Goal: Task Accomplishment & Management: Use online tool/utility

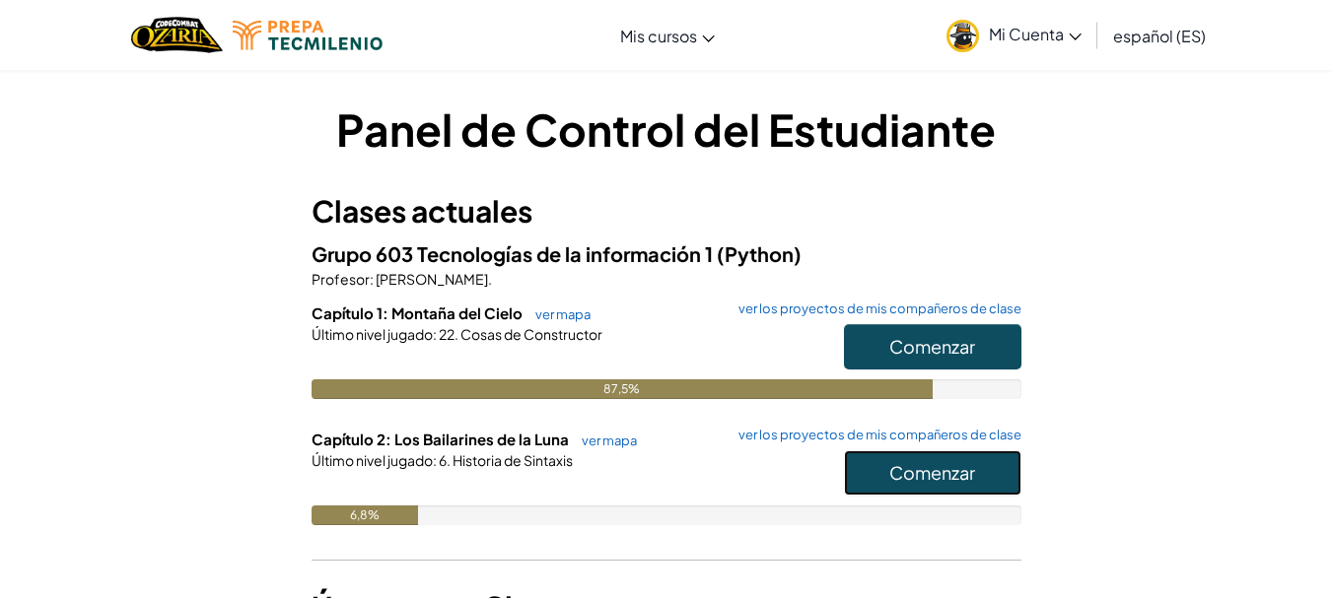
click at [974, 463] on font "Comenzar" at bounding box center [932, 472] width 86 height 23
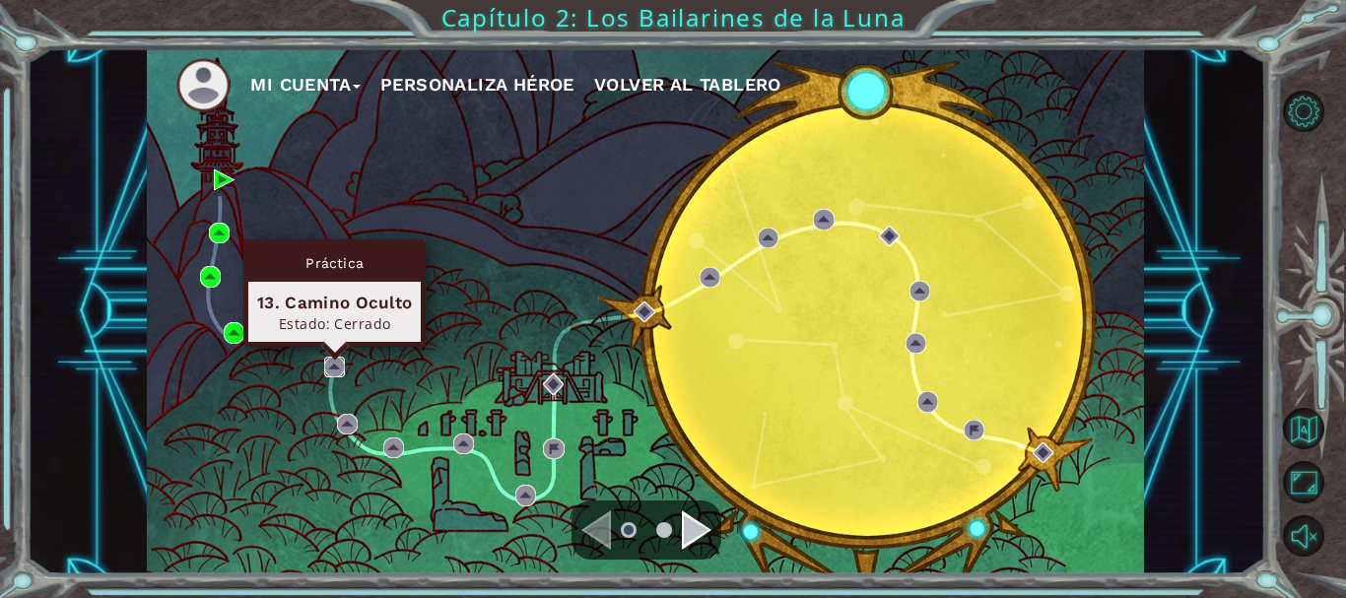
click at [328, 367] on img at bounding box center [334, 367] width 21 height 21
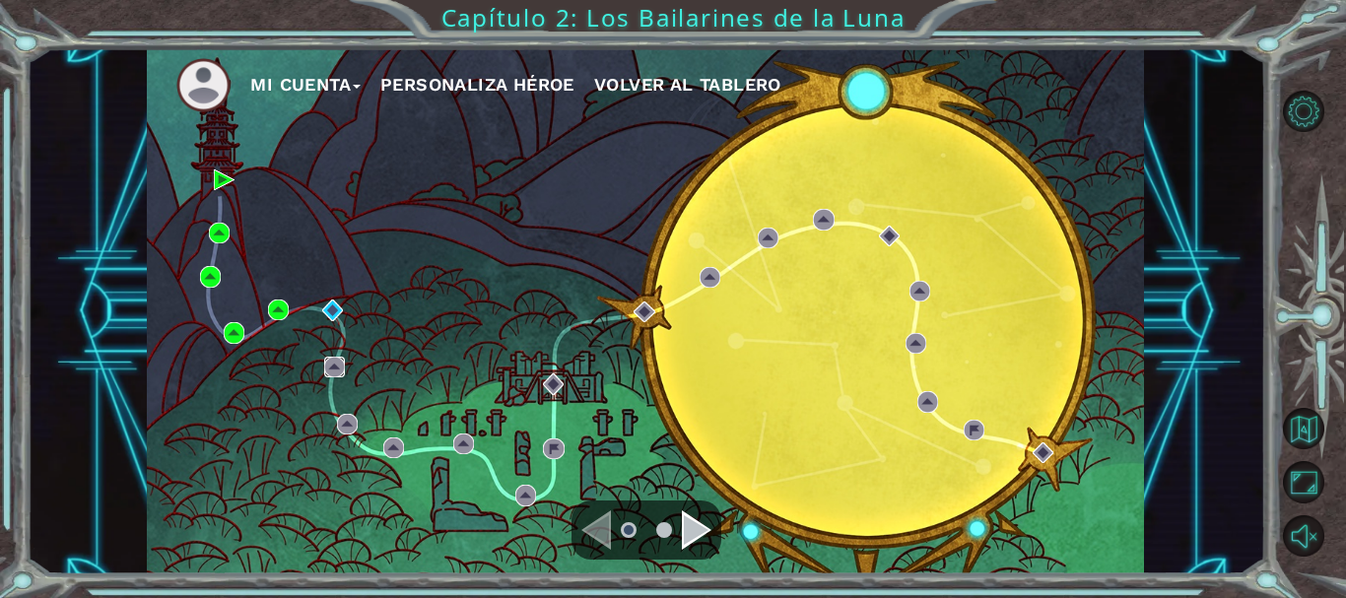
click at [328, 367] on img at bounding box center [334, 367] width 21 height 21
click at [282, 350] on div "Mi Cuenta Personaliza Héroe Volver al Tablero" at bounding box center [645, 311] width 997 height 526
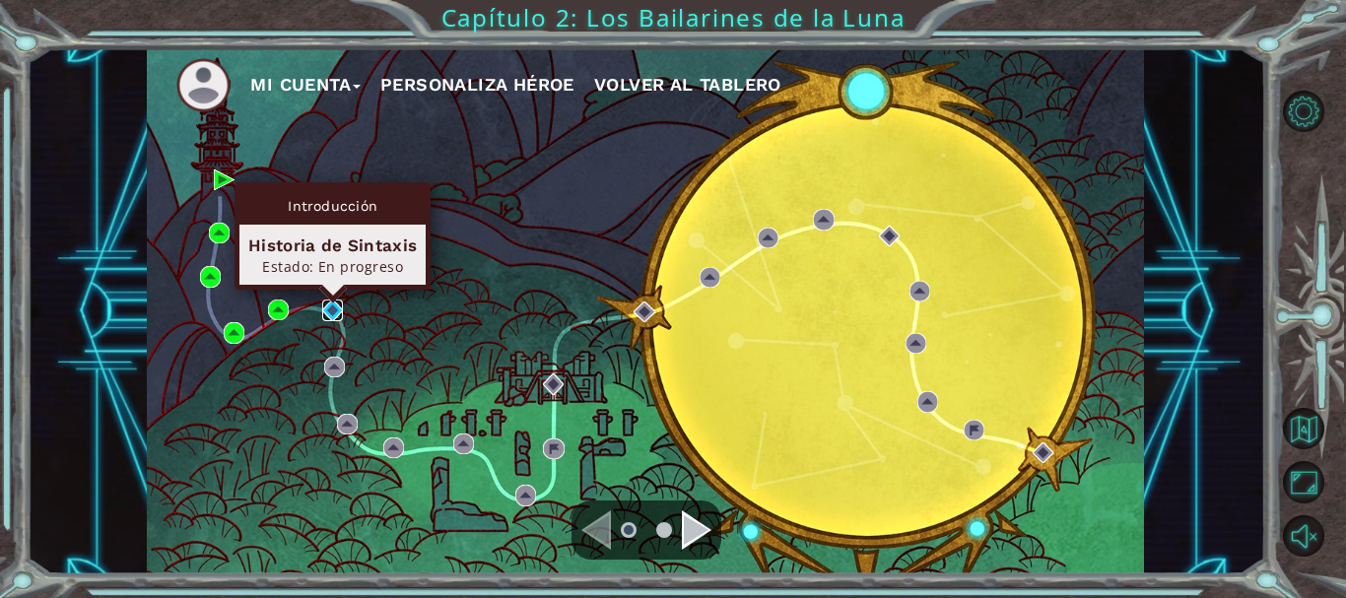
click at [334, 313] on img at bounding box center [332, 310] width 21 height 21
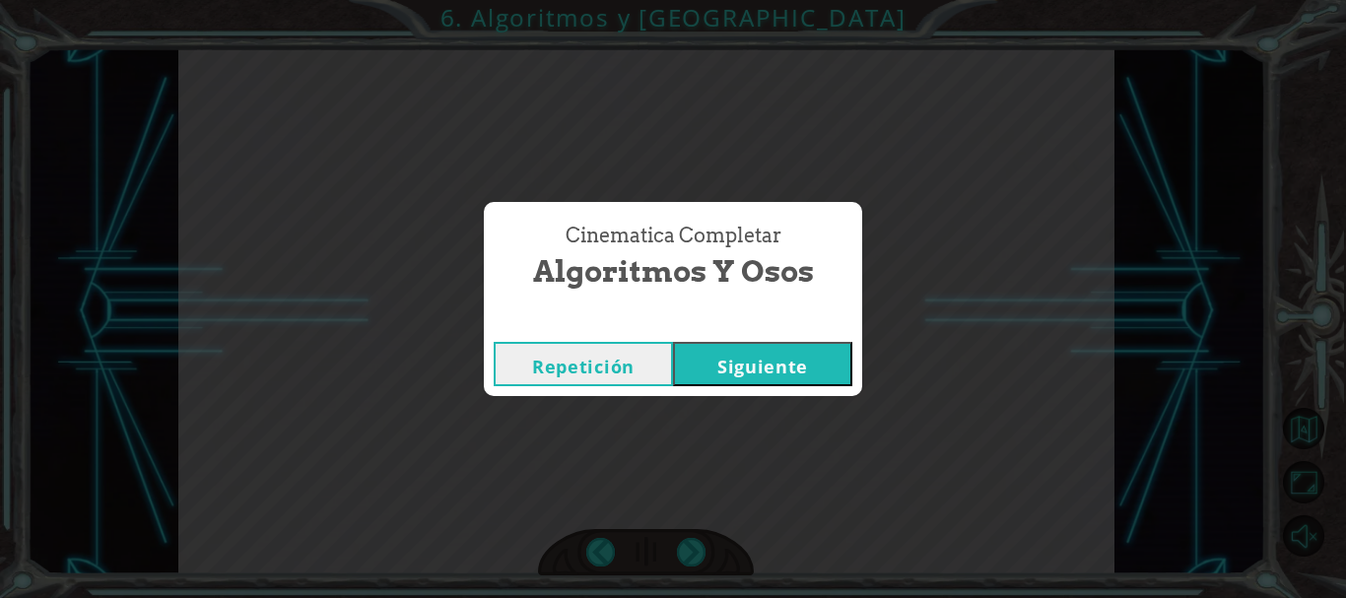
drag, startPoint x: 732, startPoint y: 401, endPoint x: 744, endPoint y: 377, distance: 26.4
click at [744, 377] on div "Cinematica Completar Algoritmos y Osos Repetición [GEOGRAPHIC_DATA]" at bounding box center [673, 299] width 1346 height 598
click at [744, 377] on font "Siguiente" at bounding box center [763, 367] width 91 height 24
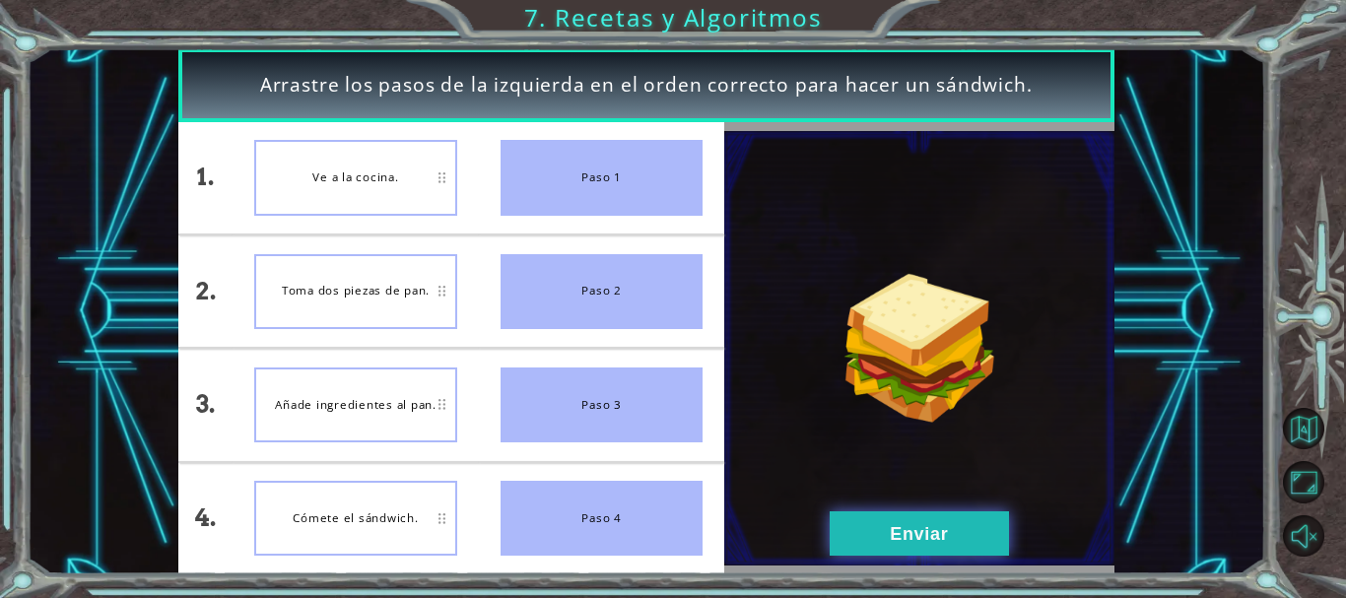
click at [910, 517] on button "Enviar" at bounding box center [919, 534] width 179 height 44
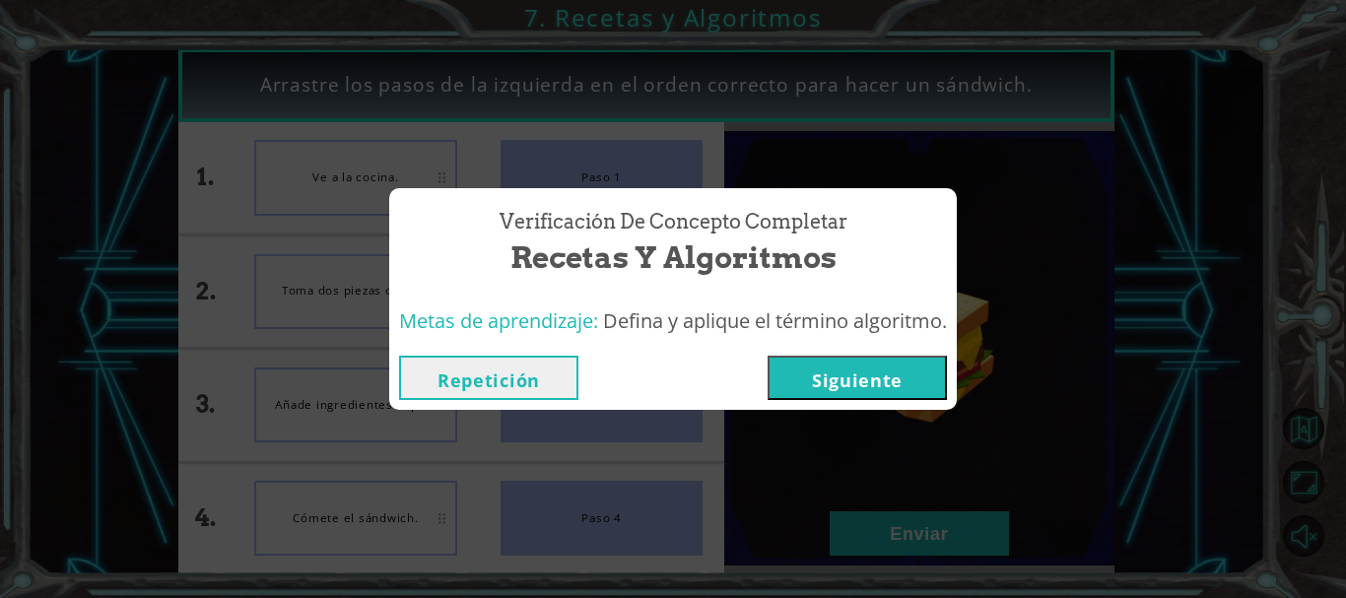
click at [867, 373] on font "Siguiente" at bounding box center [857, 381] width 91 height 24
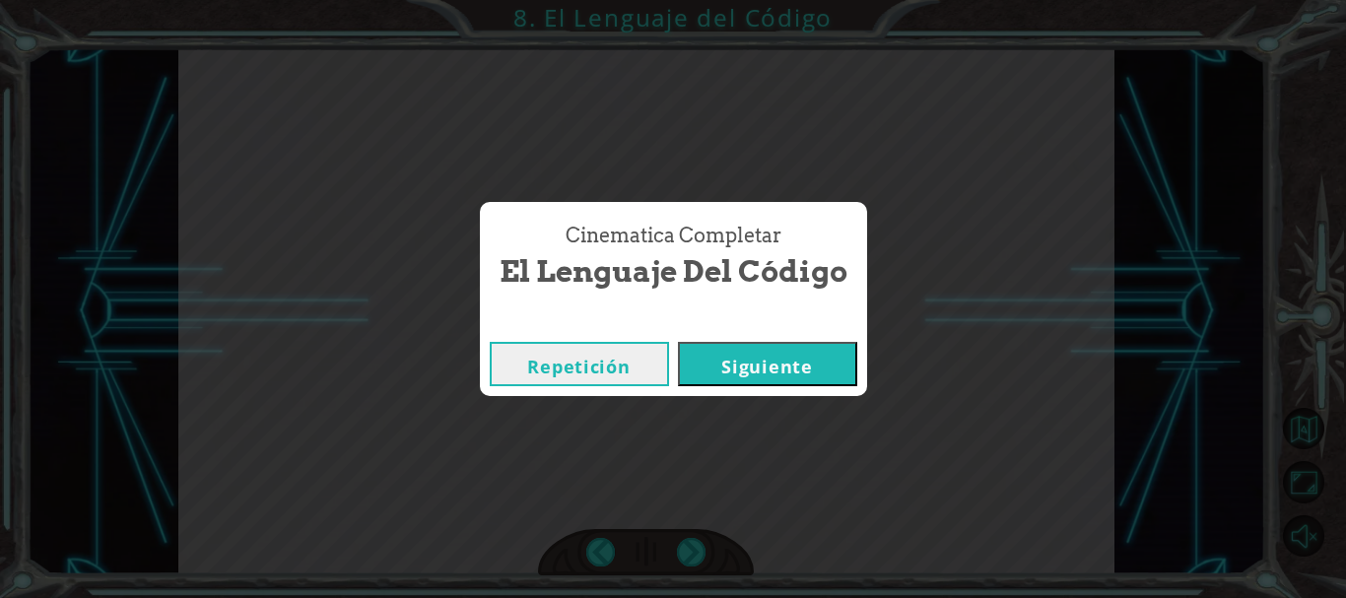
click at [847, 361] on button "Siguiente" at bounding box center [767, 364] width 179 height 44
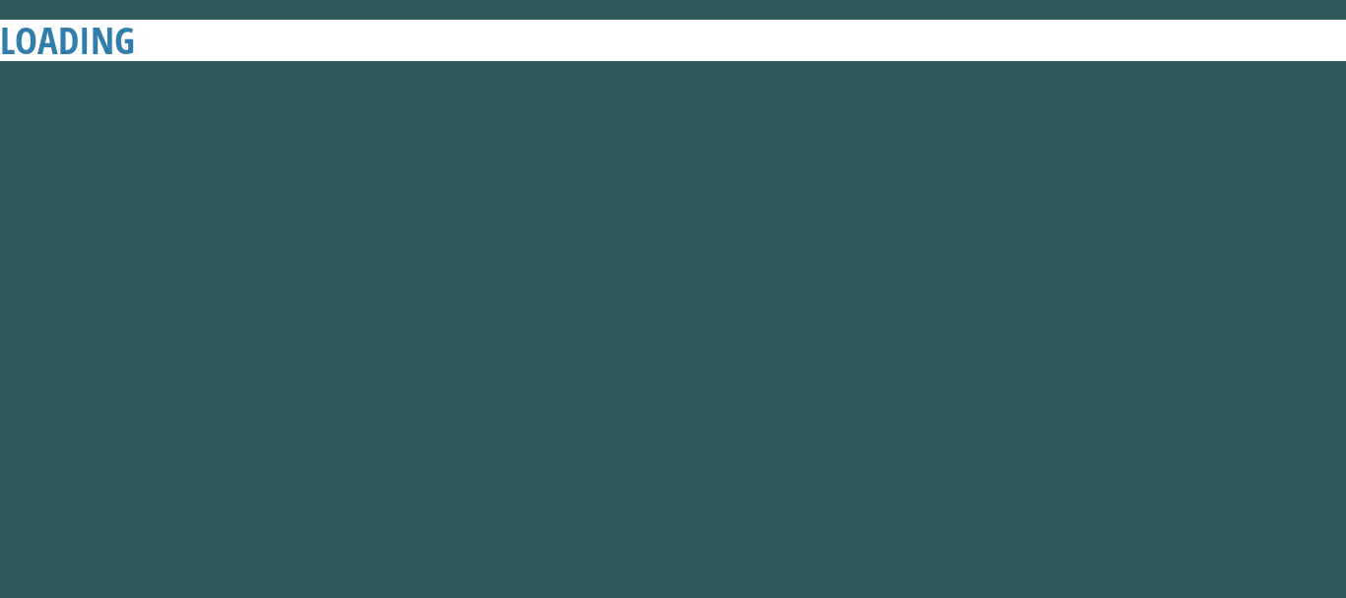
click at [847, 361] on button "Siguiente" at bounding box center [767, 364] width 179 height 44
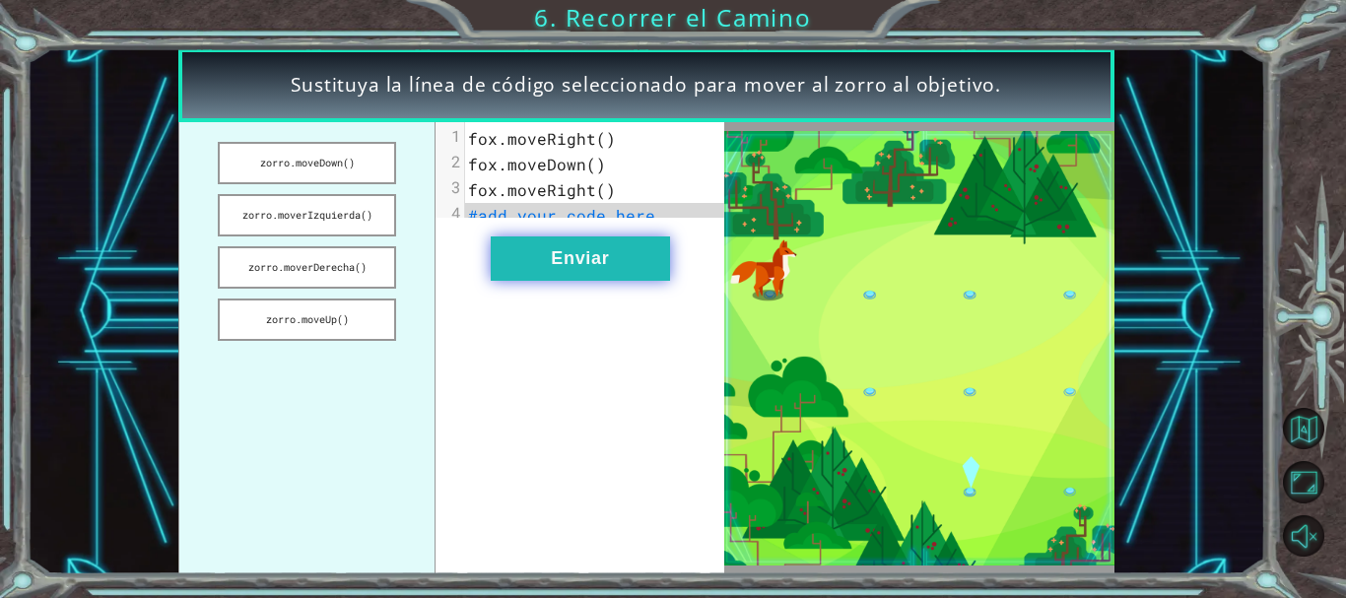
drag, startPoint x: 306, startPoint y: 165, endPoint x: 570, endPoint y: 258, distance: 280.2
click at [570, 258] on div "zorro.moveDown() zorro.moverIzquierda() zorro.moverDerecha() zorro.moveUp() xxx…" at bounding box center [451, 348] width 547 height 452
click at [348, 174] on button "zorro.moveDown()" at bounding box center [307, 163] width 179 height 42
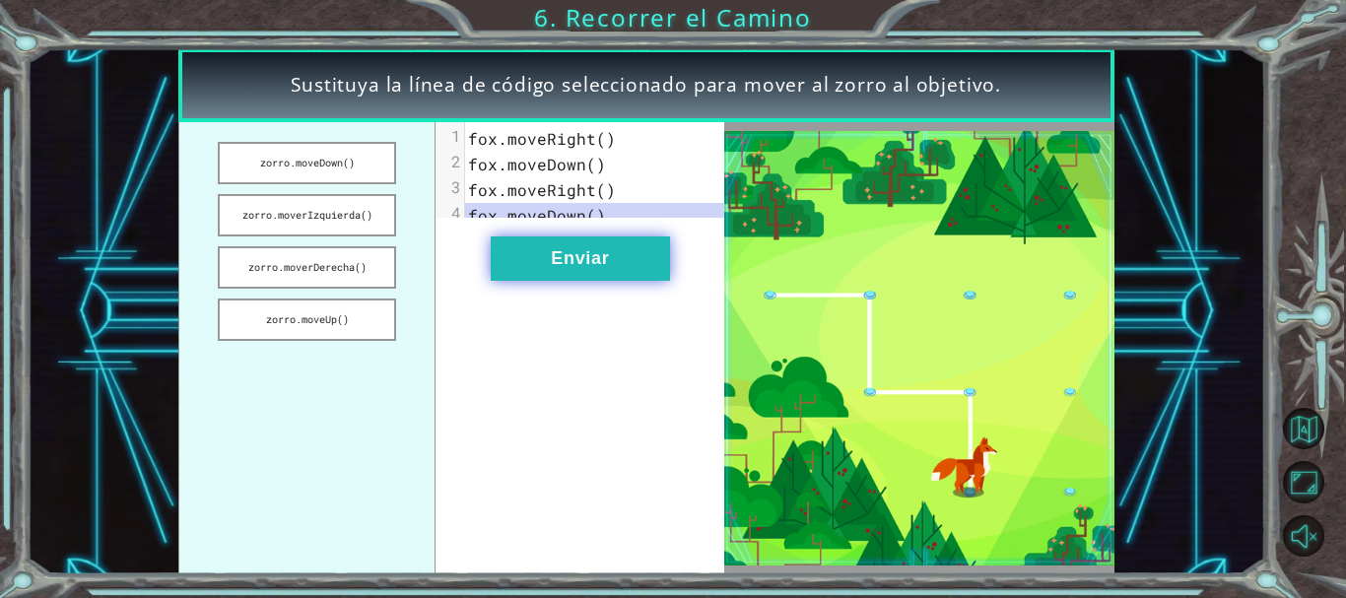
click at [534, 263] on button "Enviar" at bounding box center [580, 259] width 179 height 44
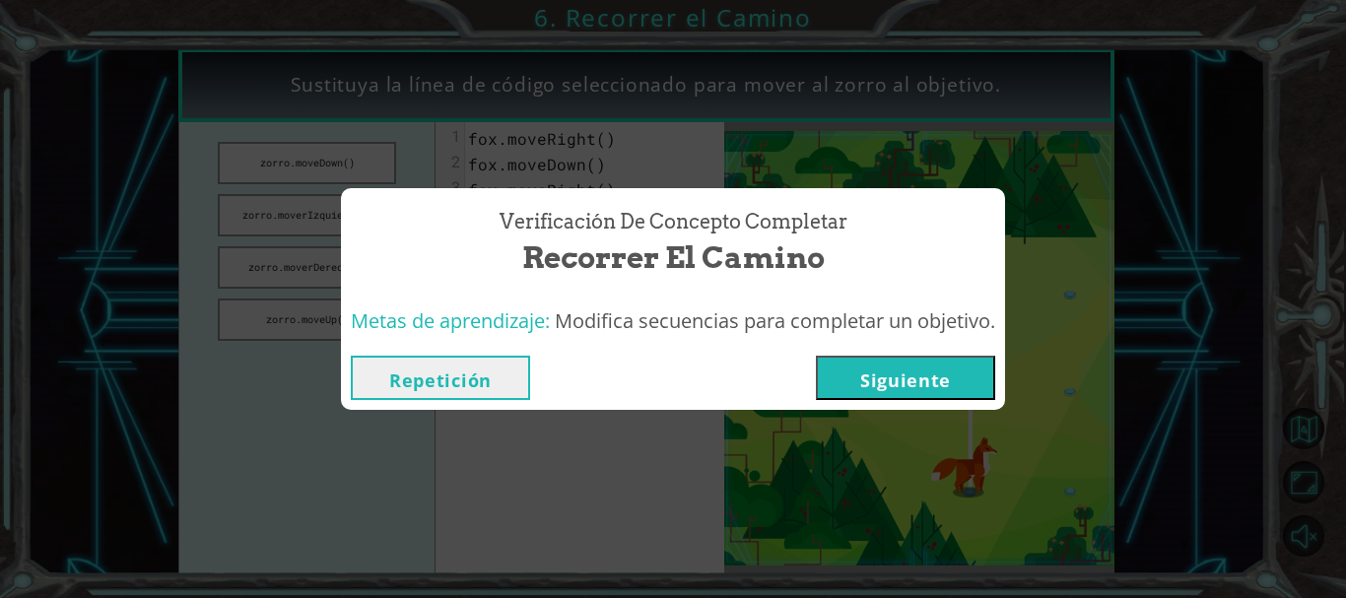
click at [896, 374] on font "Siguiente" at bounding box center [905, 381] width 91 height 24
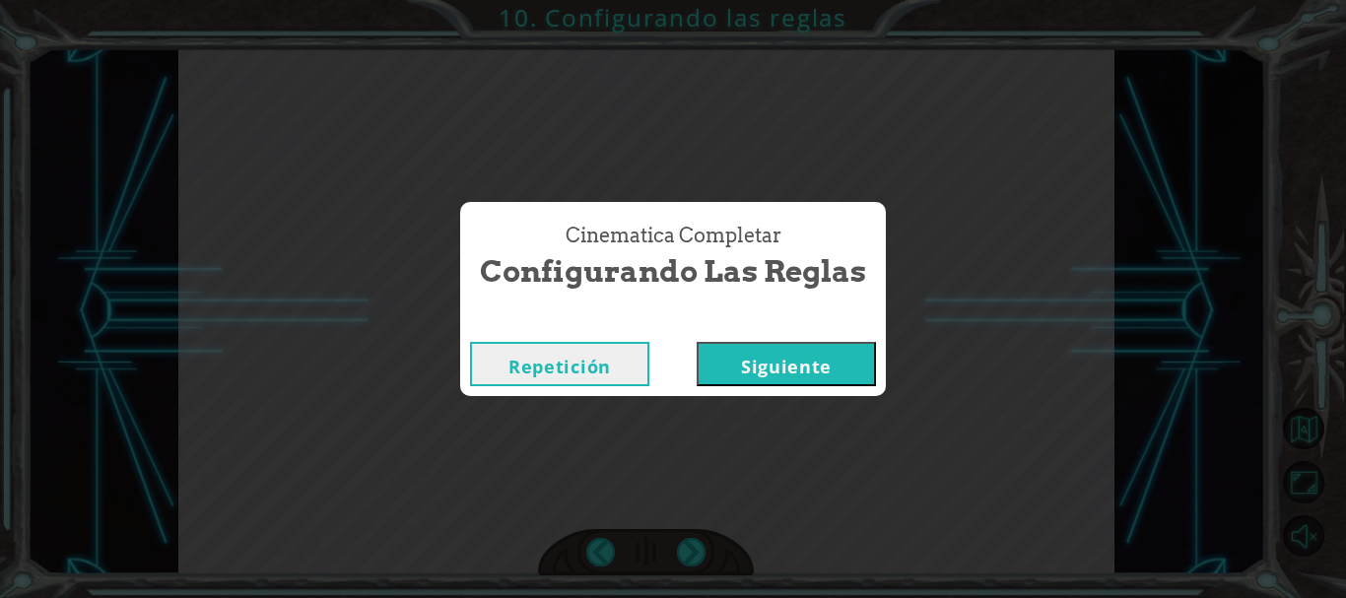
click at [758, 383] on button "Siguiente" at bounding box center [786, 364] width 179 height 44
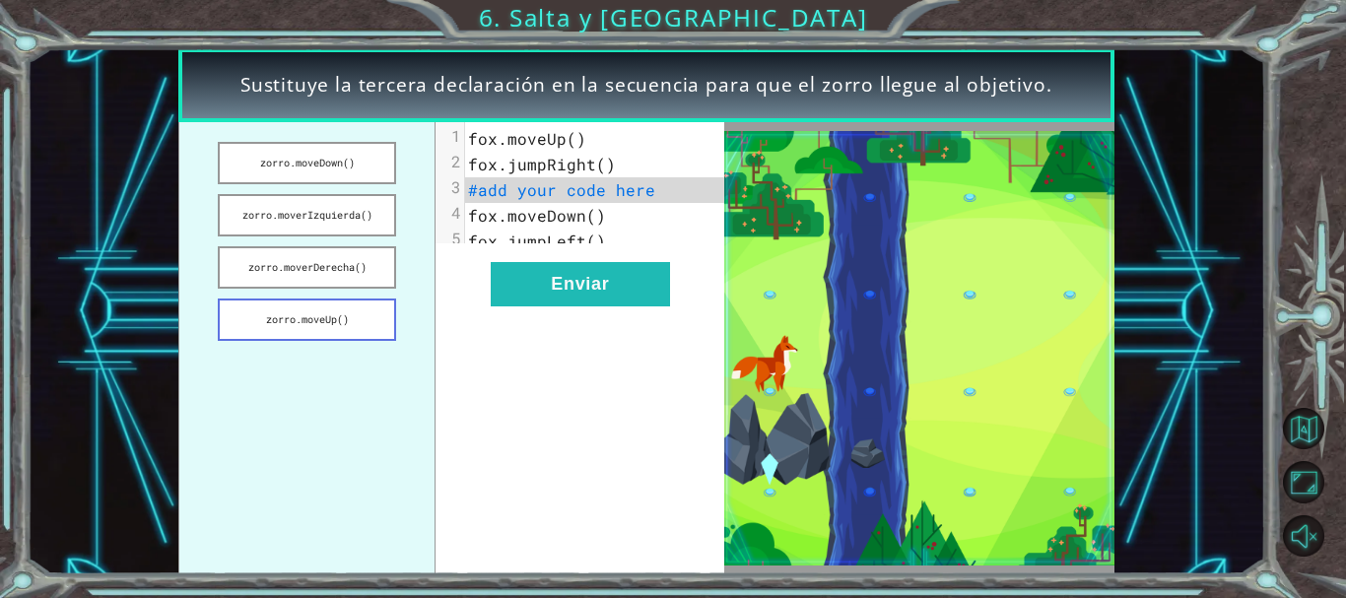
click at [324, 330] on button "zorro.moveUp()" at bounding box center [307, 320] width 179 height 42
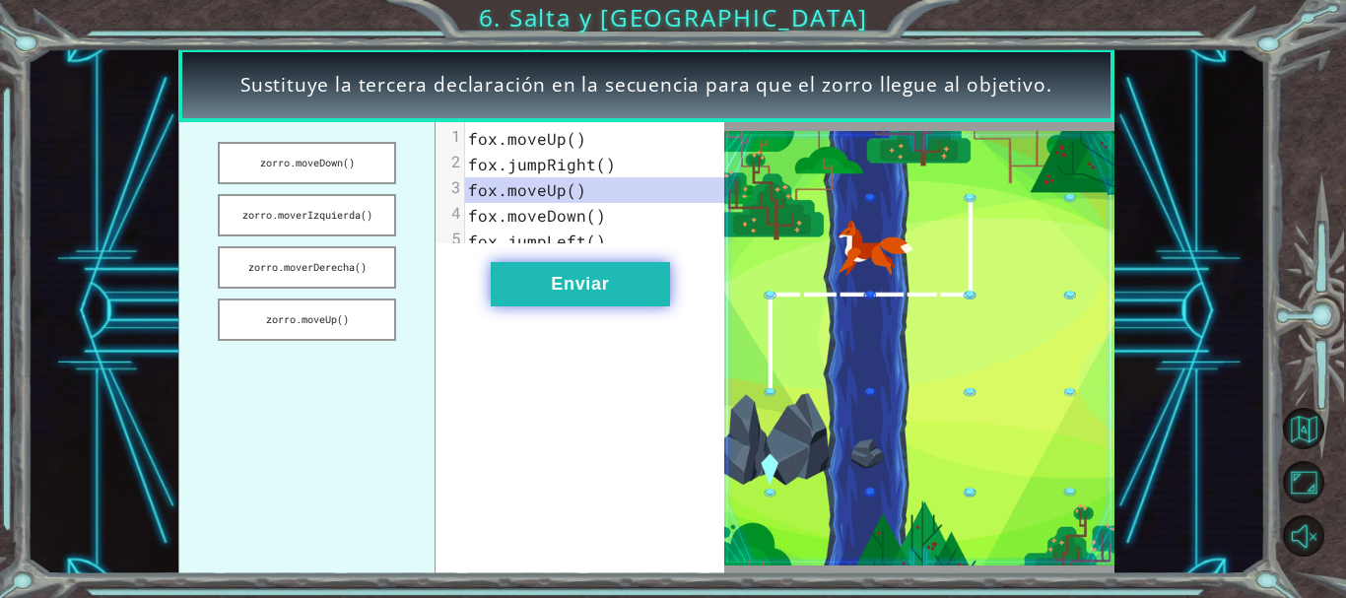
click at [516, 307] on button "Enviar" at bounding box center [580, 284] width 179 height 44
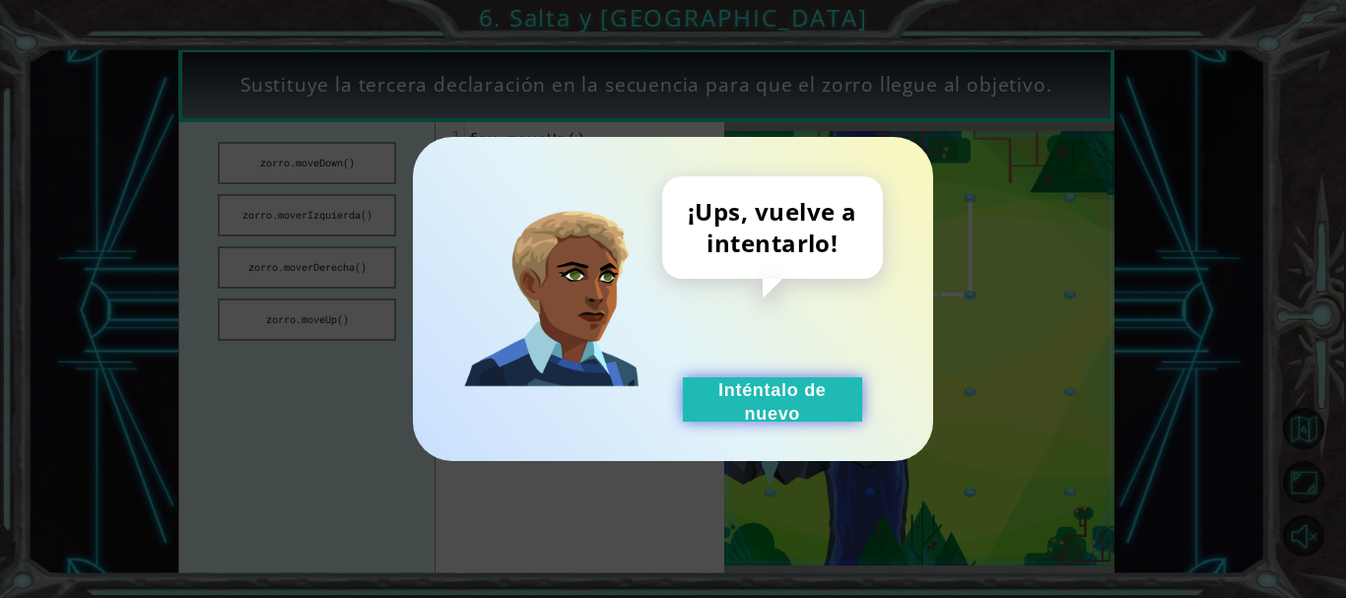
click at [714, 396] on button "Inténtalo de nuevo" at bounding box center [772, 399] width 179 height 44
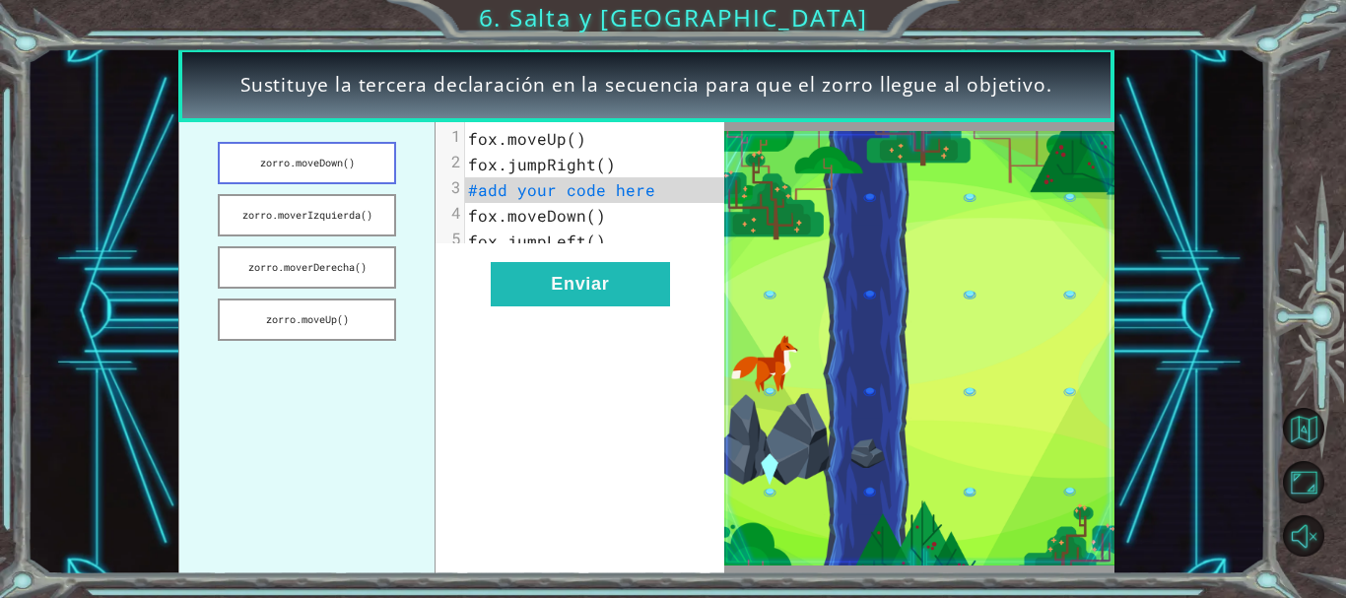
click at [326, 147] on button "zorro.moveDown()" at bounding box center [307, 163] width 179 height 42
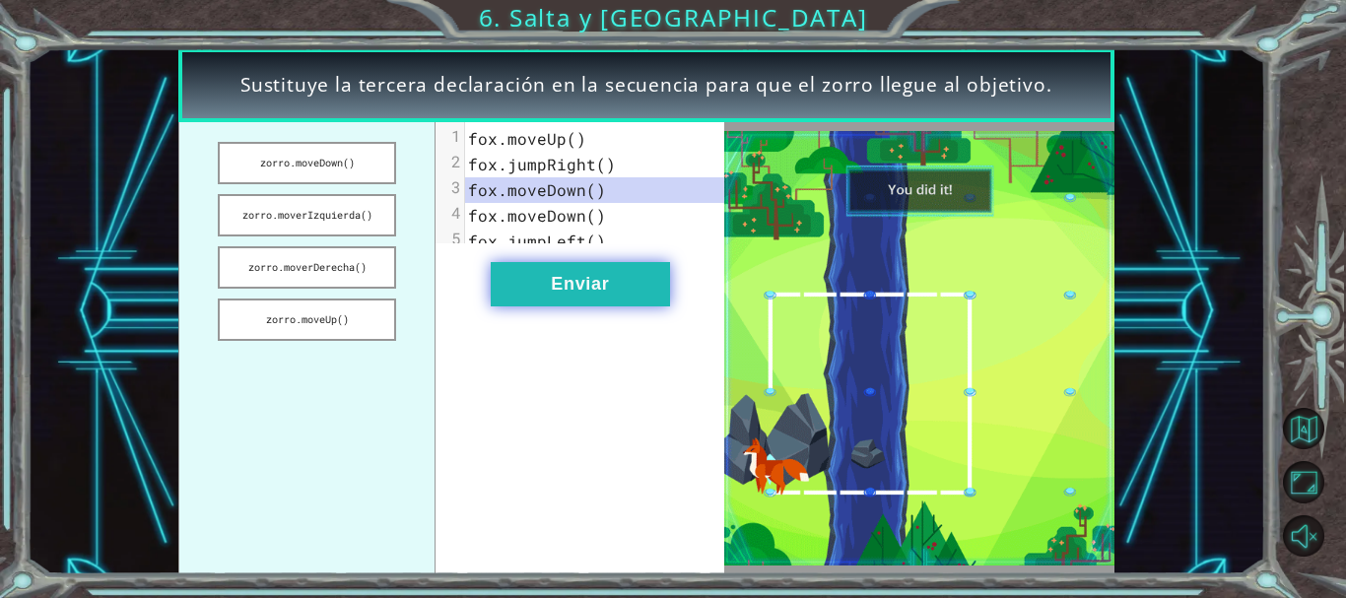
click at [540, 281] on button "Enviar" at bounding box center [580, 284] width 179 height 44
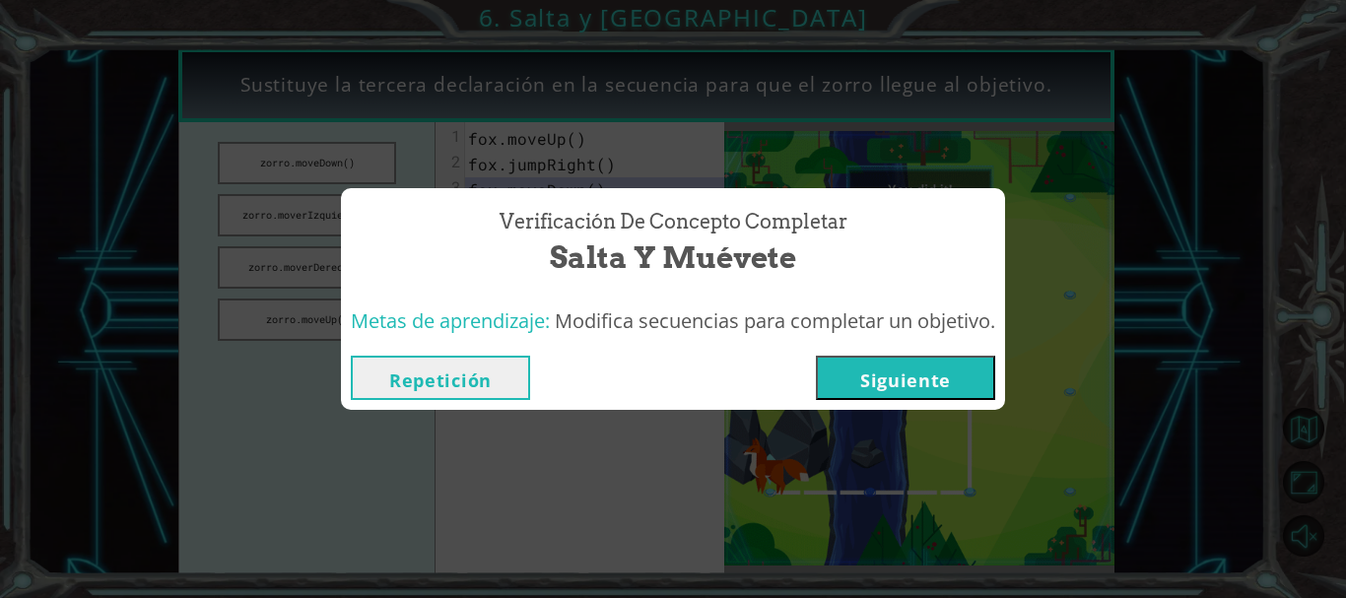
click at [924, 376] on font "Siguiente" at bounding box center [905, 381] width 91 height 24
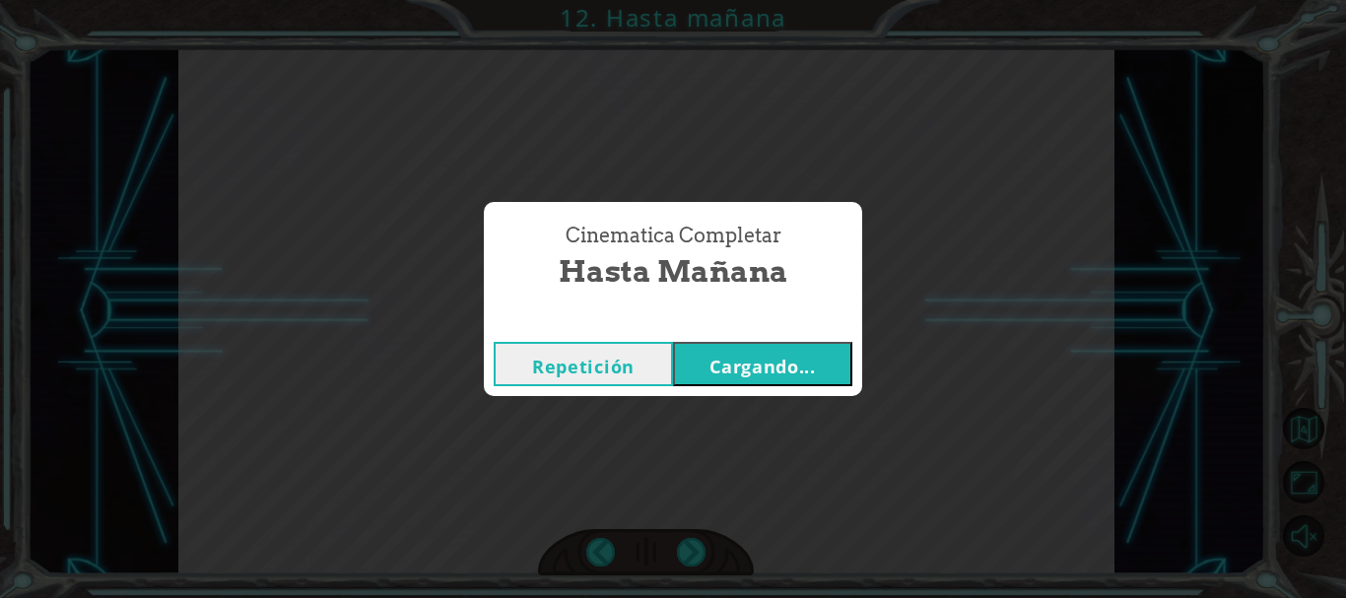
click at [791, 369] on font "Cargando..." at bounding box center [763, 367] width 106 height 24
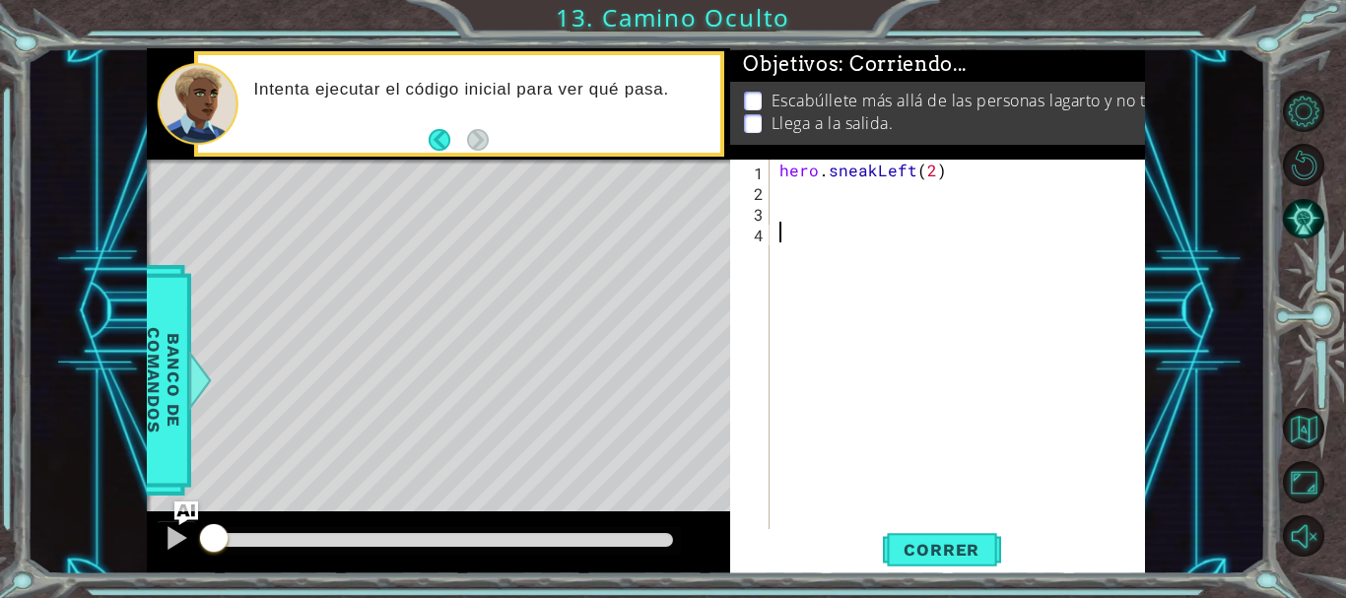
click at [844, 298] on div "hero . sneakLeft ( 2 )" at bounding box center [963, 367] width 375 height 414
click at [853, 185] on div "hero . sneakLeft ( 2 )" at bounding box center [963, 367] width 375 height 414
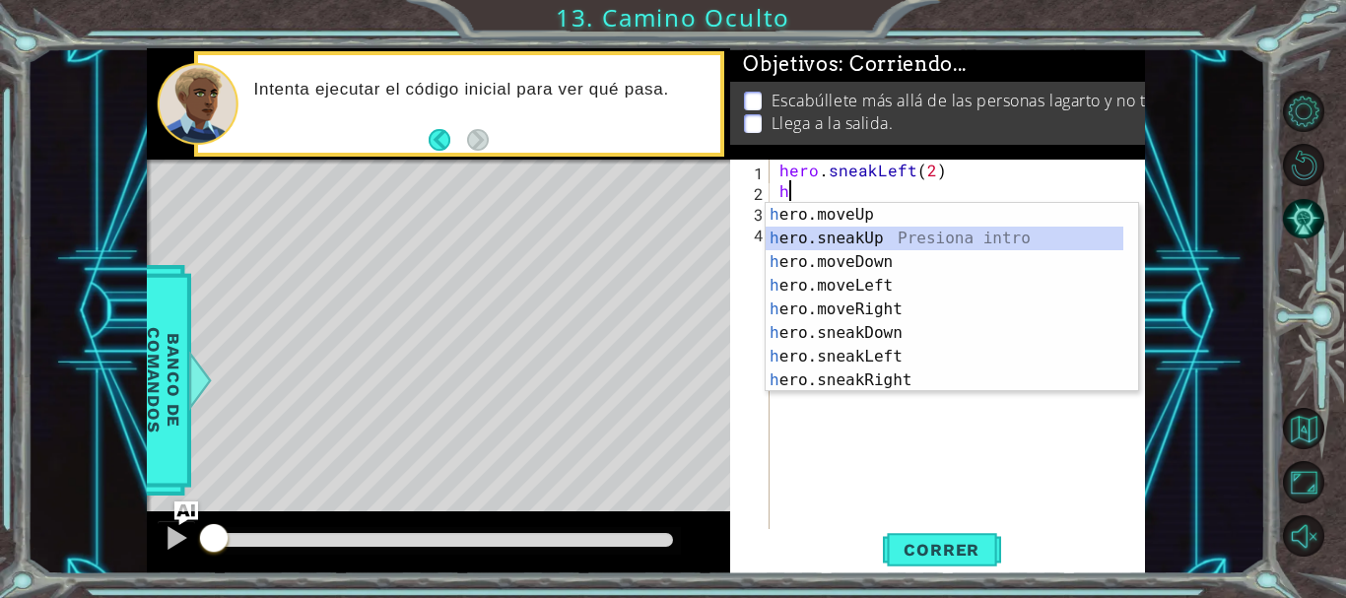
click at [846, 236] on div "h ero.moveUp Presiona intro h ero.sneakUp Presiona intro h ero.moveDown Presion…" at bounding box center [945, 321] width 358 height 237
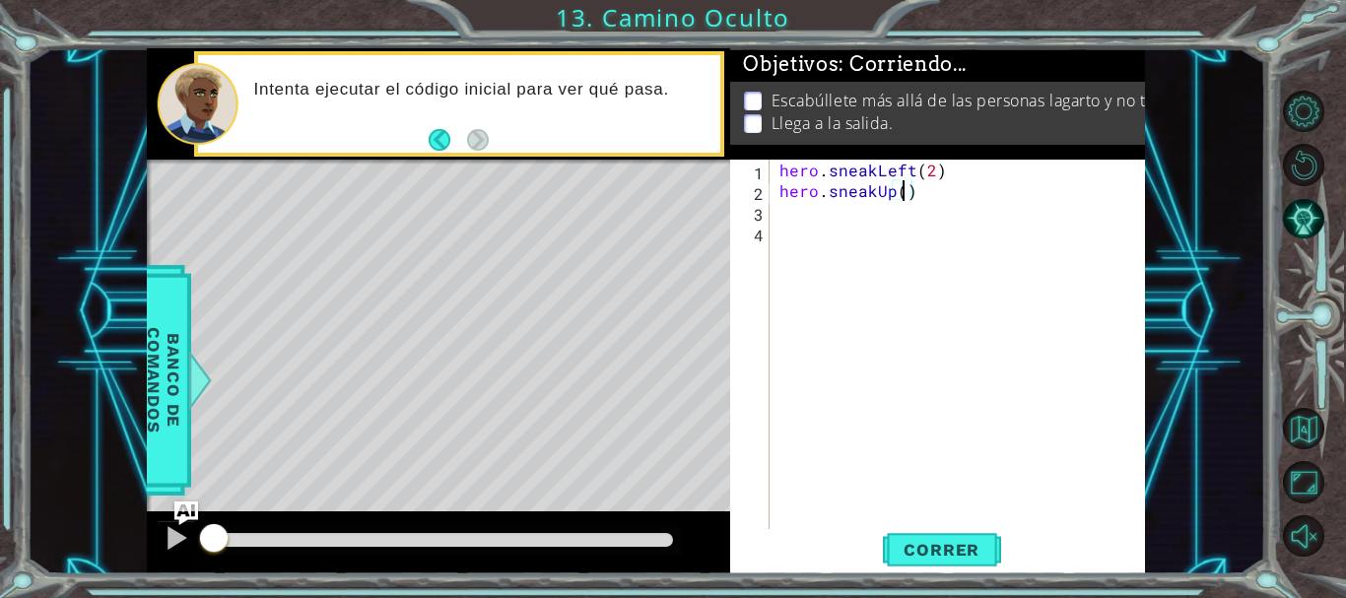
type textarea "hero.sneakUp(2)"
click at [812, 215] on div "hero . sneakLeft ( 2 ) hero . sneakUp ( 2 )" at bounding box center [963, 367] width 375 height 414
type textarea "hero.sneakRight(2)"
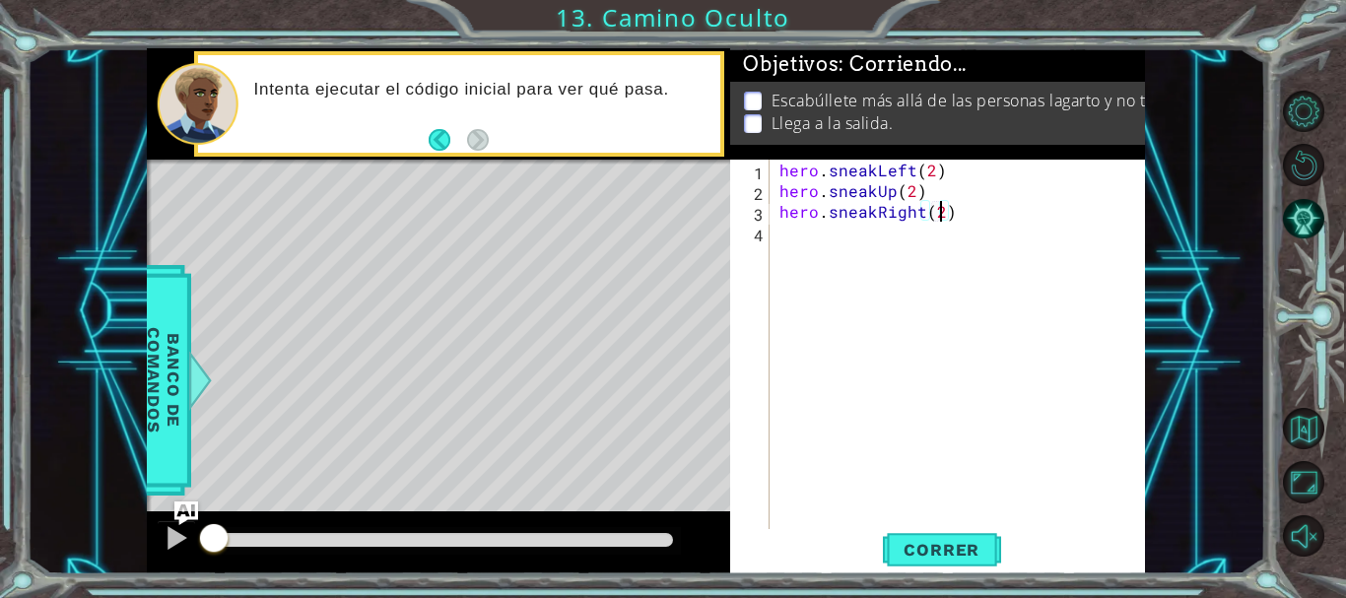
click at [808, 252] on div "hero . sneakLeft ( 2 ) hero . sneakUp ( 2 ) hero . sneakRight ( 2 )" at bounding box center [963, 367] width 375 height 414
click at [920, 532] on button "Correr" at bounding box center [942, 549] width 118 height 41
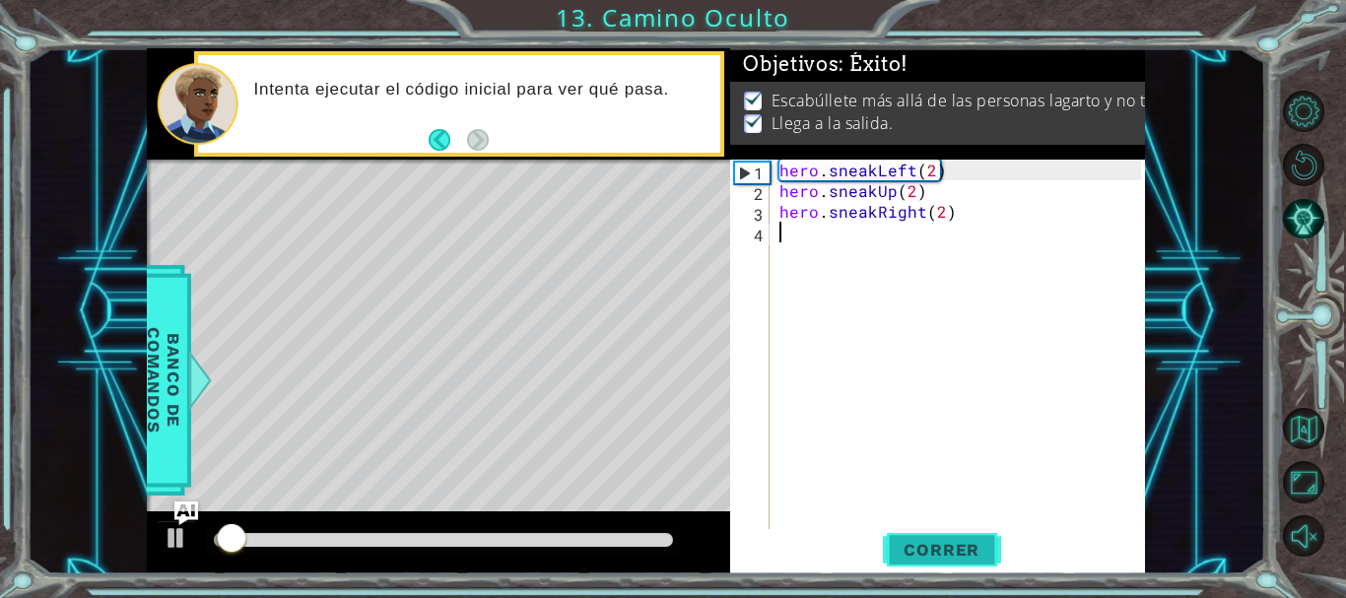
click at [925, 535] on button "Correr" at bounding box center [942, 549] width 118 height 41
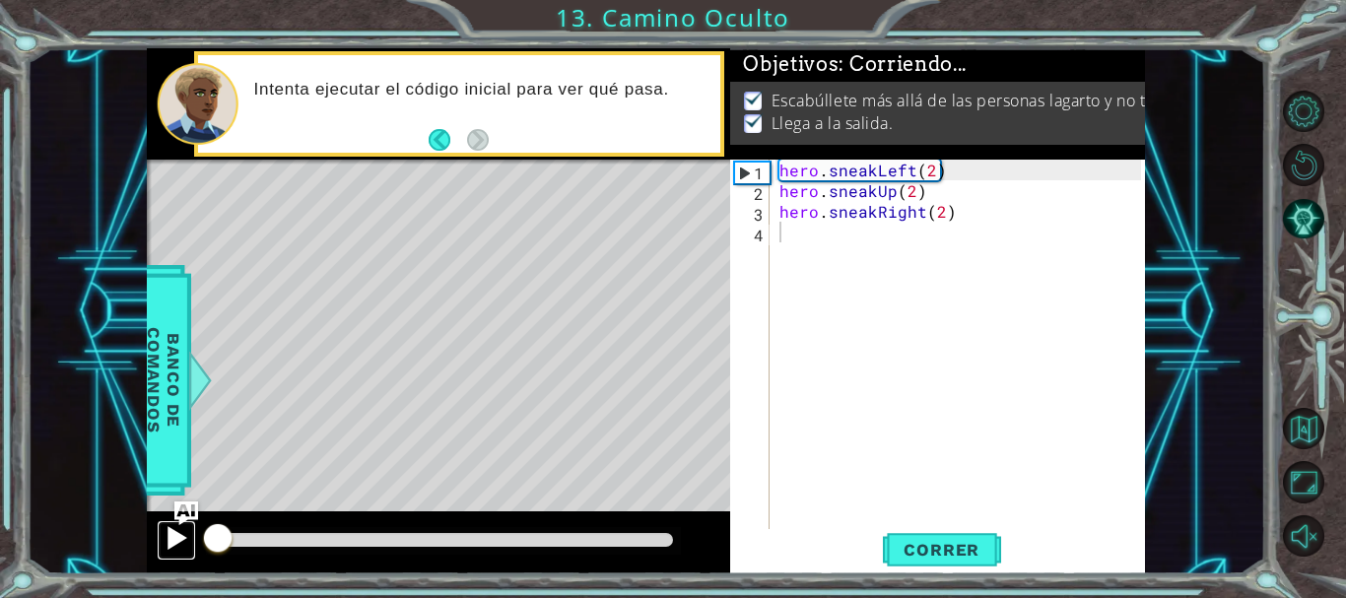
click at [165, 534] on div at bounding box center [177, 538] width 26 height 26
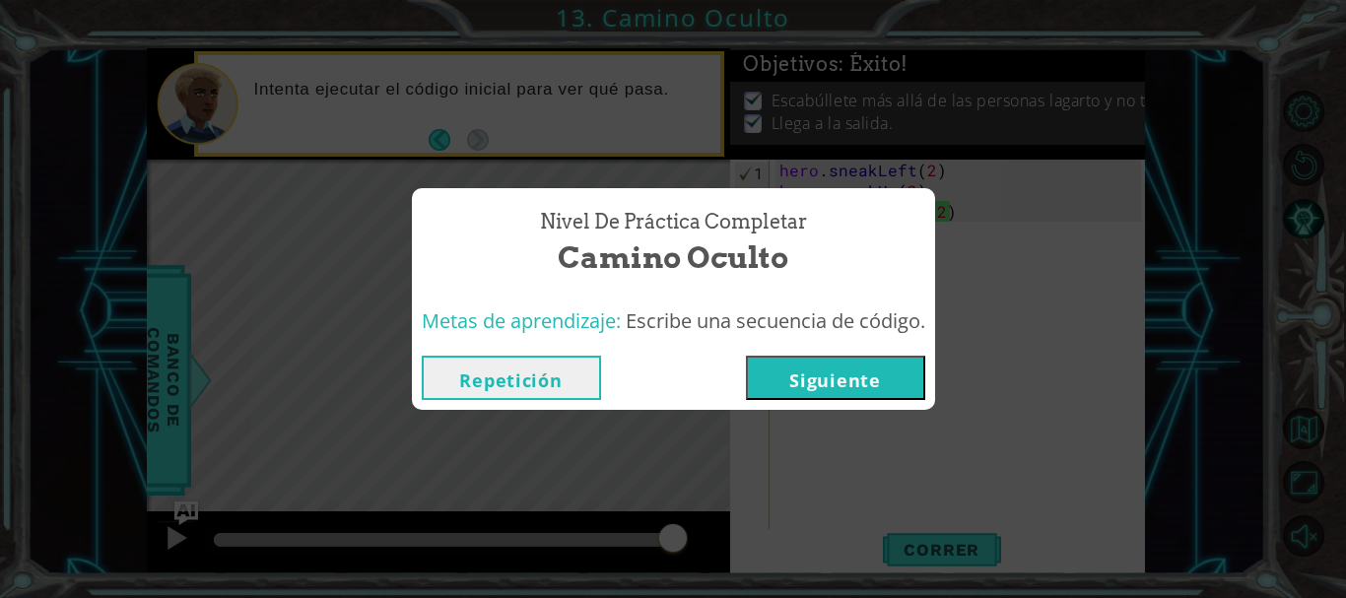
click at [844, 377] on button "Siguiente" at bounding box center [835, 378] width 179 height 44
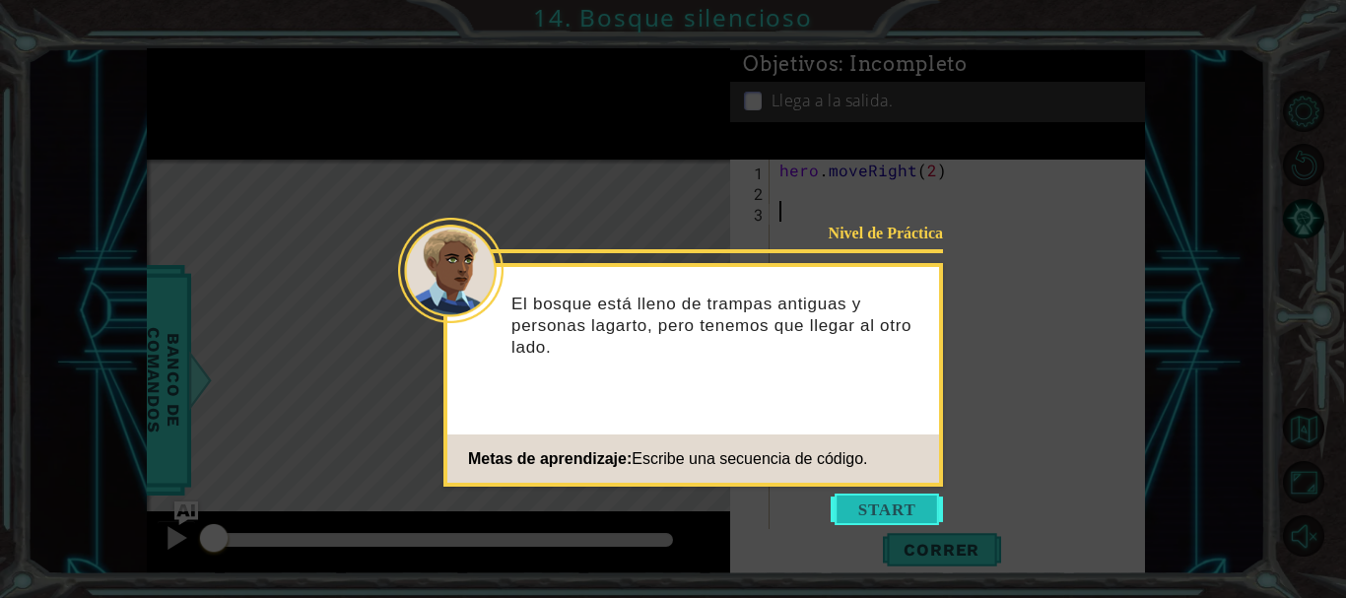
click at [918, 496] on button "Start" at bounding box center [887, 510] width 112 height 32
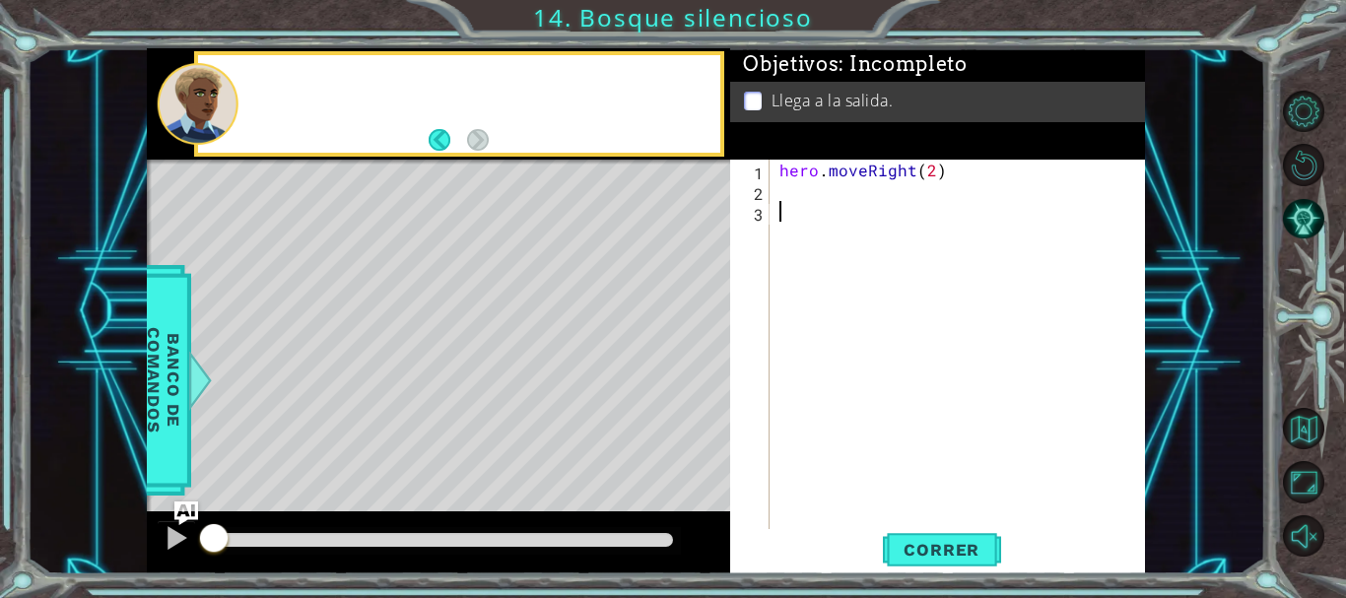
click at [918, 496] on div "hero . moveRight ( 2 )" at bounding box center [963, 367] width 375 height 414
click at [925, 562] on button "Correr" at bounding box center [942, 549] width 118 height 41
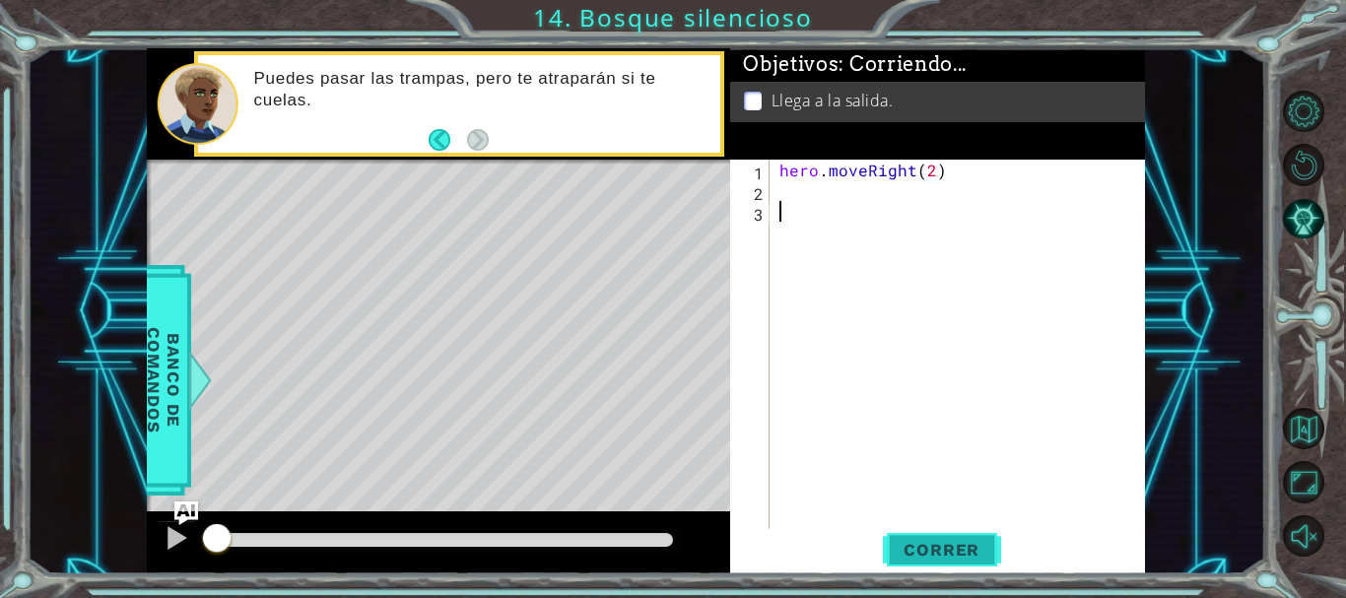
click at [925, 562] on button "Correr" at bounding box center [942, 549] width 118 height 41
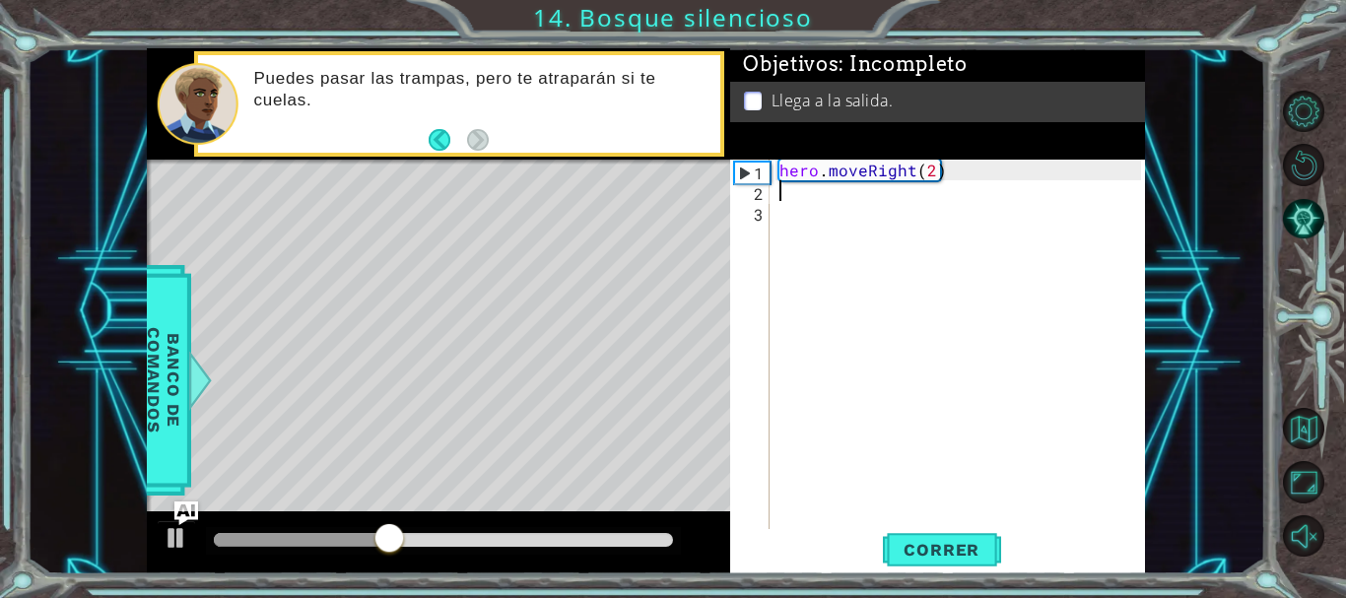
click at [779, 192] on div "hero . moveRight ( 2 )" at bounding box center [963, 367] width 375 height 414
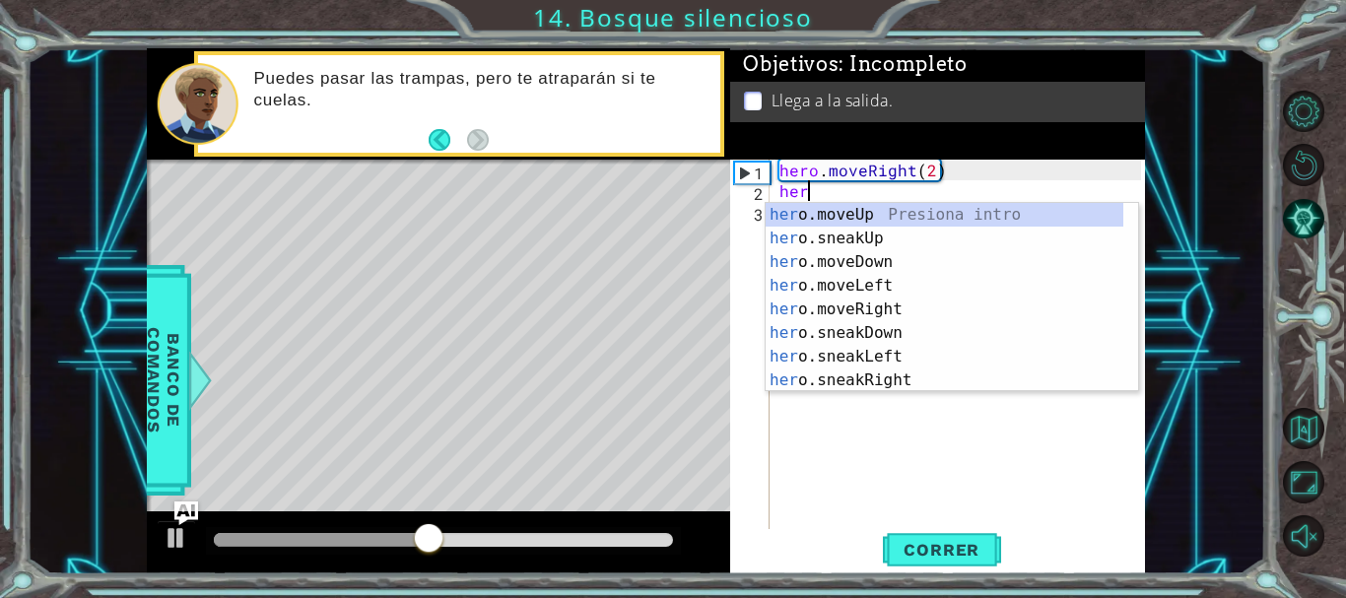
scroll to position [0, 1]
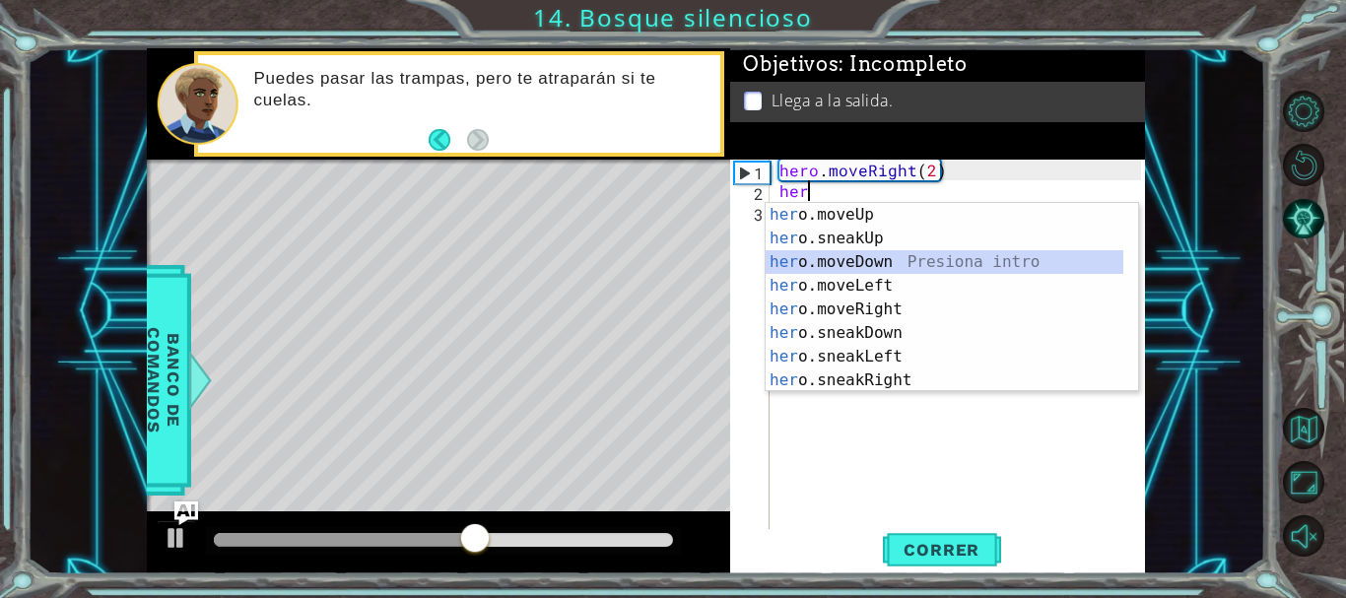
click at [842, 256] on div "her o.moveUp Presiona intro her o.sneakUp Presiona intro her o.moveDown Presion…" at bounding box center [945, 321] width 358 height 237
type textarea "hero.moveDown(1)"
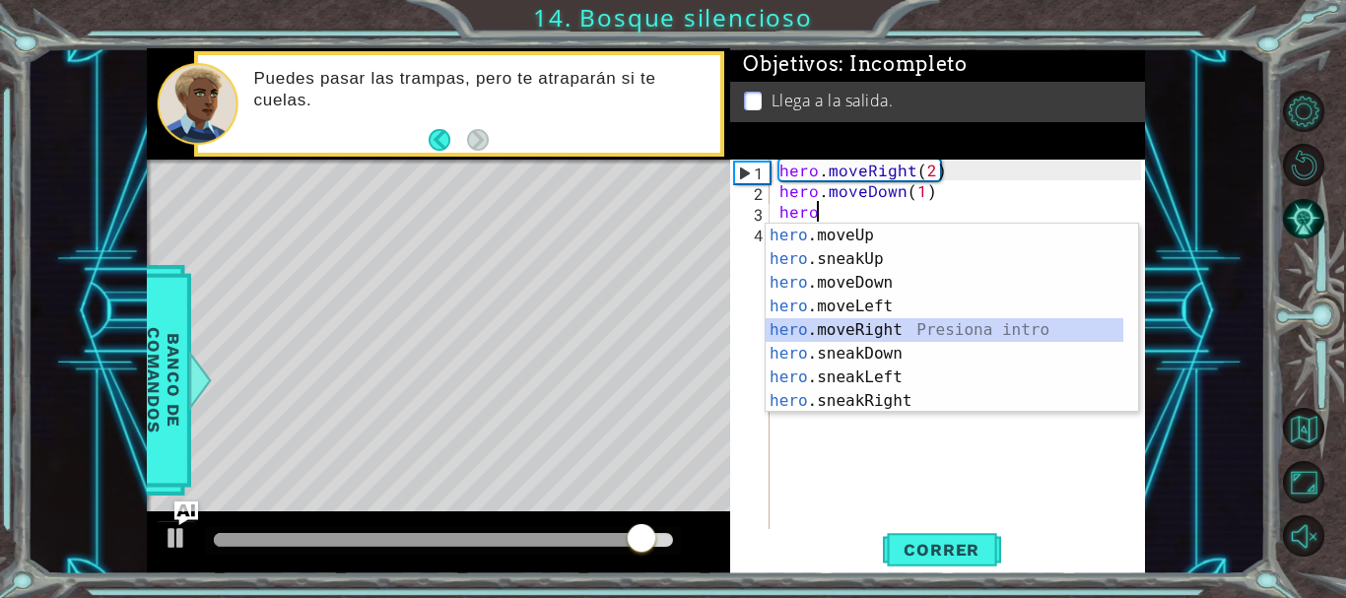
click at [912, 333] on div "hero .moveUp Presiona intro hero .sneakUp Presiona intro hero .moveDown Presion…" at bounding box center [945, 342] width 358 height 237
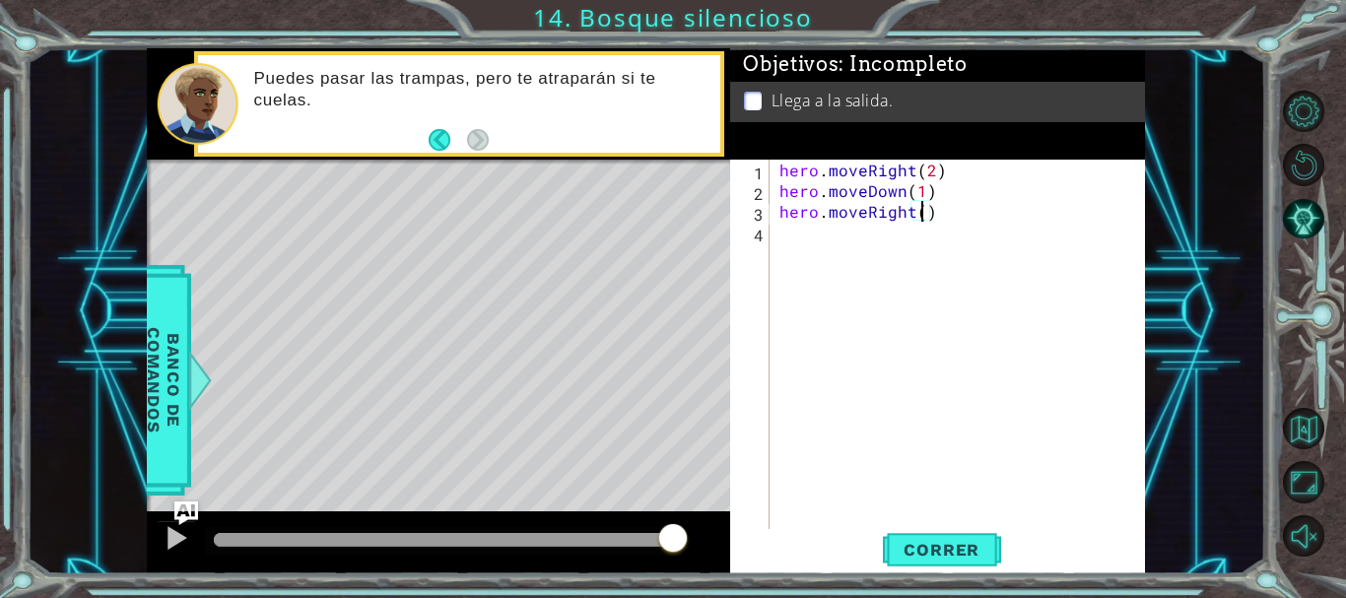
type textarea "hero.moveRight(2)"
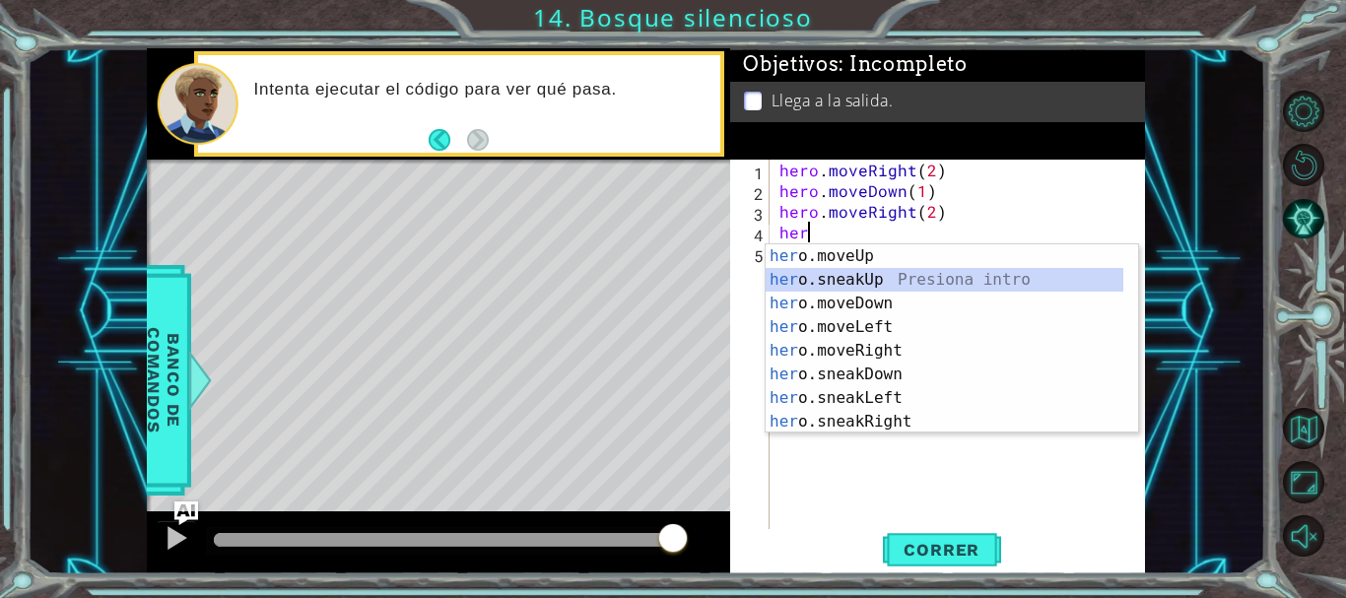
click at [886, 281] on div "her o.moveUp Presiona intro her o.sneakUp Presiona intro her o.moveDown Presion…" at bounding box center [945, 362] width 358 height 237
type textarea "hero.sneakUp(1)"
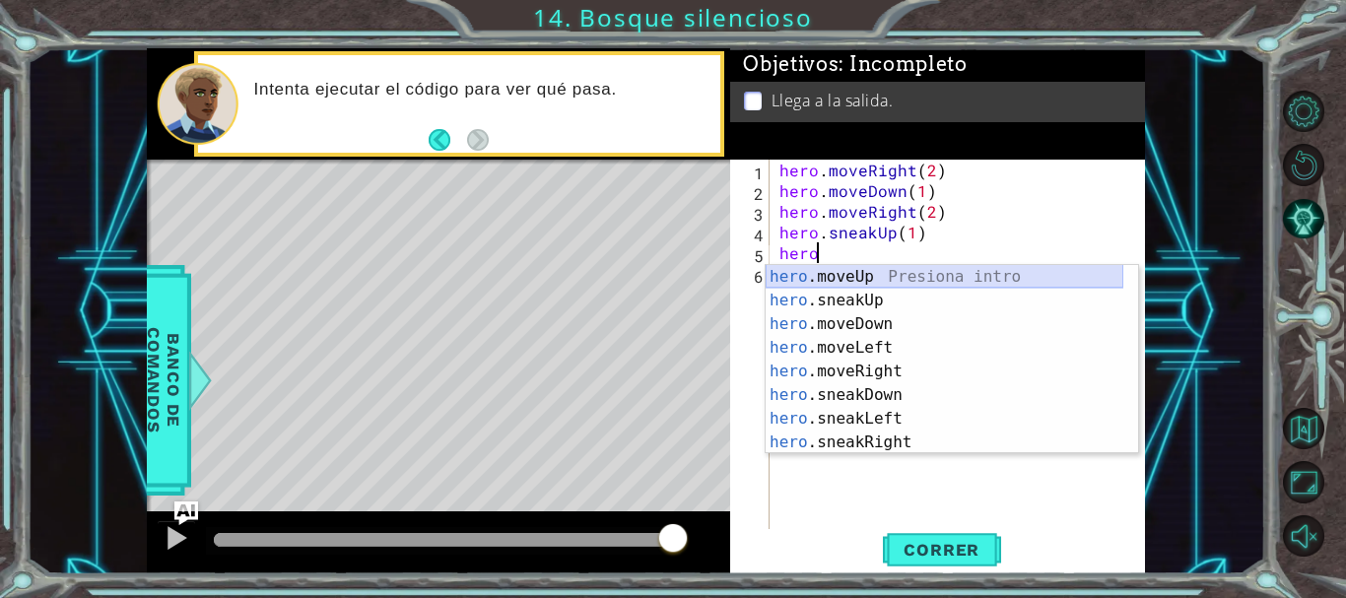
click at [876, 275] on div "hero .moveUp Presiona intro hero .sneakUp Presiona intro hero .moveDown Presion…" at bounding box center [945, 383] width 358 height 237
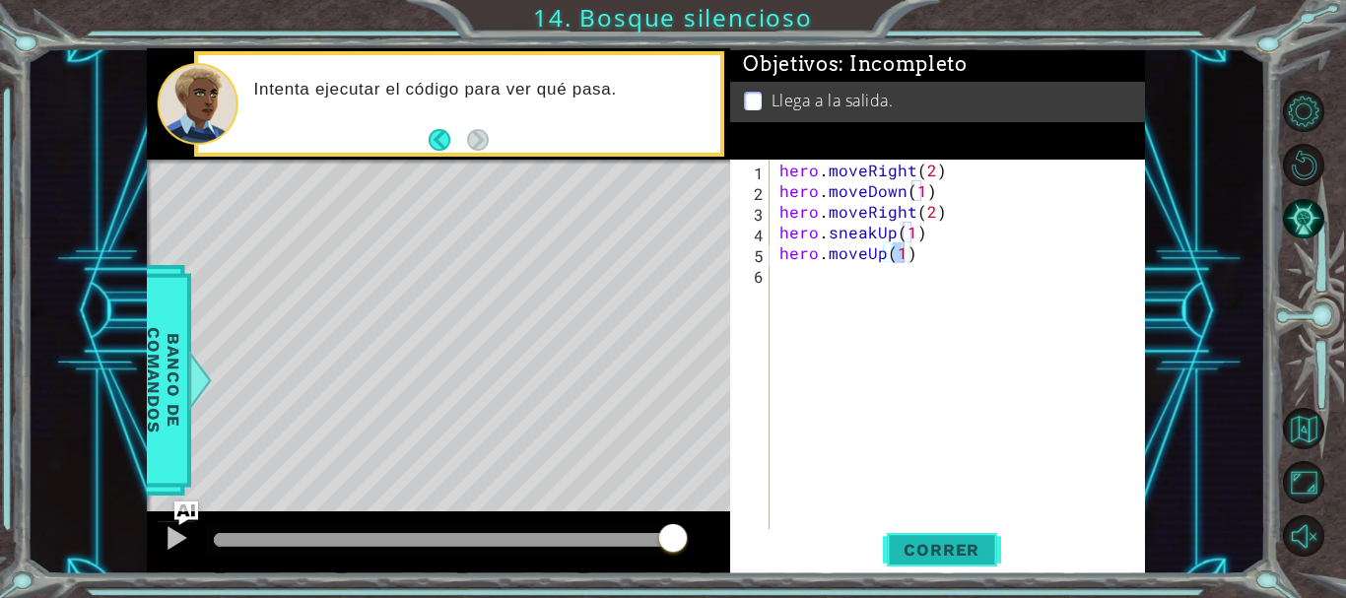
click at [956, 532] on button "Correr" at bounding box center [942, 549] width 118 height 41
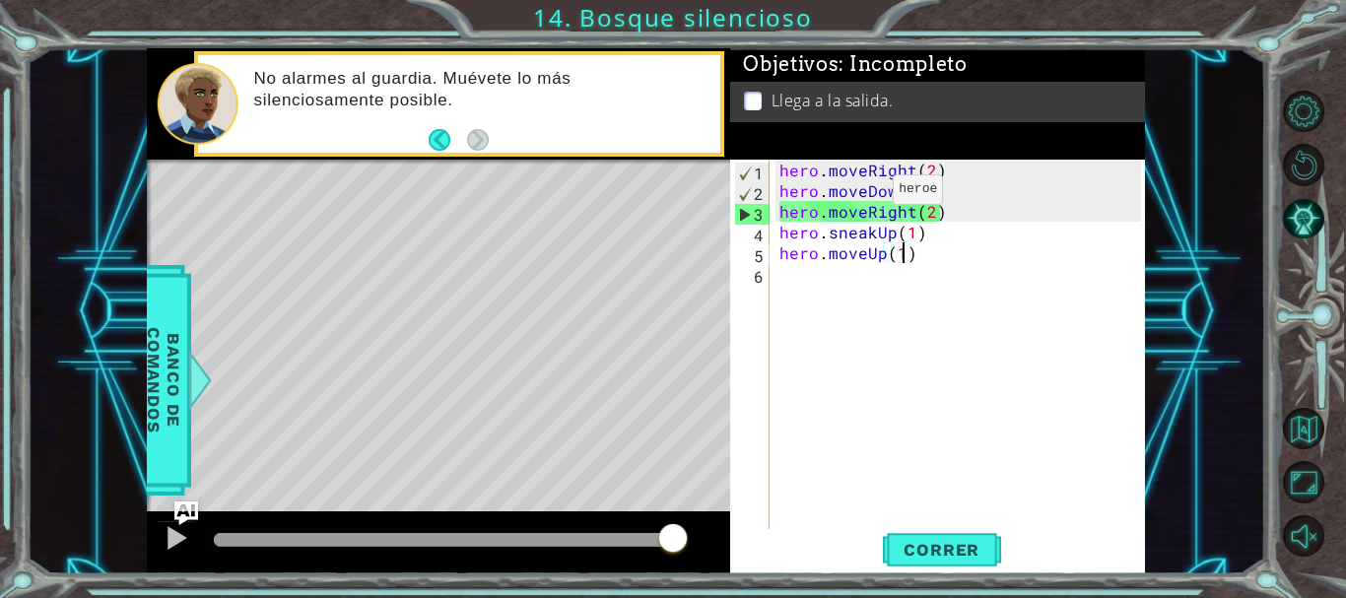
click at [859, 194] on div "hero . moveRight ( 2 ) hero . moveDown ( 1 ) hero . moveRight ( 2 ) hero . snea…" at bounding box center [963, 367] width 375 height 414
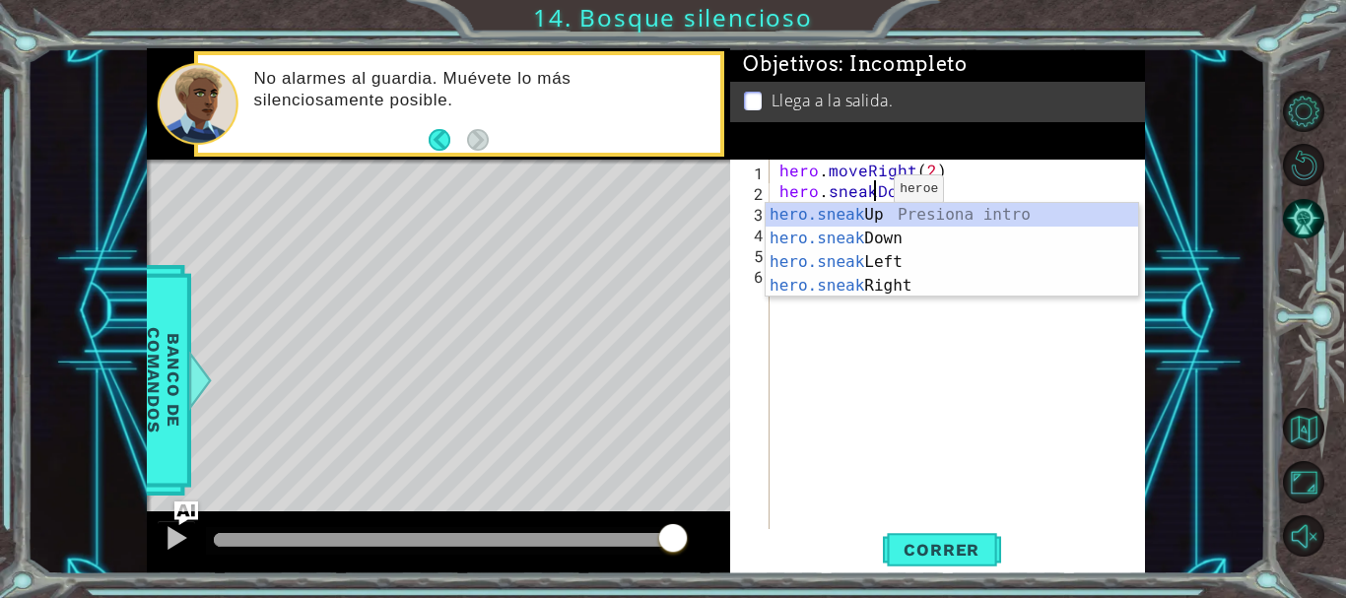
scroll to position [0, 7]
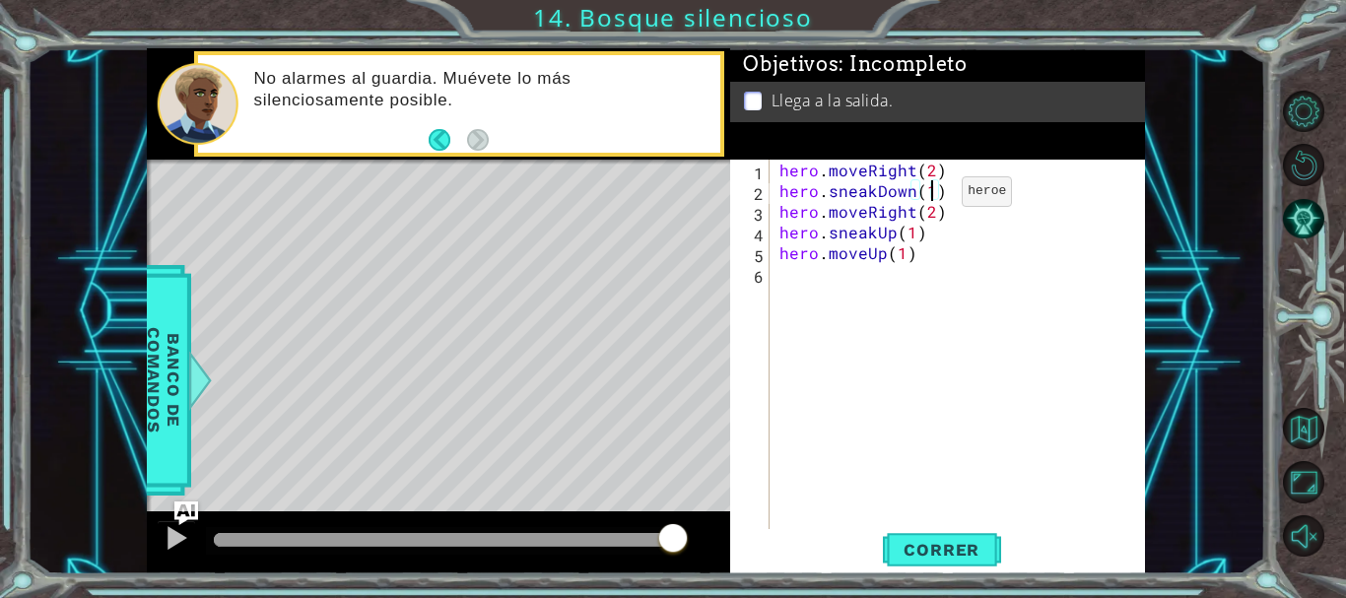
click at [928, 196] on div "hero . moveRight ( 2 ) hero . sneakDown ( 1 ) hero . moveRight ( 2 ) hero . sne…" at bounding box center [963, 367] width 375 height 414
click at [912, 220] on div "hero . moveRight ( 2 ) hero . sneakDown ( 1 ) hero . moveRight ( 2 ) hero . sne…" at bounding box center [963, 367] width 375 height 414
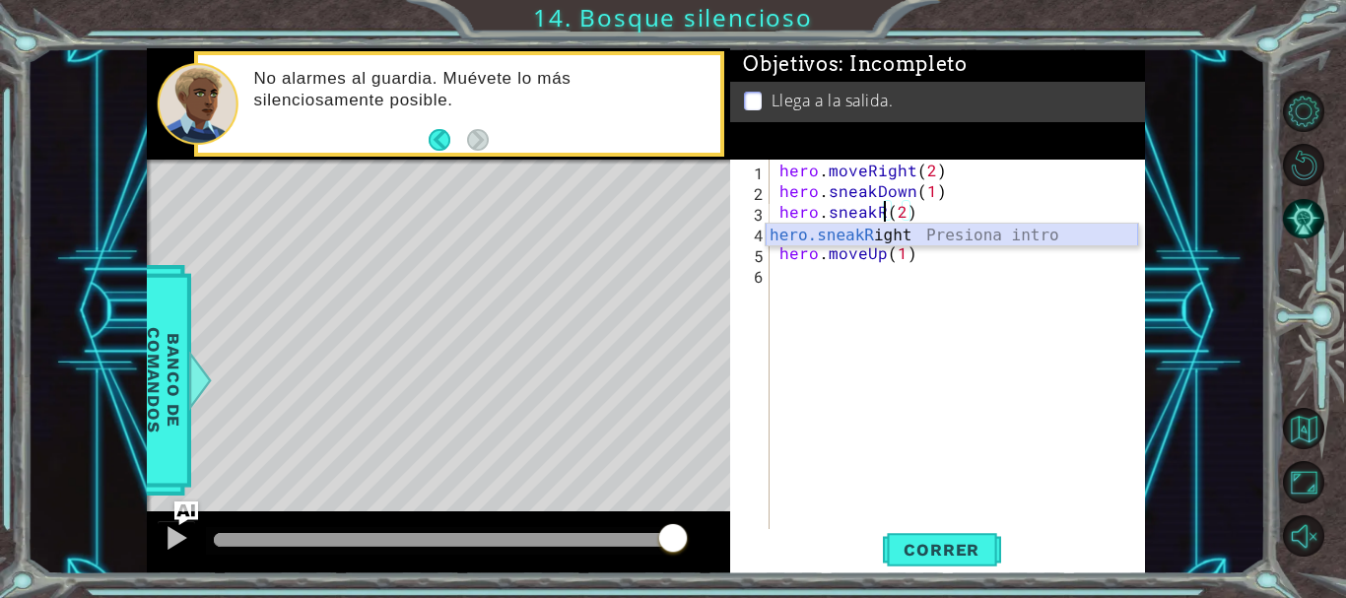
click at [905, 235] on div "hero.sneakR ight Presiona intro" at bounding box center [952, 259] width 373 height 71
type textarea "hero.sneakRight(2)"
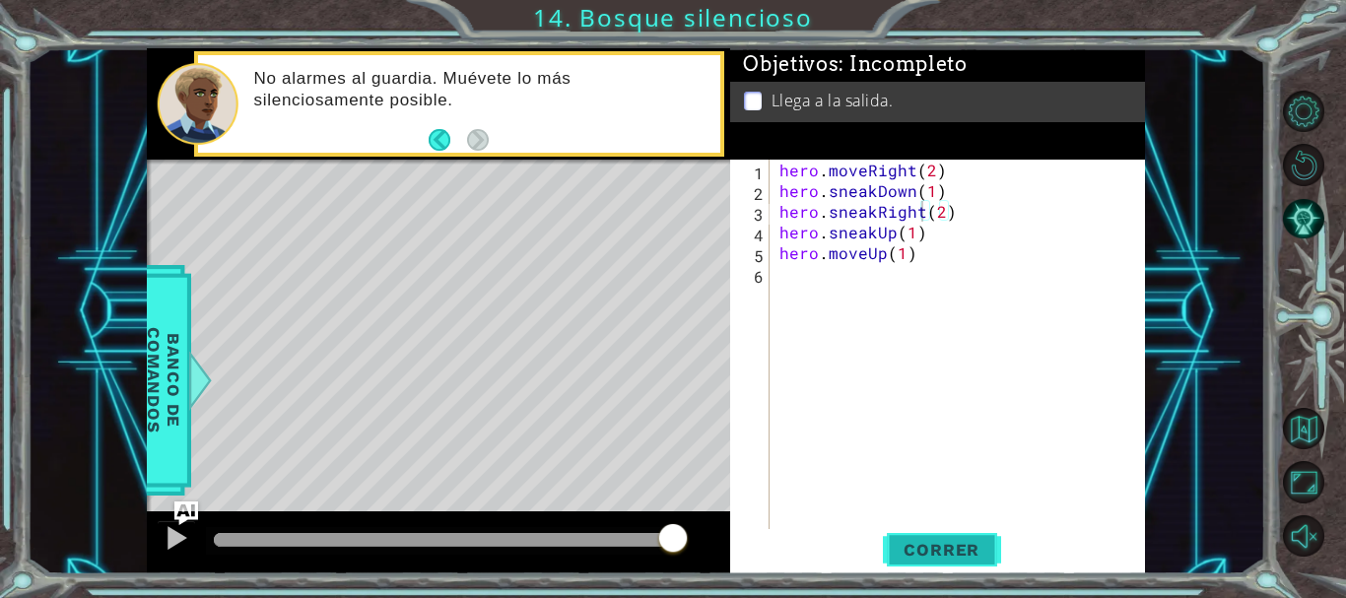
click at [932, 540] on span "Correr" at bounding box center [941, 550] width 115 height 20
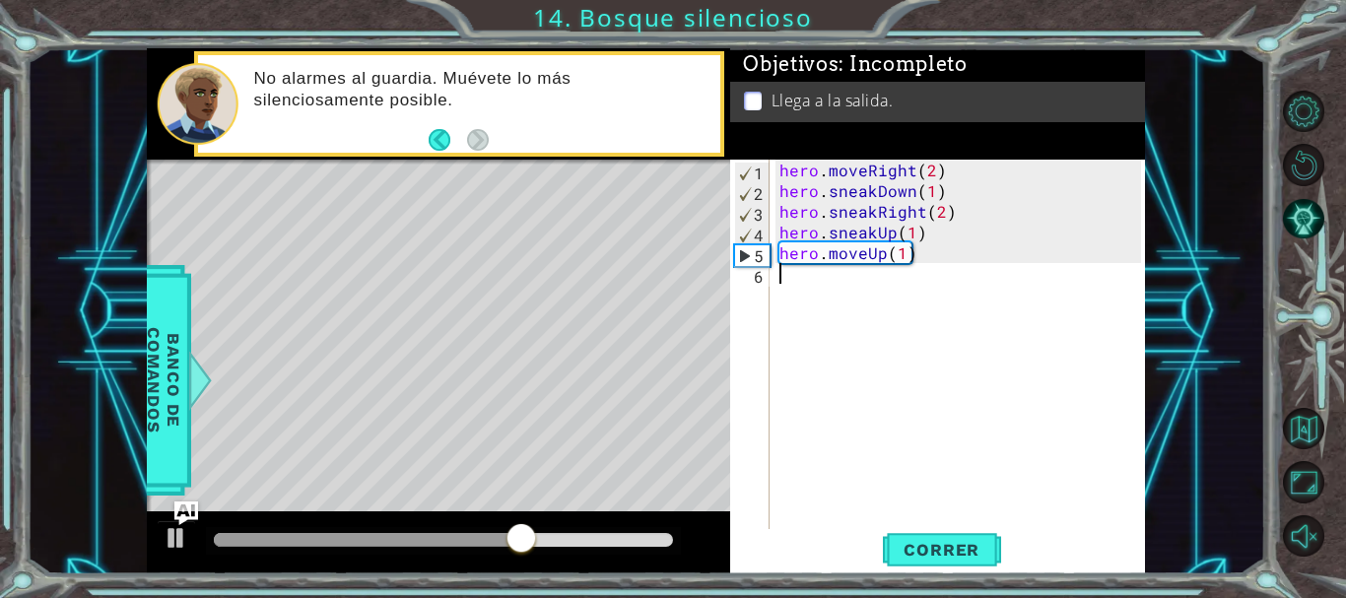
click at [880, 265] on div "hero . moveRight ( 2 ) hero . sneakDown ( 1 ) hero . sneakRight ( 2 ) hero . sn…" at bounding box center [963, 367] width 375 height 414
click at [881, 259] on div "hero . moveRight ( 2 ) hero . sneakDown ( 1 ) hero . sneakRight ( 2 ) hero . sn…" at bounding box center [963, 367] width 375 height 414
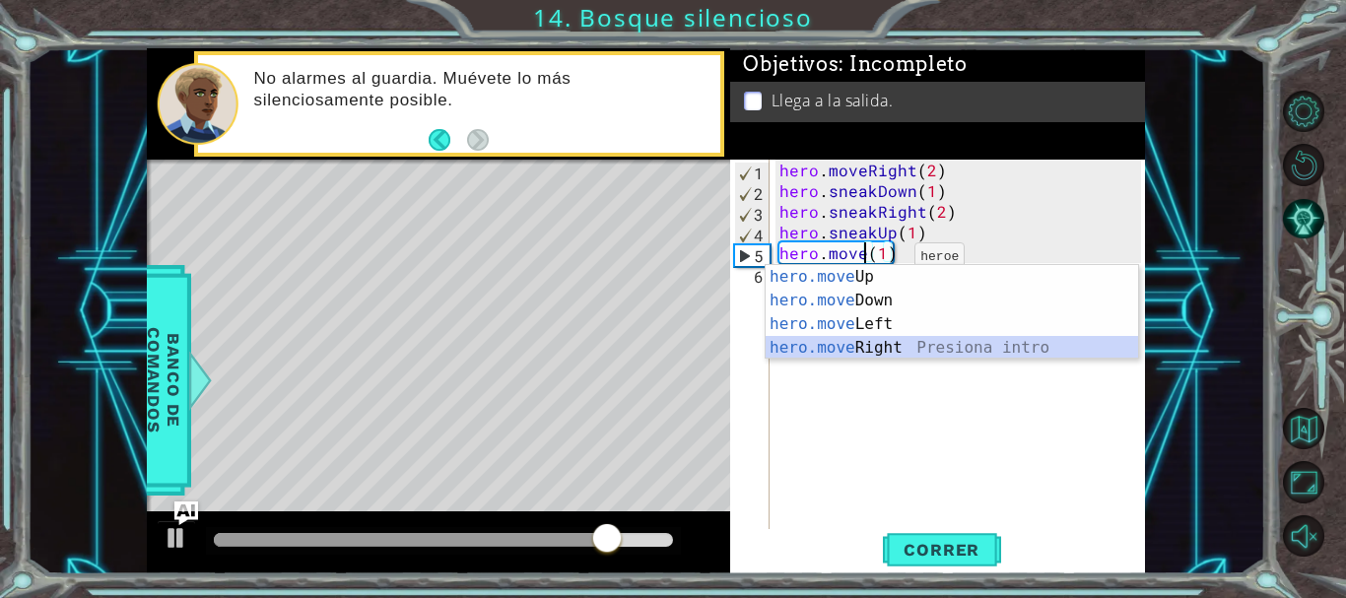
click at [899, 348] on div "hero.move Up Presiona intro hero.move Down Presiona intro hero.move Left Presio…" at bounding box center [952, 336] width 373 height 142
type textarea "hero.moveRight(1)(1)"
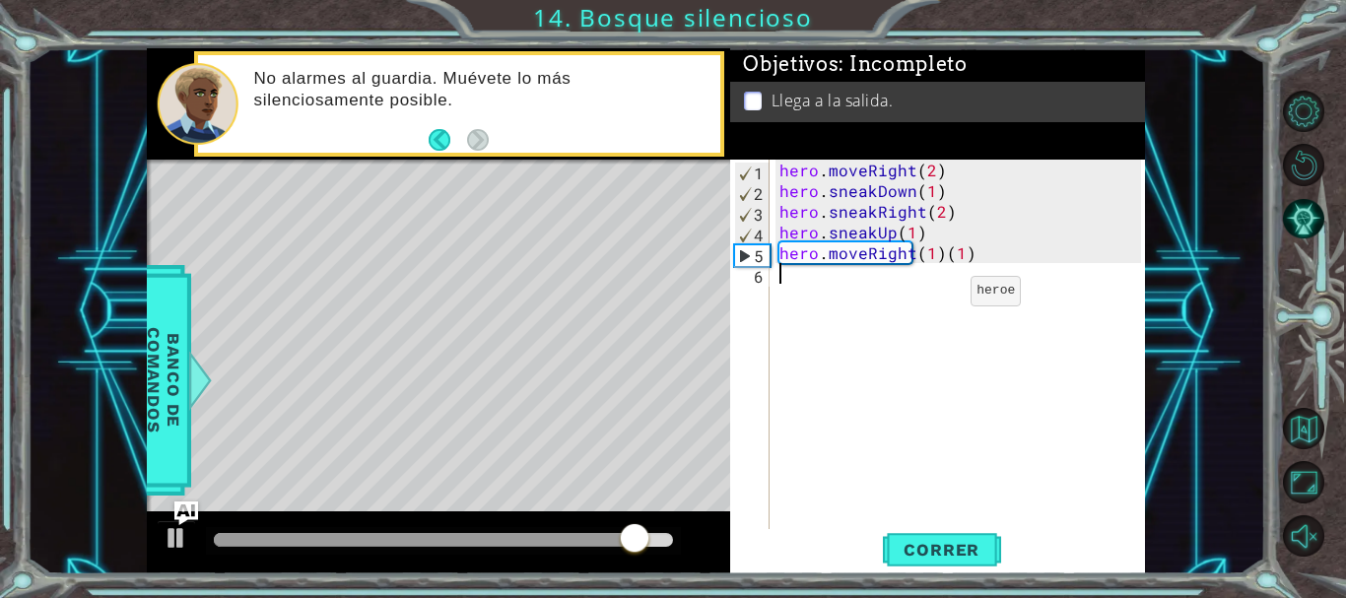
click at [937, 296] on div "hero . moveRight ( 2 ) hero . sneakDown ( 1 ) hero . sneakRight ( 2 ) hero . sn…" at bounding box center [963, 367] width 375 height 414
click at [967, 268] on div "hero . moveRight ( 2 ) hero . sneakDown ( 1 ) hero . sneakRight ( 2 ) hero . sn…" at bounding box center [963, 367] width 375 height 414
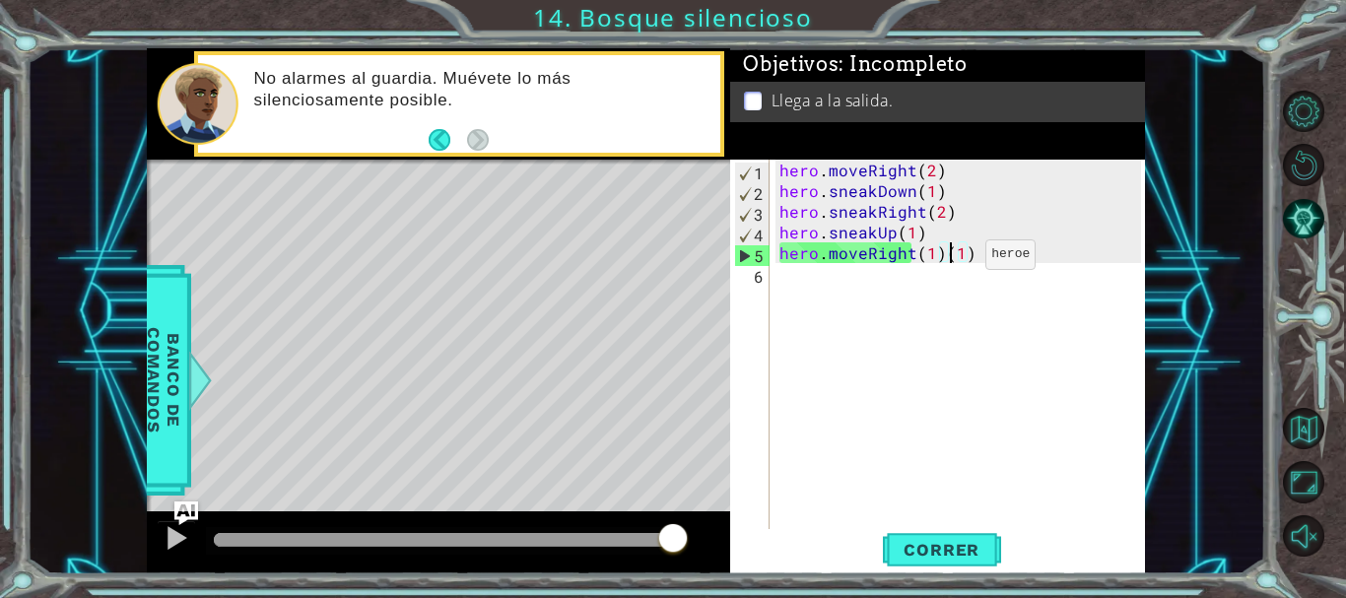
click at [952, 259] on div "hero . moveRight ( 2 ) hero . sneakDown ( 1 ) hero . sneakRight ( 2 ) hero . sn…" at bounding box center [963, 367] width 375 height 414
click at [980, 255] on div "hero . moveRight ( 2 ) hero . sneakDown ( 1 ) hero . sneakRight ( 2 ) hero . sn…" at bounding box center [963, 367] width 375 height 414
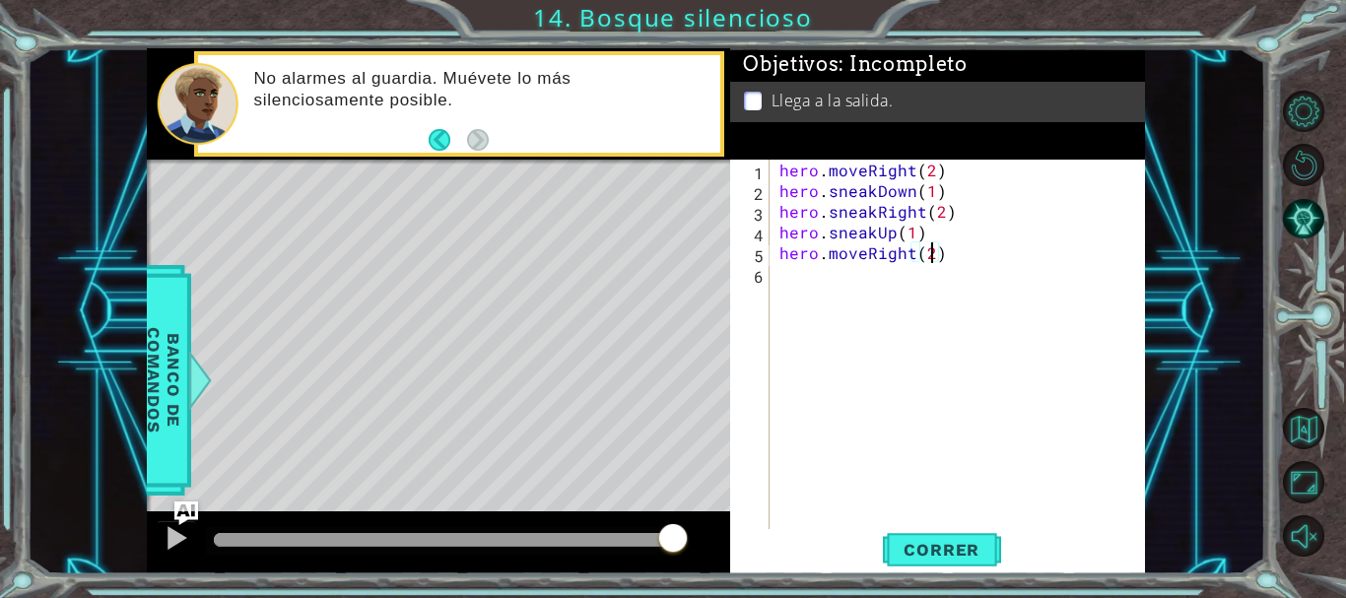
scroll to position [0, 9]
type textarea "hero.moveRight(2)"
click at [961, 544] on span "Correr" at bounding box center [941, 550] width 115 height 20
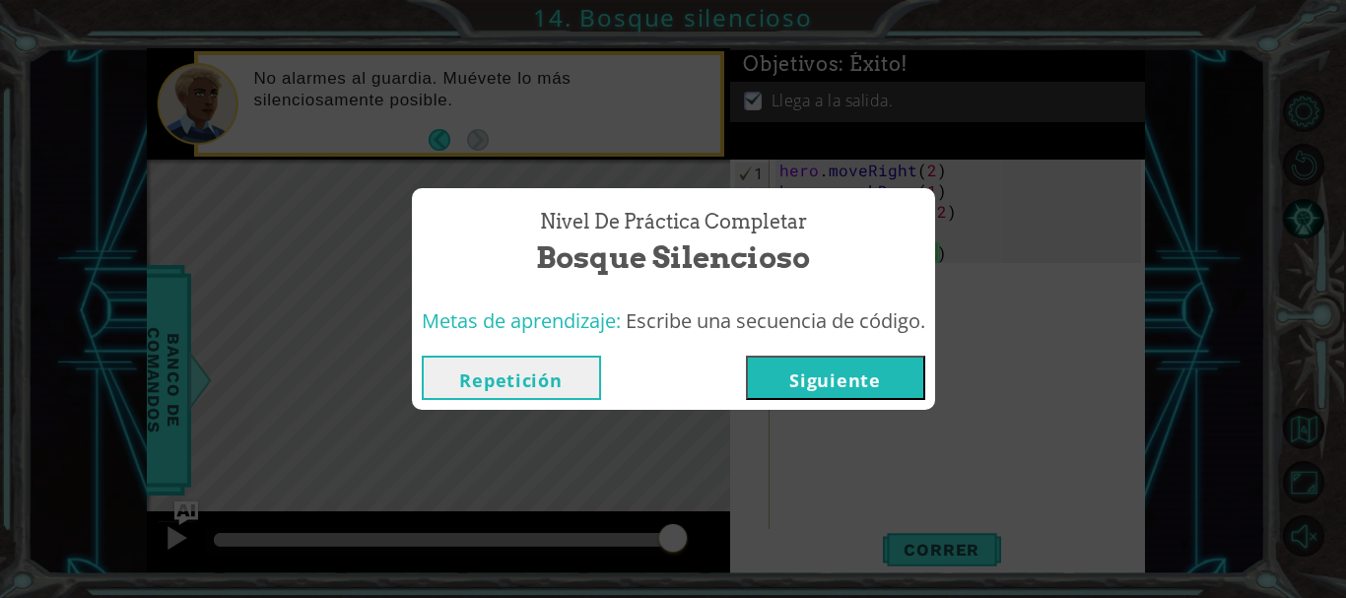
click at [831, 381] on button "Siguiente" at bounding box center [835, 378] width 179 height 44
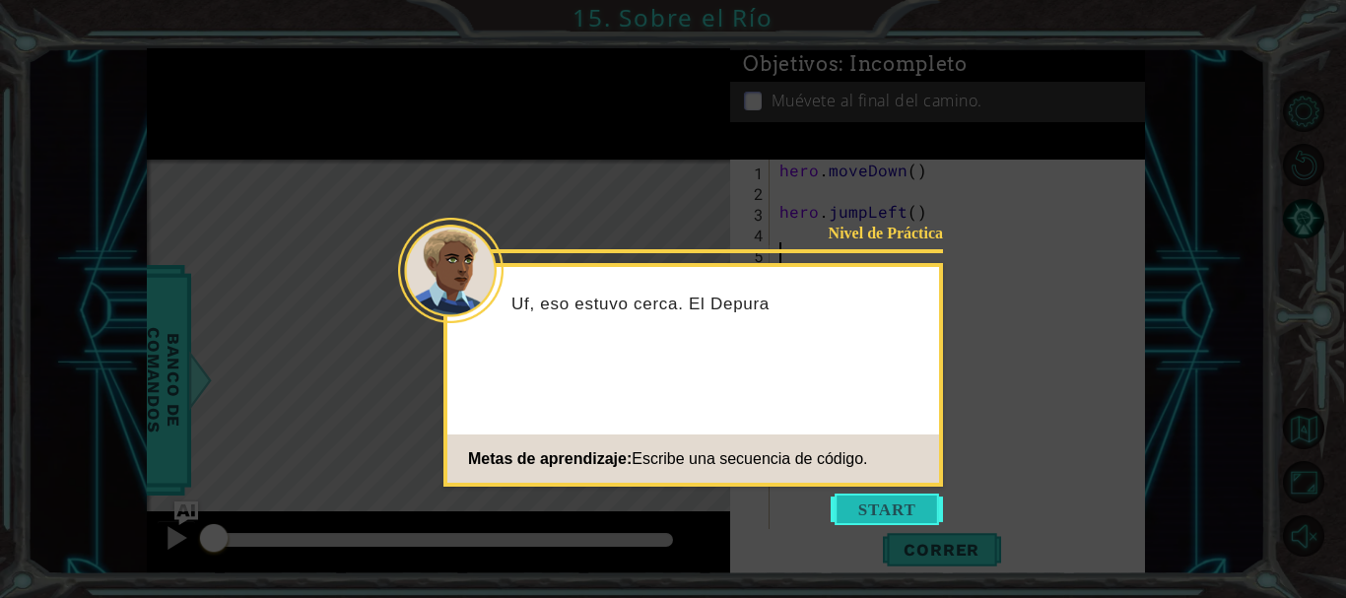
click at [874, 497] on button "Start" at bounding box center [887, 510] width 112 height 32
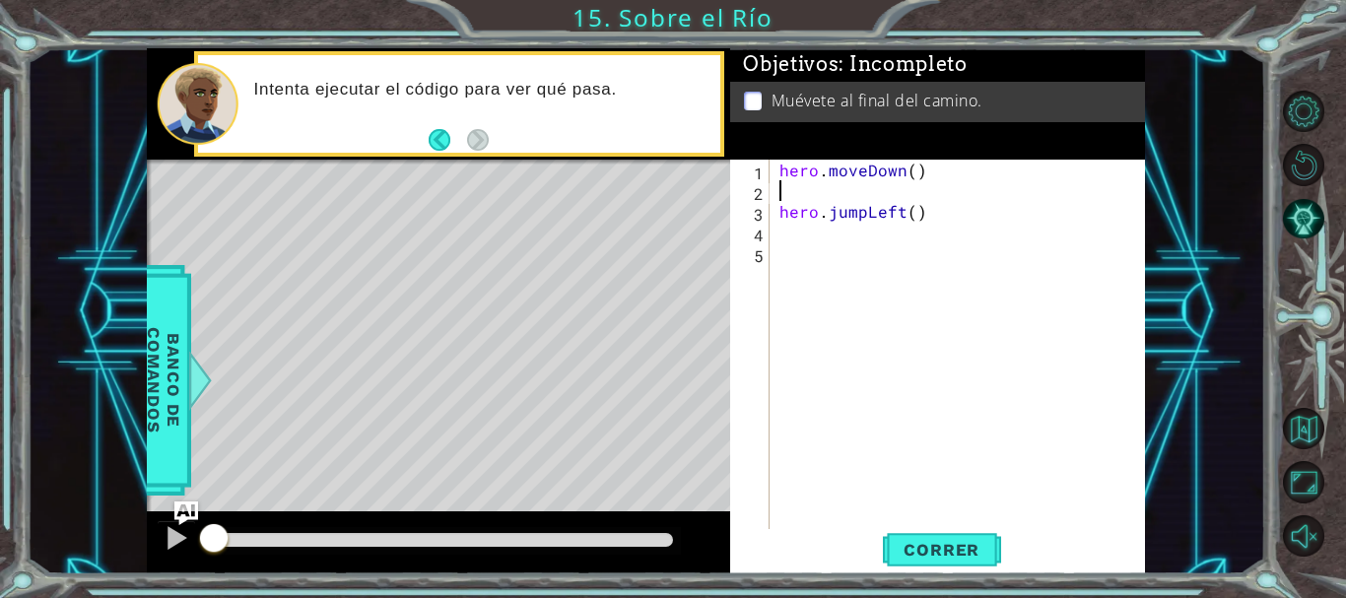
click at [805, 183] on div "hero . moveDown ( ) hero . jumpLeft ( )" at bounding box center [963, 367] width 375 height 414
type textarea "h"
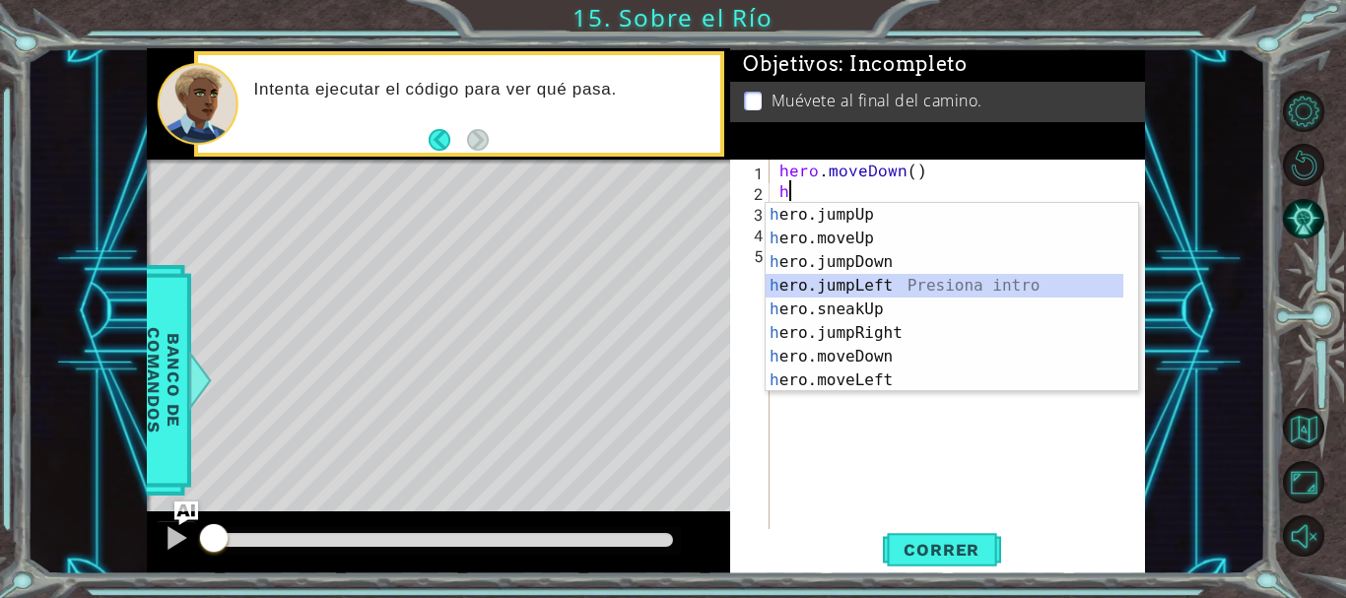
click at [822, 280] on div "h ero.jumpUp Presiona intro h ero.moveUp Presiona intro h ero.jumpDown Presiona…" at bounding box center [945, 321] width 358 height 237
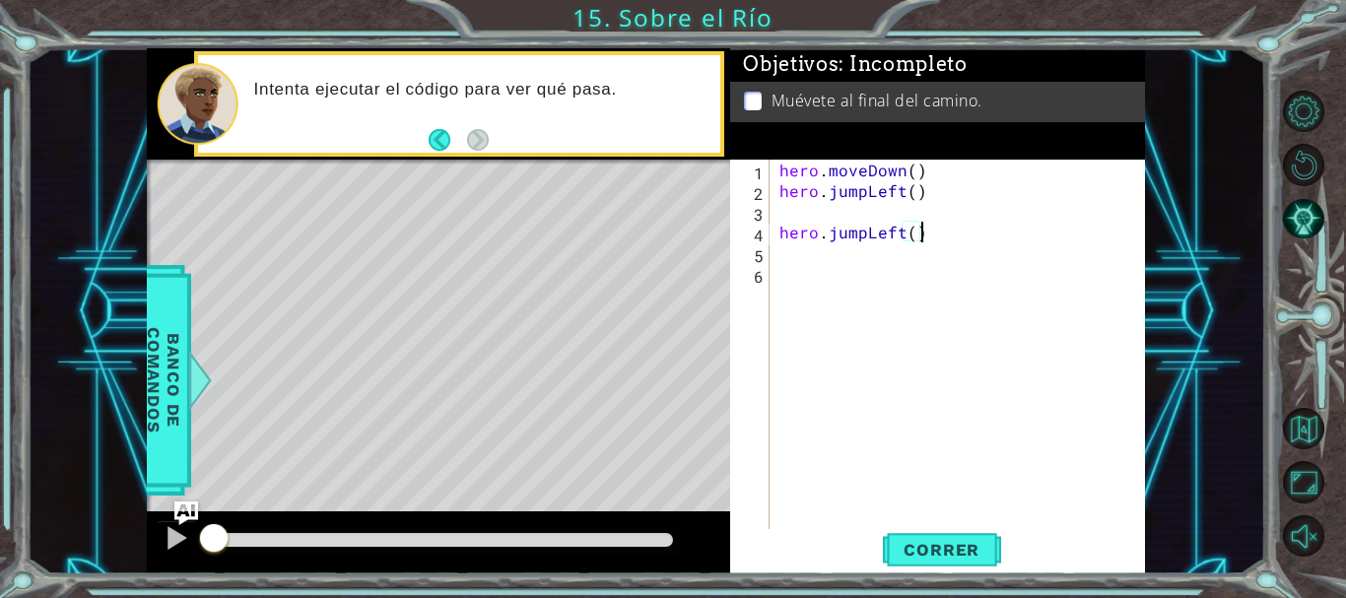
click at [934, 239] on div "hero . moveDown ( ) hero . jumpLeft ( ) hero . jumpLeft ( )" at bounding box center [963, 367] width 375 height 414
type textarea "hero.jumpLeft()"
click at [844, 218] on div "hero . moveDown ( ) hero . jumpLeft ( ) hero . jumpLeft ( )" at bounding box center [963, 367] width 375 height 414
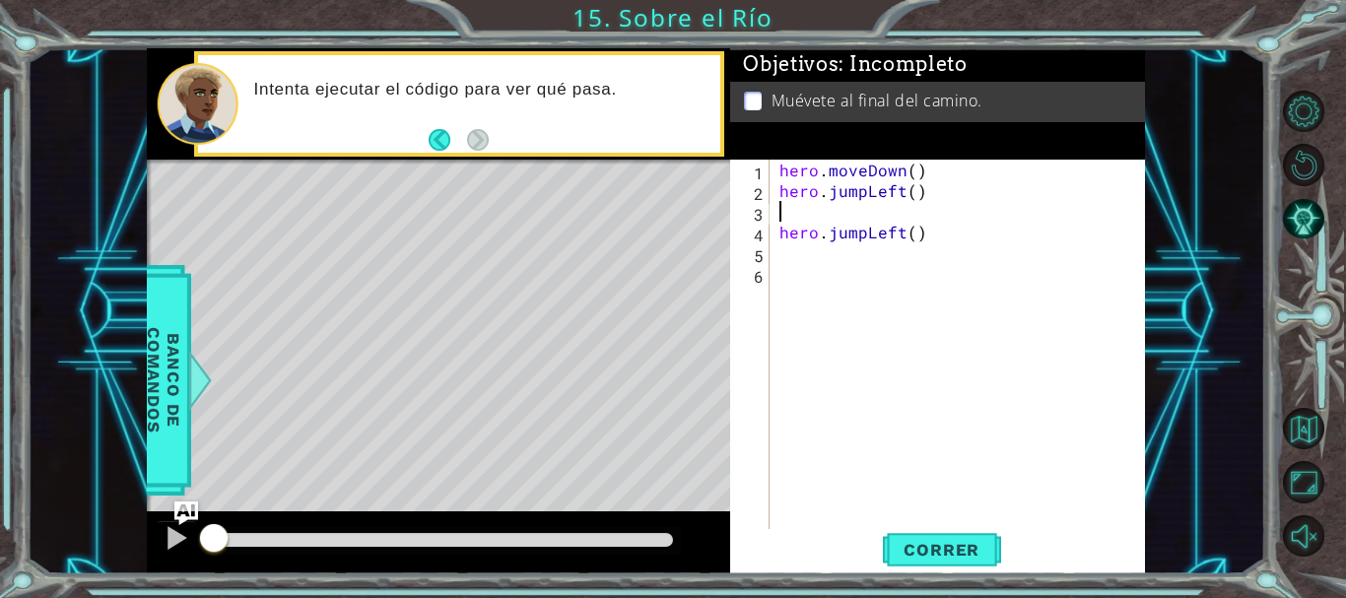
click at [844, 218] on div "hero . moveDown ( ) hero . jumpLeft ( ) hero . jumpLeft ( )" at bounding box center [963, 367] width 375 height 414
click at [927, 244] on div "hero . moveDown ( ) hero . jumpLeft ( ) hero . jumpLeft ( )" at bounding box center [963, 367] width 375 height 414
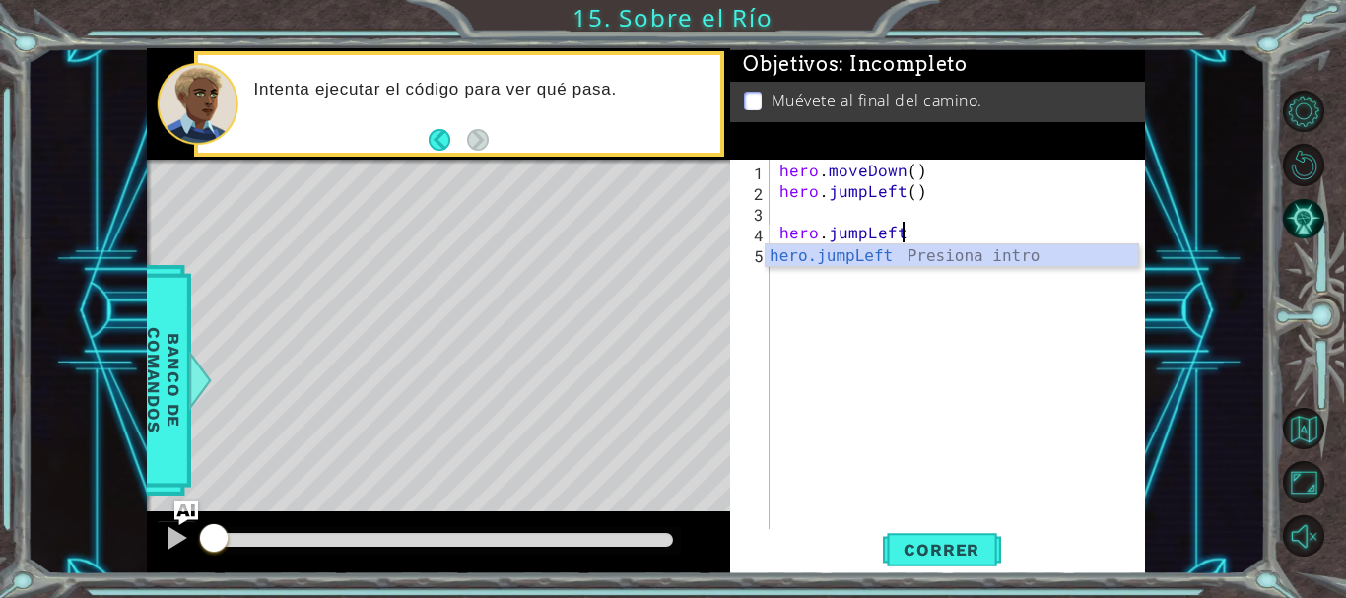
type textarea "h"
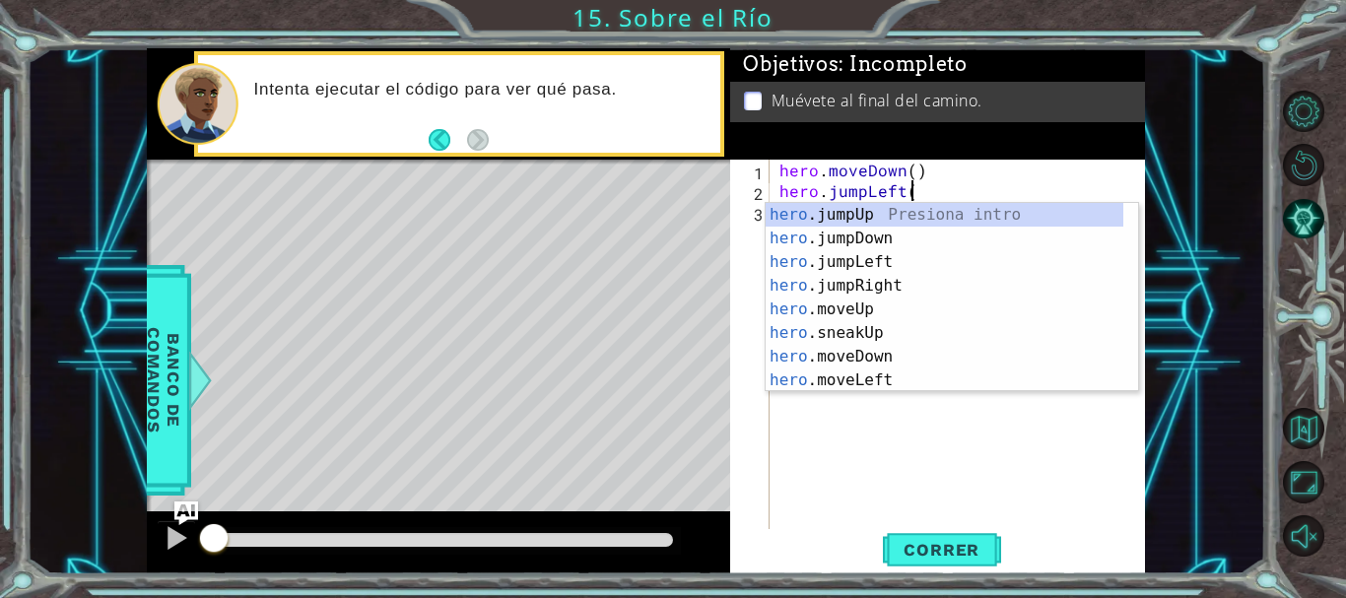
type textarea "hero.jump"
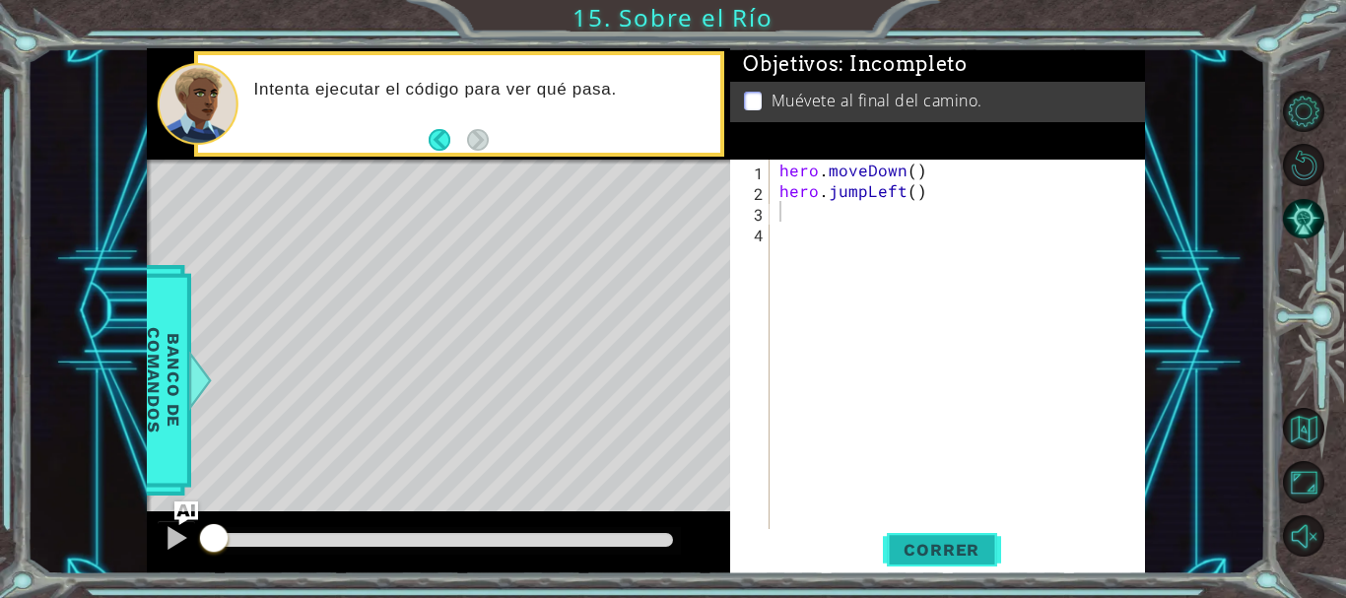
click at [932, 558] on span "Correr" at bounding box center [941, 550] width 115 height 20
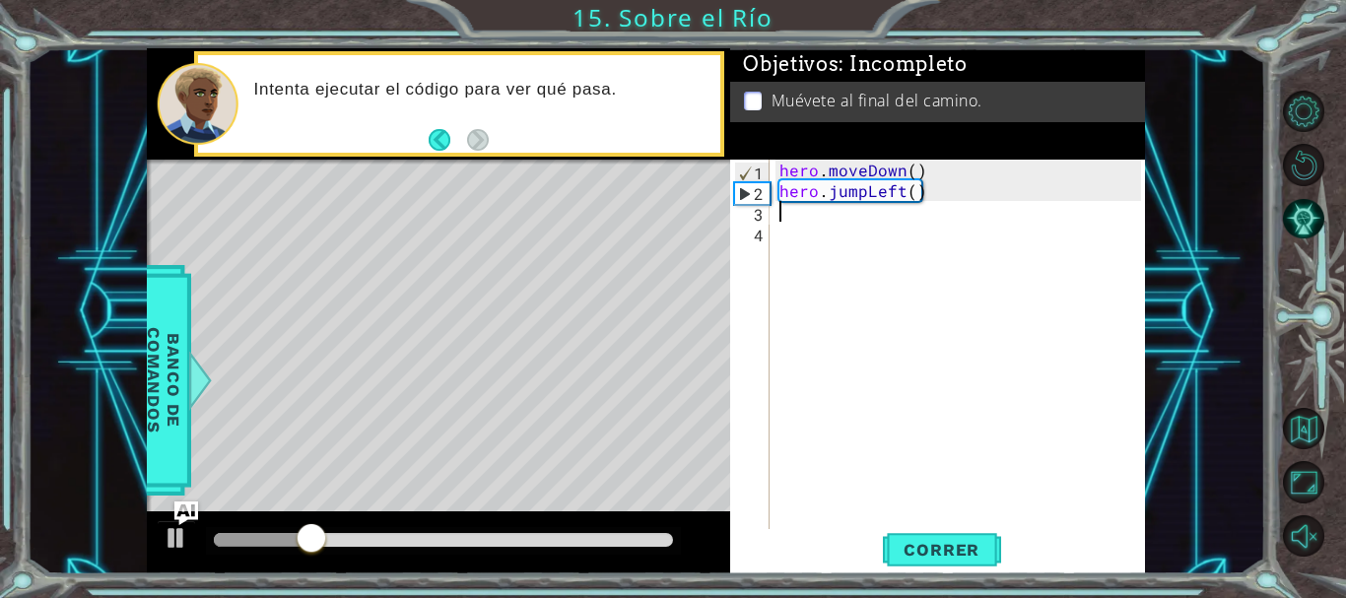
click at [790, 219] on div "hero . moveDown ( ) hero . jumpLeft ( )" at bounding box center [963, 367] width 375 height 414
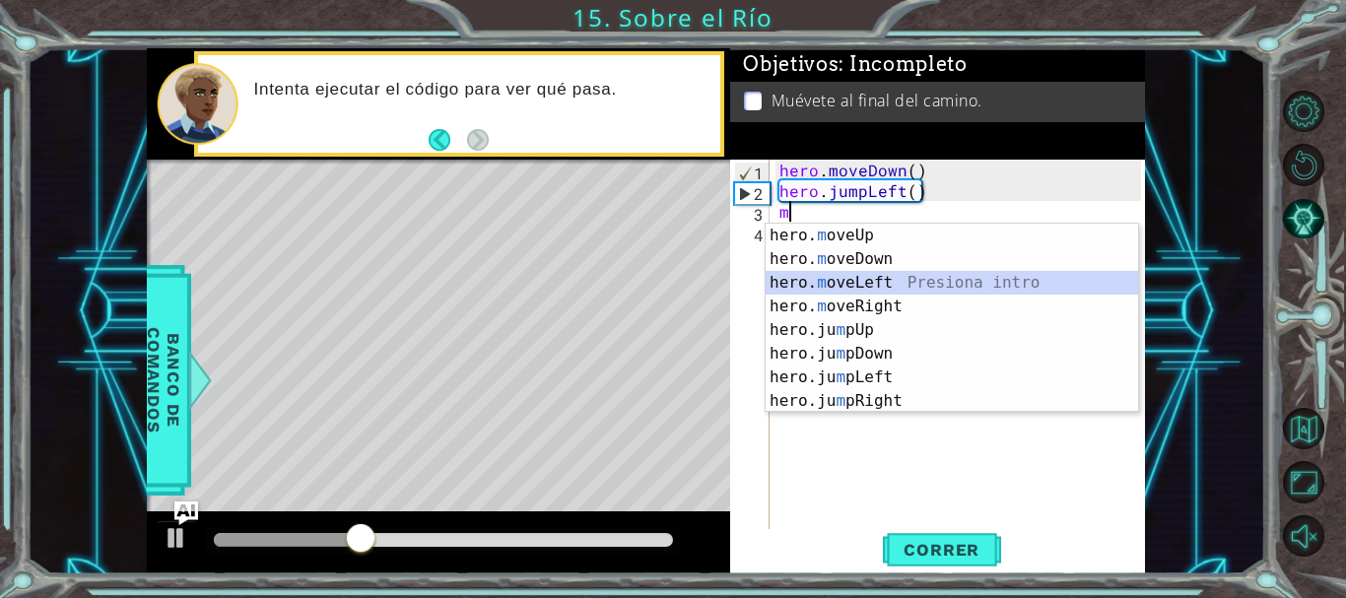
type textarea "hero.moveLeft(1)"
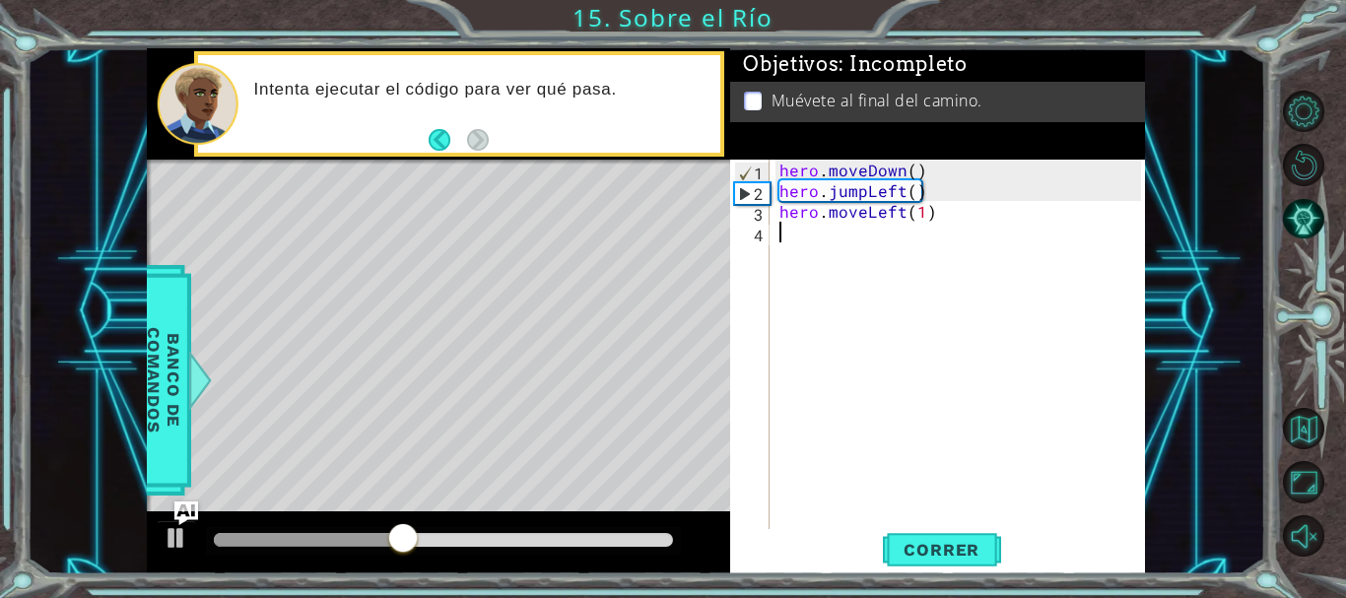
click at [801, 246] on div "hero . moveDown ( ) hero . jumpLeft ( ) hero . moveLeft ( 1 )" at bounding box center [963, 367] width 375 height 414
type textarea "h"
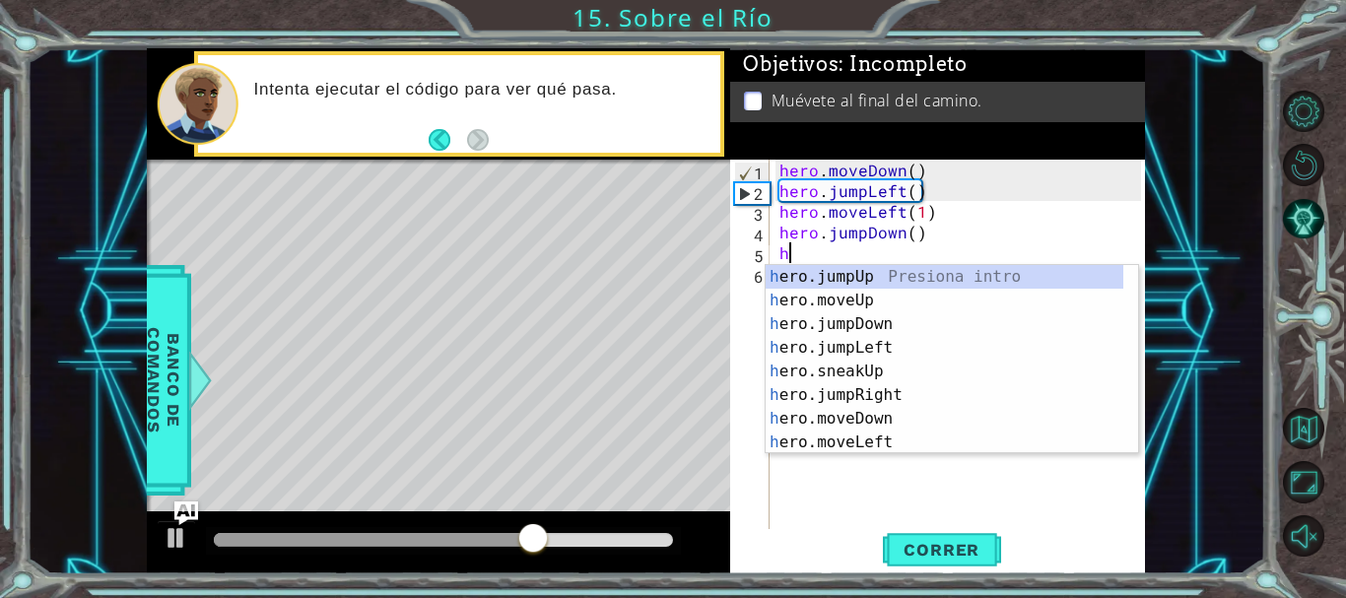
type textarea "hh"
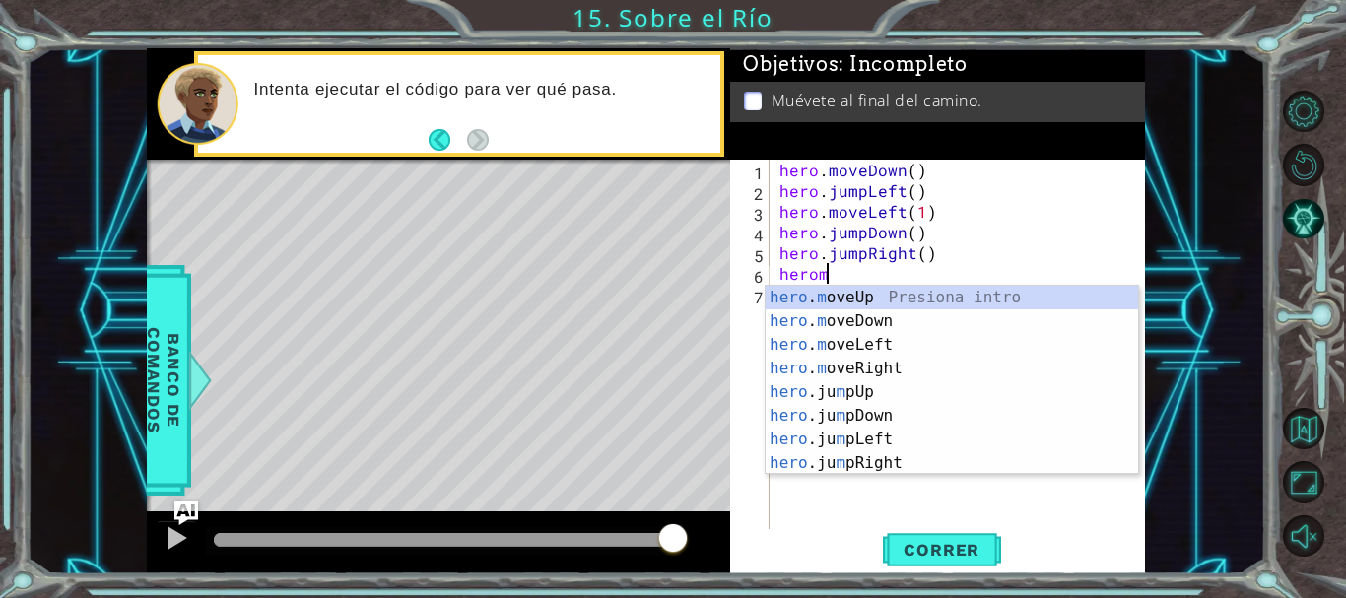
scroll to position [0, 2]
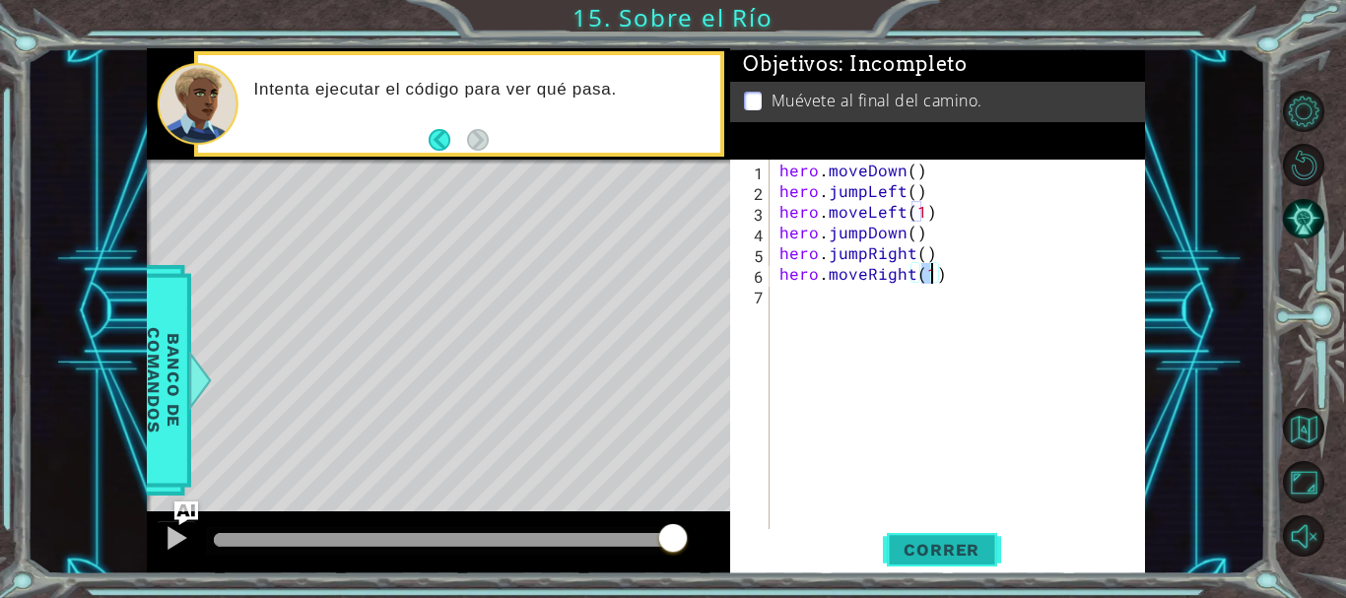
type textarea "hero.moveRight(1)"
click at [901, 564] on button "Correr" at bounding box center [942, 549] width 118 height 41
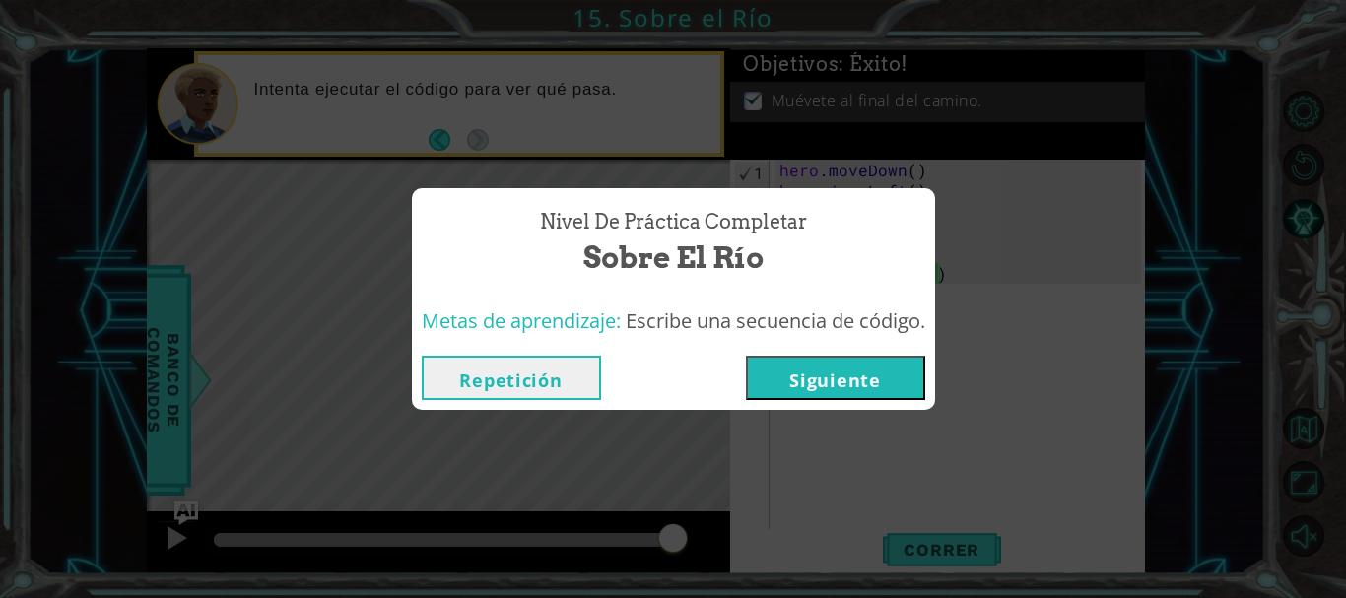
click at [820, 372] on button "Siguiente" at bounding box center [835, 378] width 179 height 44
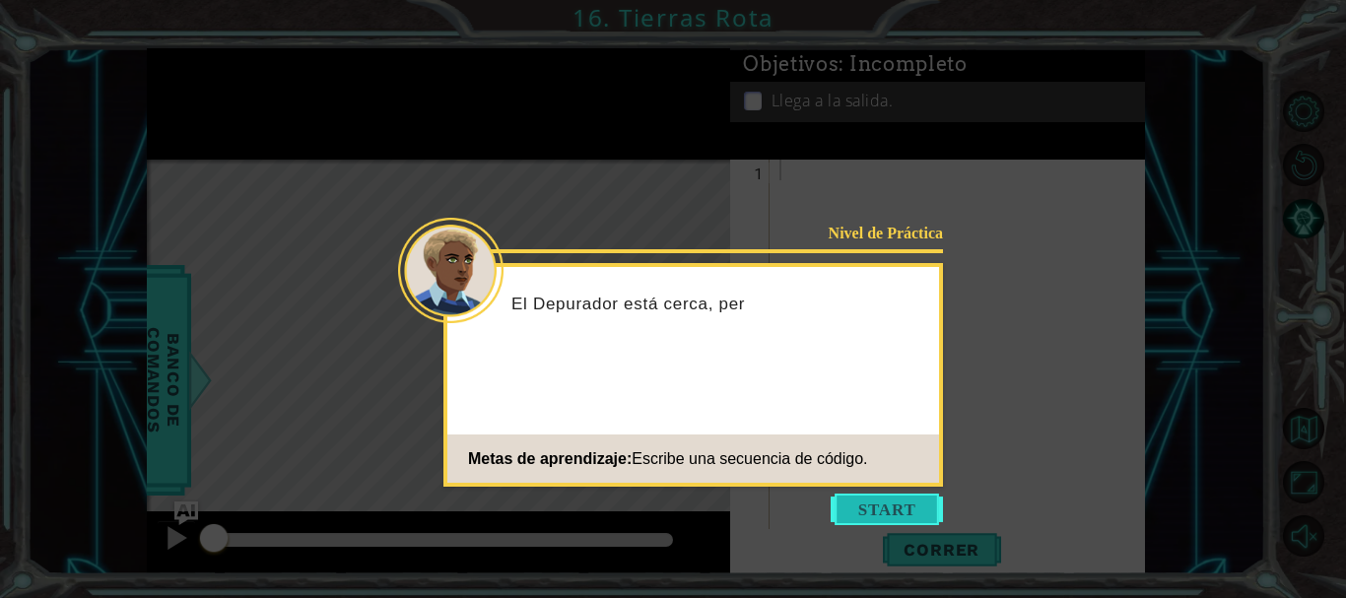
click at [861, 505] on button "Start" at bounding box center [887, 510] width 112 height 32
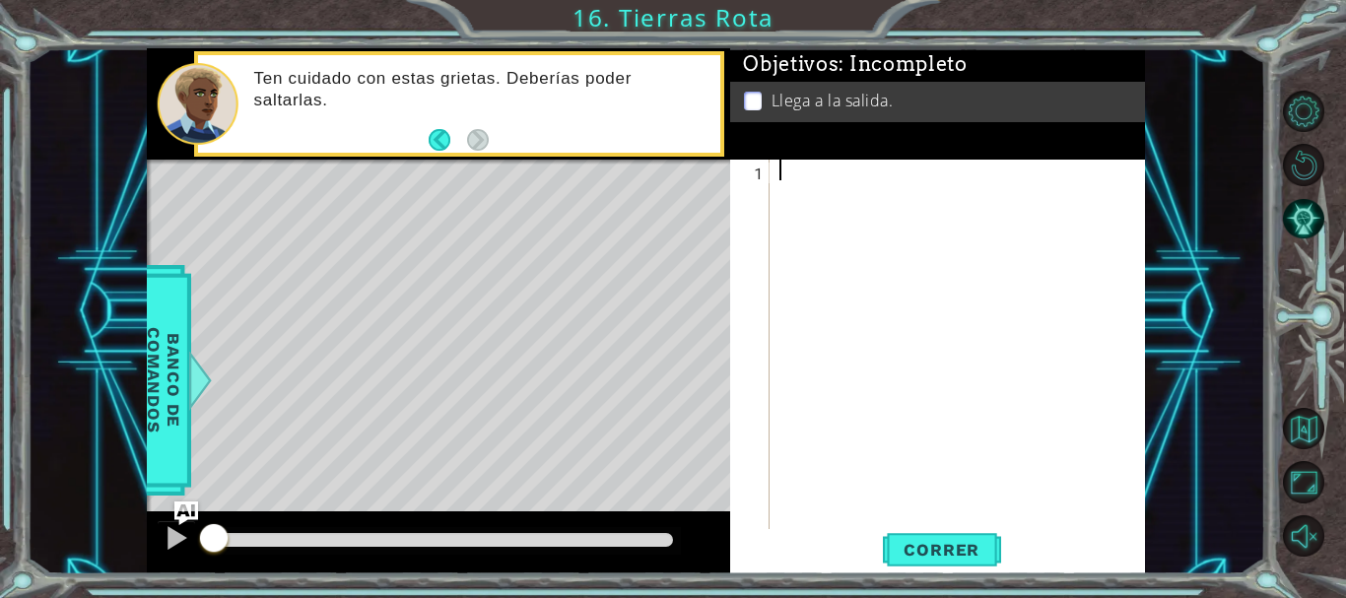
click at [919, 321] on body "1 ההההההההההההההההההההההההההההההההההההההההההההההההההההההההההההההההההההההההההההה…" at bounding box center [673, 299] width 1346 height 598
click at [859, 217] on div "hero . moveRight ( 1 )" at bounding box center [963, 367] width 375 height 414
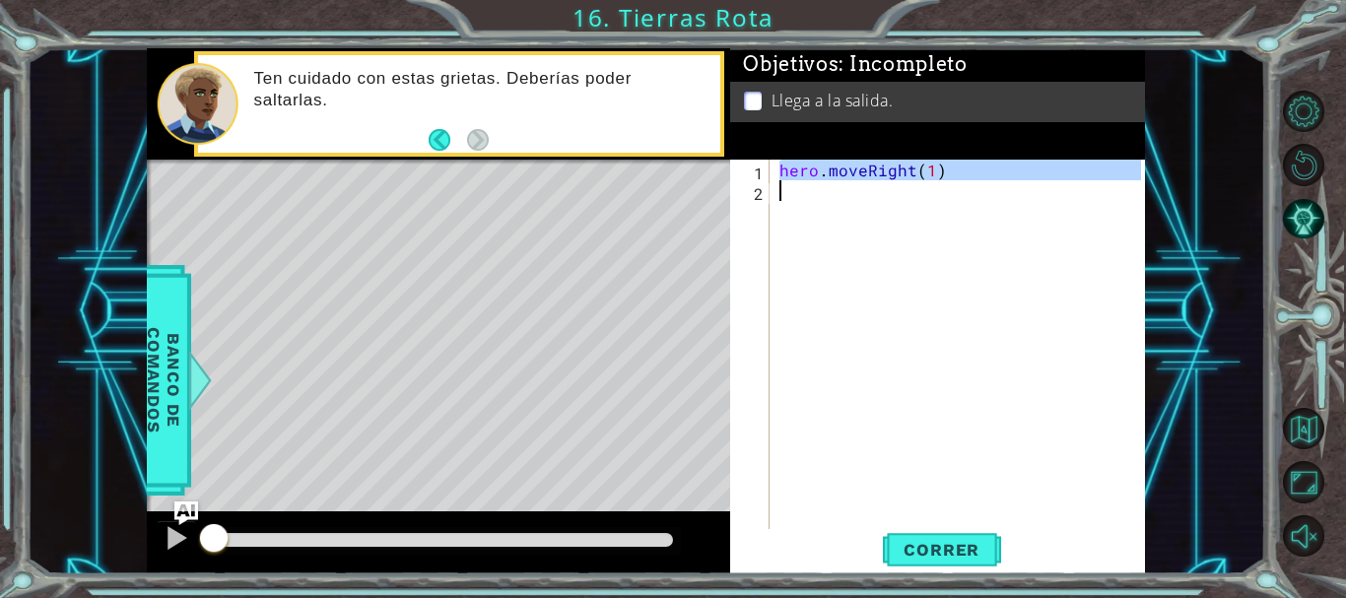
type textarea "hero.moveRight(1)"
click at [859, 217] on div "hero . moveRight ( 1 )" at bounding box center [958, 346] width 365 height 373
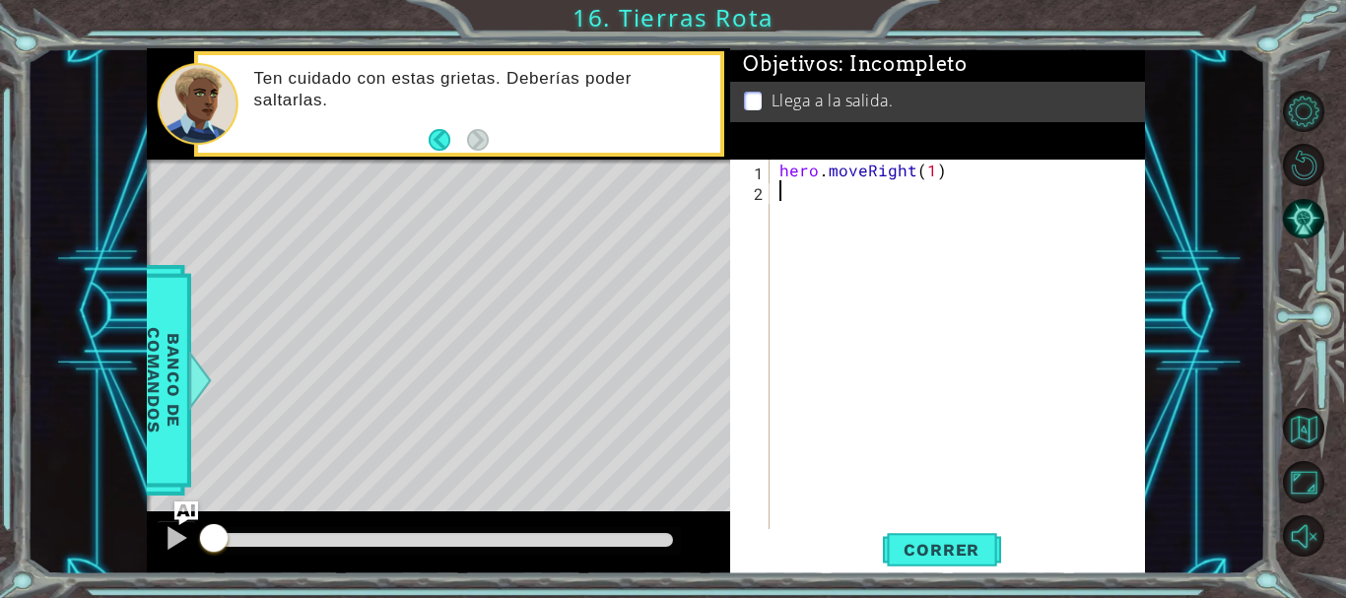
scroll to position [0, 0]
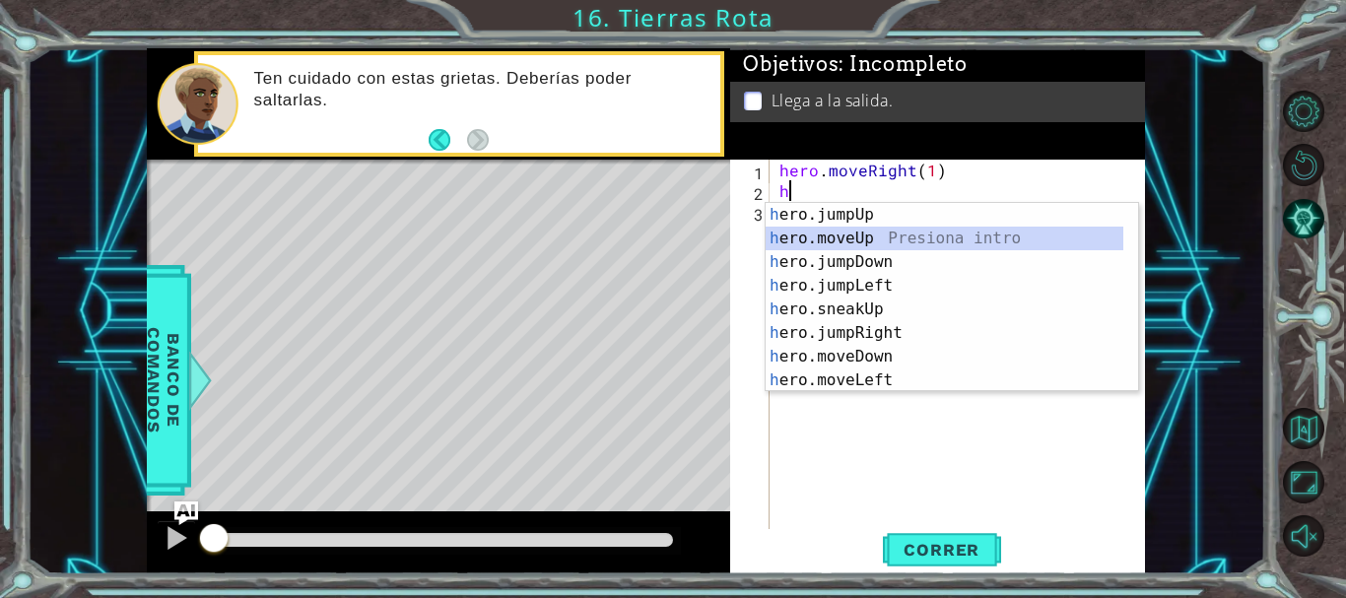
type textarea "hero.moveUp(1)"
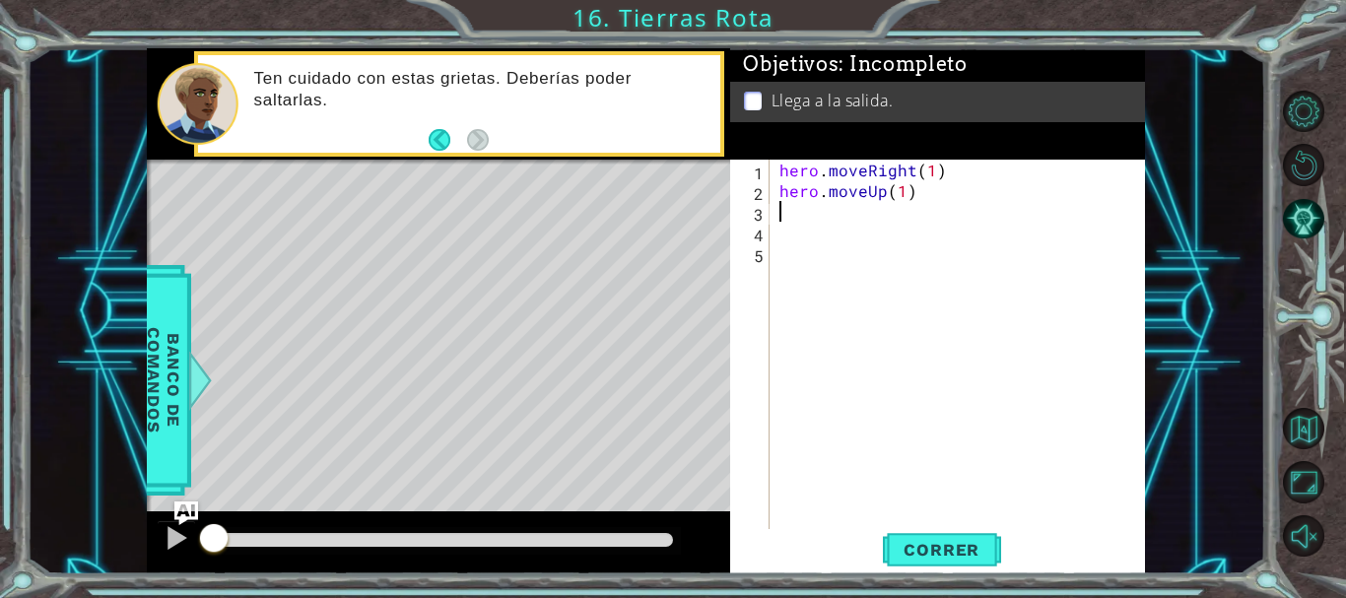
type textarea "h"
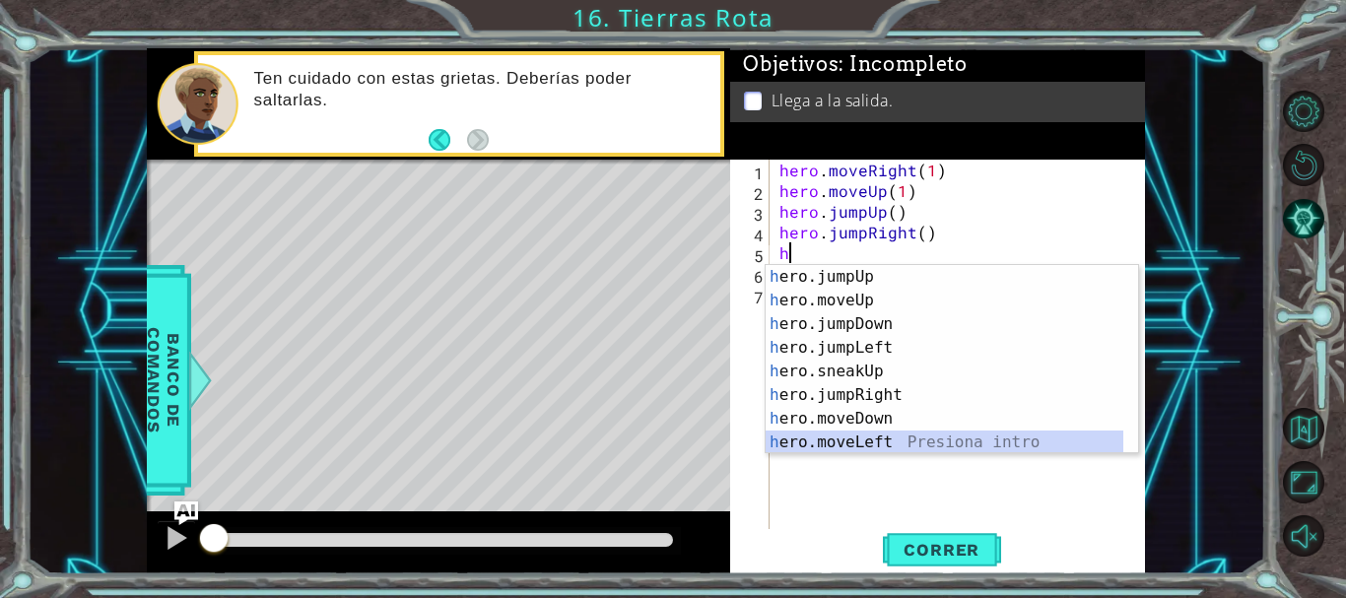
scroll to position [24, 0]
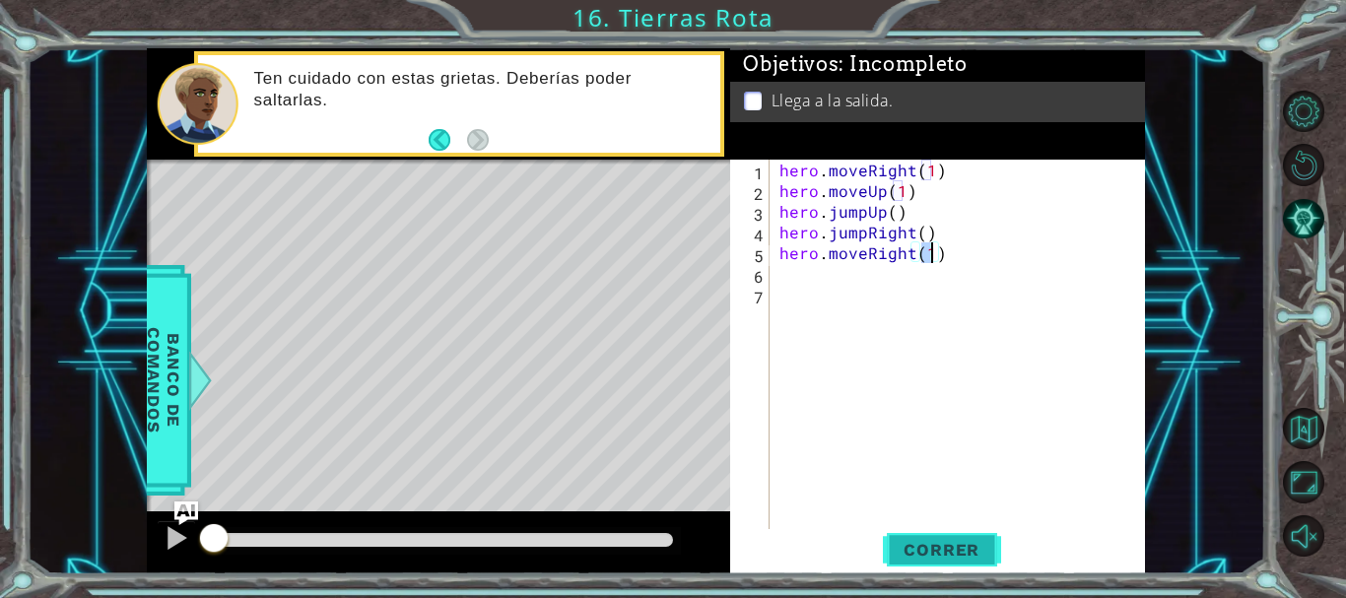
type textarea "hero.moveRight(1)"
click at [984, 550] on span "Correr" at bounding box center [941, 550] width 115 height 20
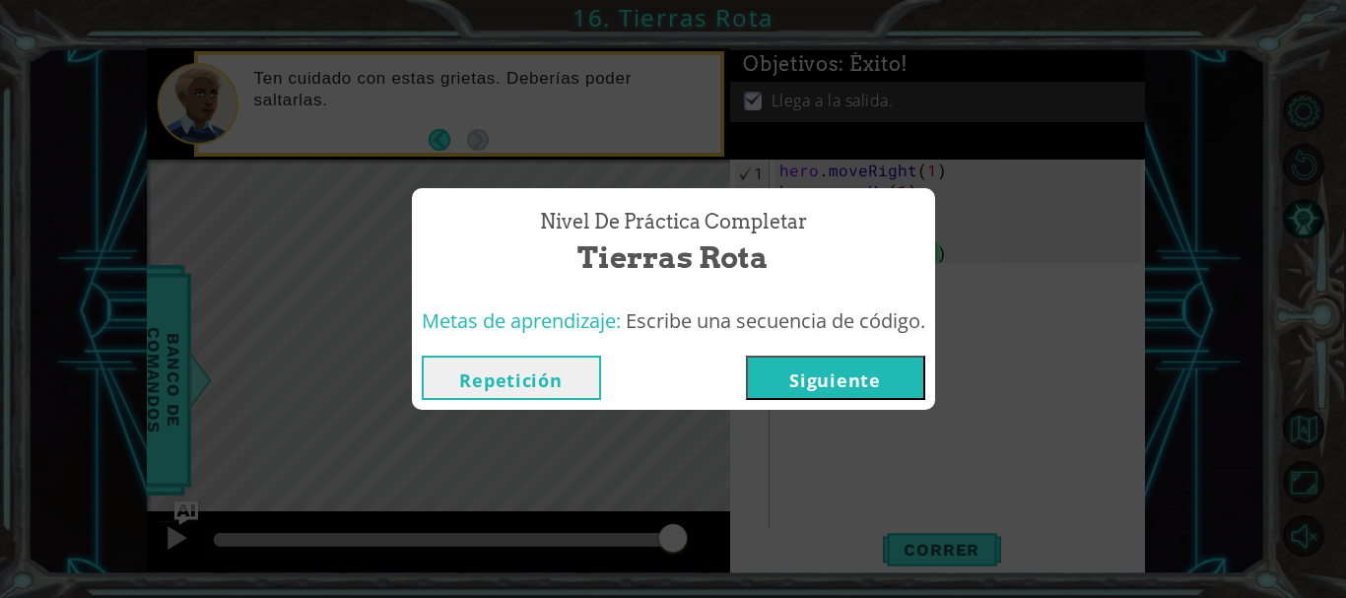
click at [821, 388] on button "Siguiente" at bounding box center [835, 378] width 179 height 44
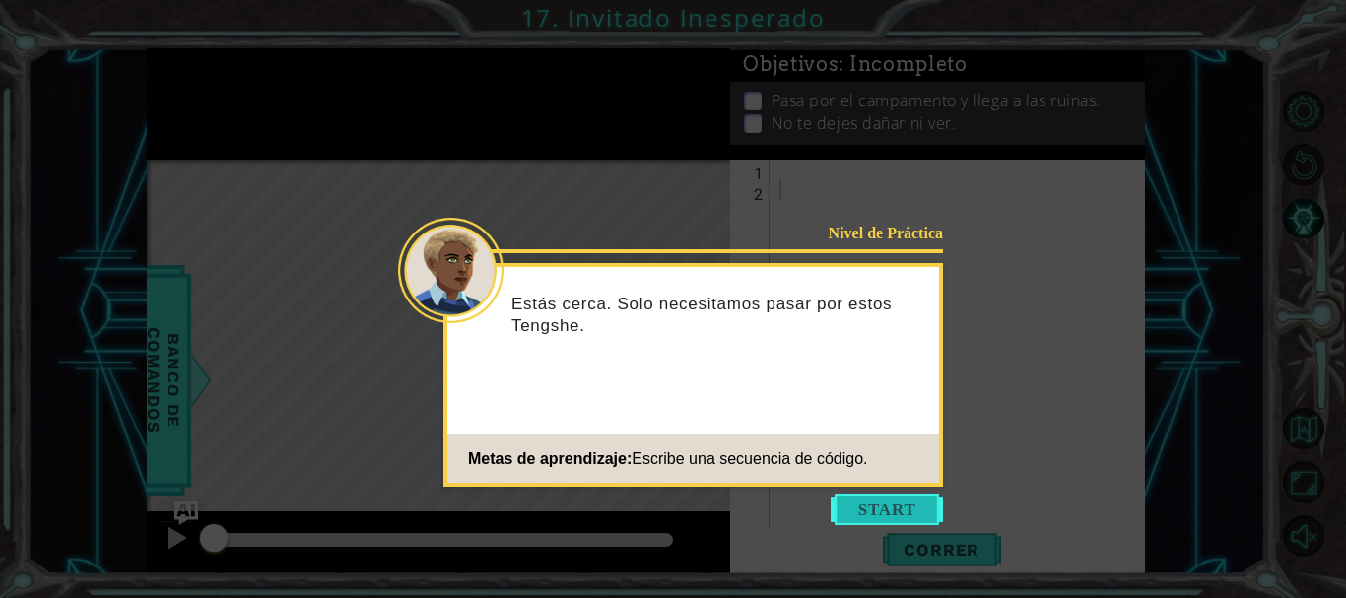
click at [881, 515] on button "Start" at bounding box center [887, 510] width 112 height 32
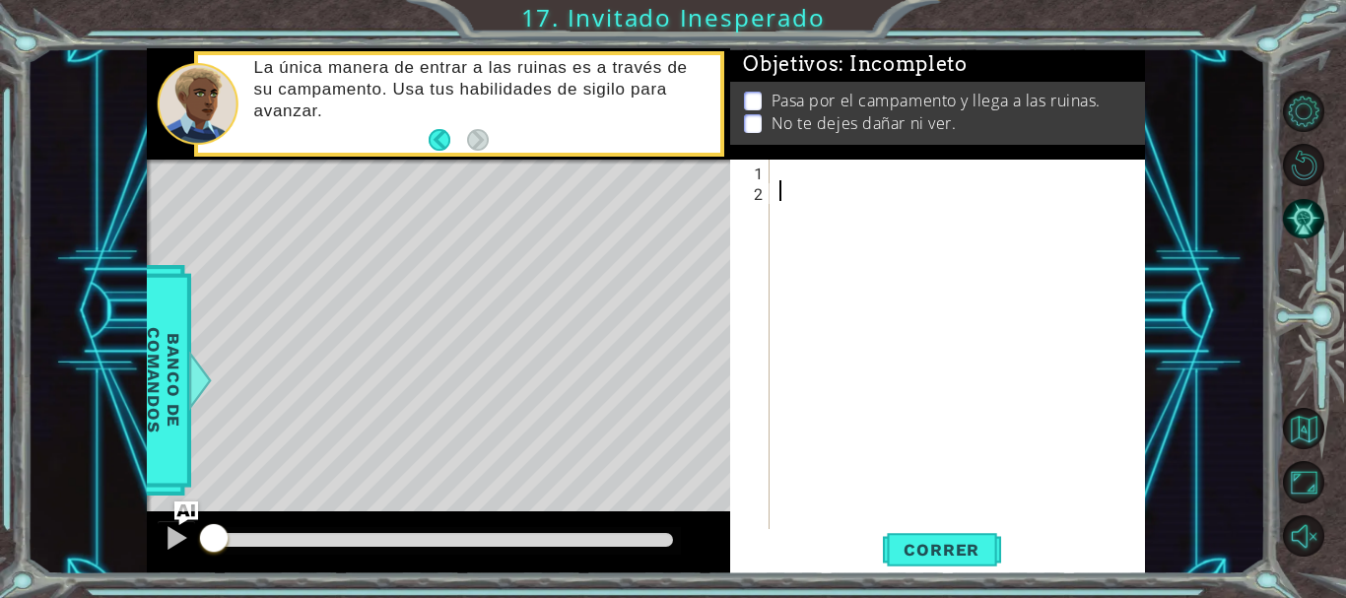
type textarea "h"
type textarea "hero.jumpDown()"
click at [973, 556] on span "Correr" at bounding box center [941, 550] width 115 height 20
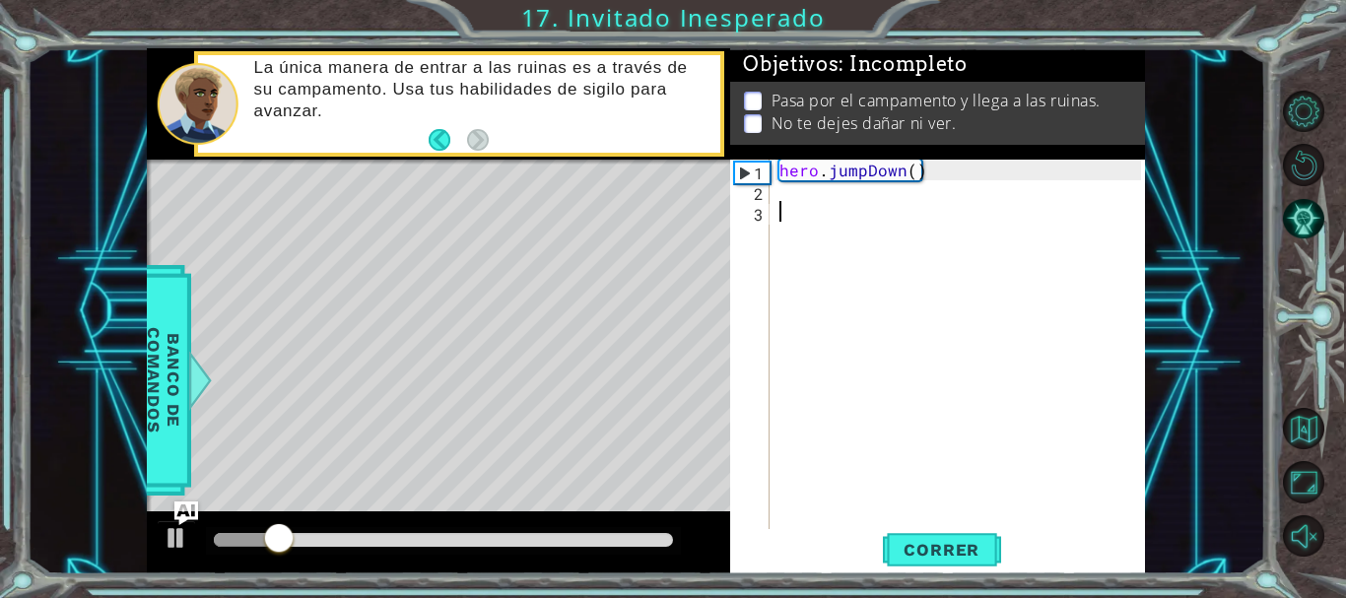
click at [782, 205] on div "hero . jumpDown ( )" at bounding box center [963, 367] width 375 height 414
type textarea "h"
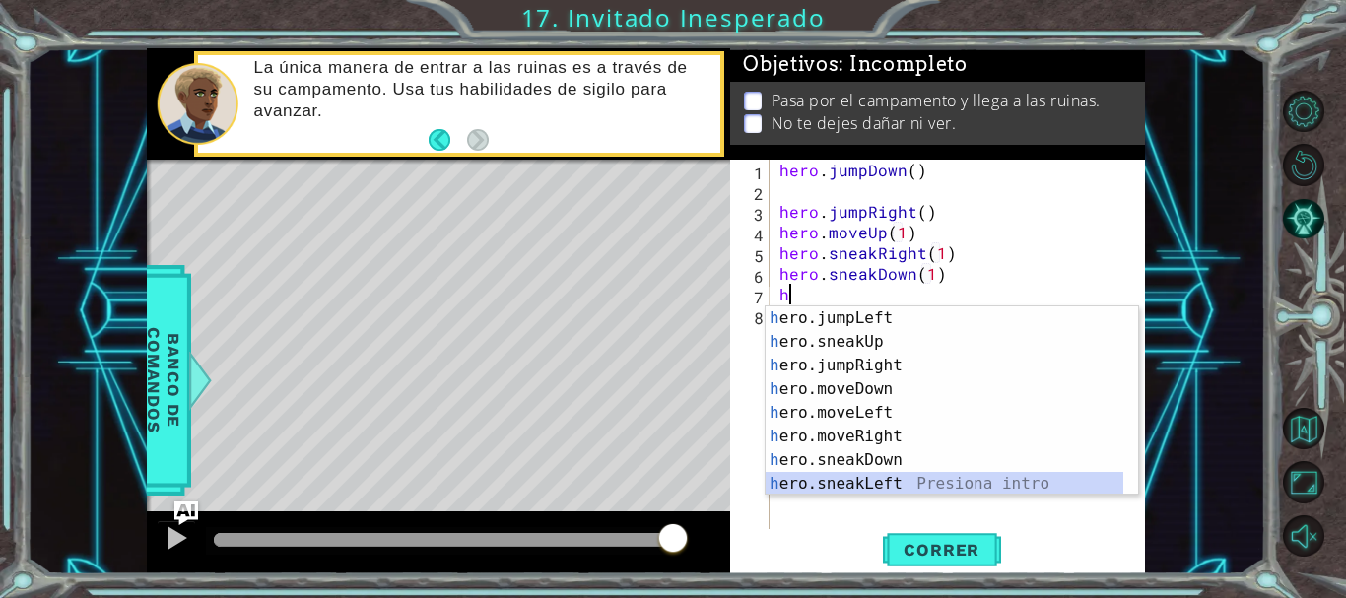
scroll to position [71, 0]
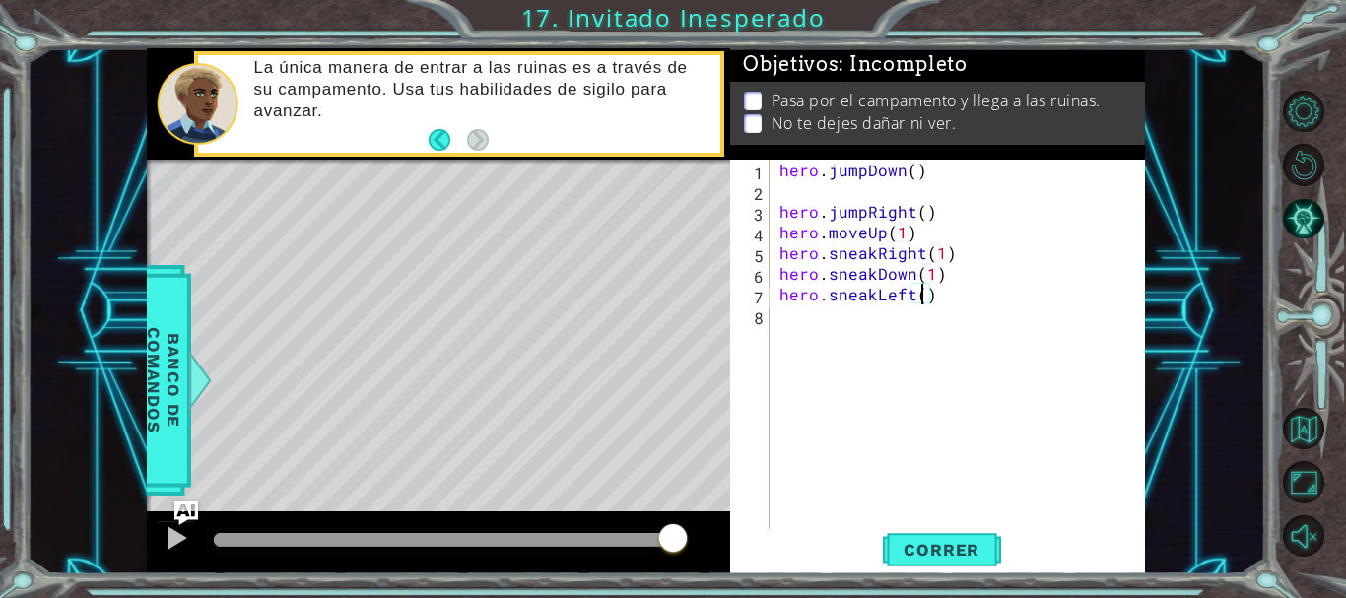
type textarea "hero.sneakLeft(3)"
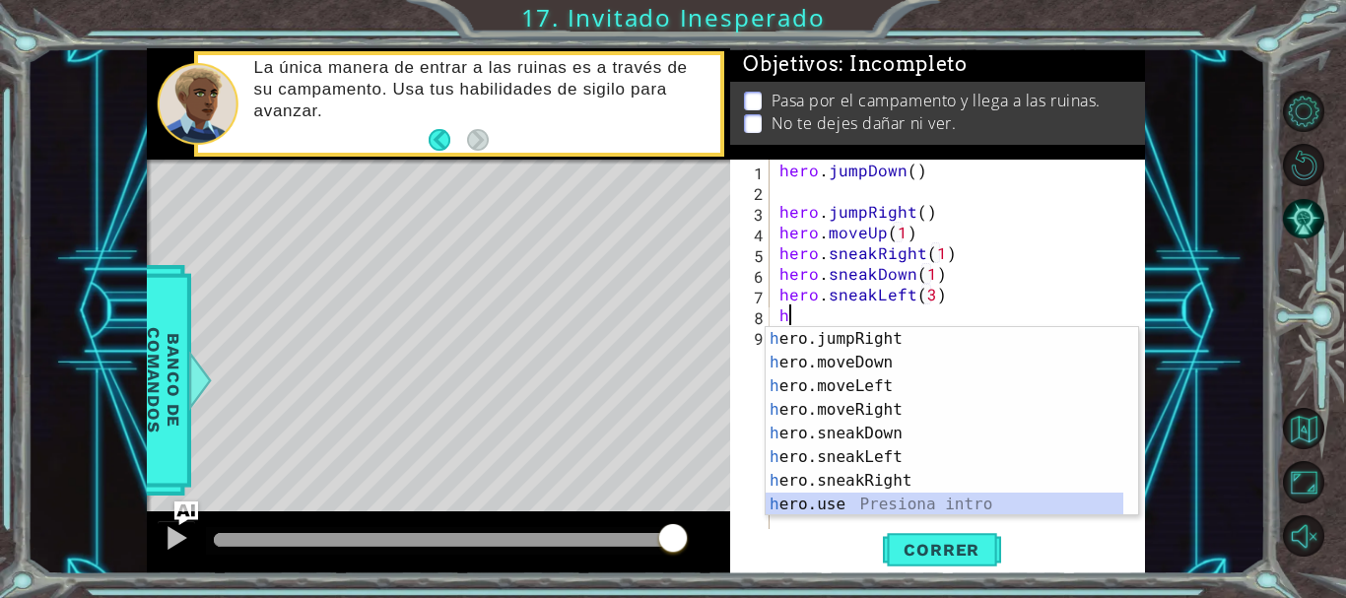
scroll to position [0, 0]
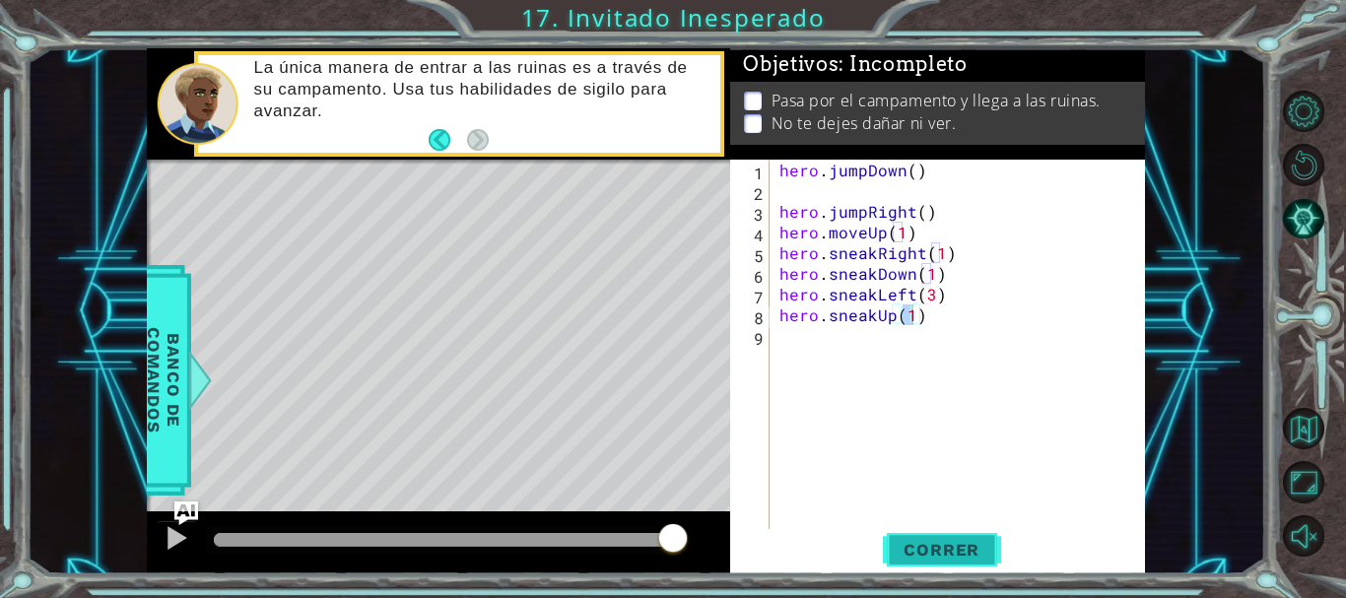
click at [921, 567] on button "Correr" at bounding box center [942, 549] width 118 height 41
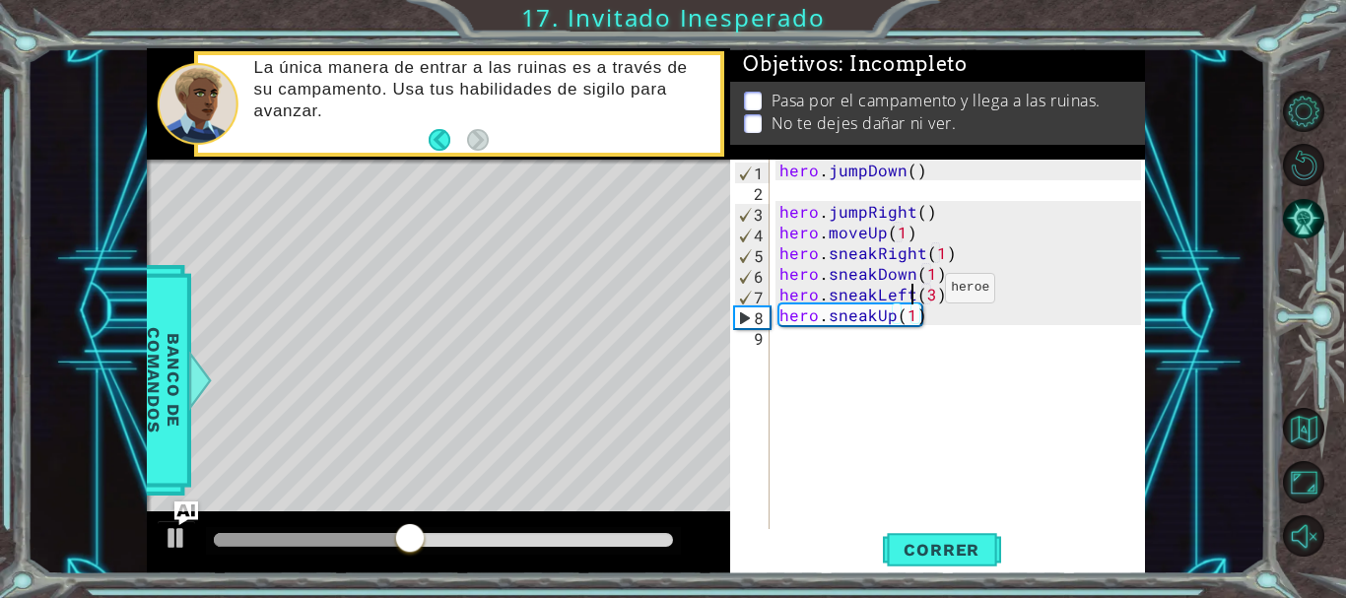
click at [912, 293] on div "hero . jumpDown ( ) hero . jumpRight ( ) hero . moveUp ( 1 ) hero . sneakRight …" at bounding box center [963, 367] width 375 height 414
click at [922, 548] on span "Correr" at bounding box center [941, 550] width 115 height 20
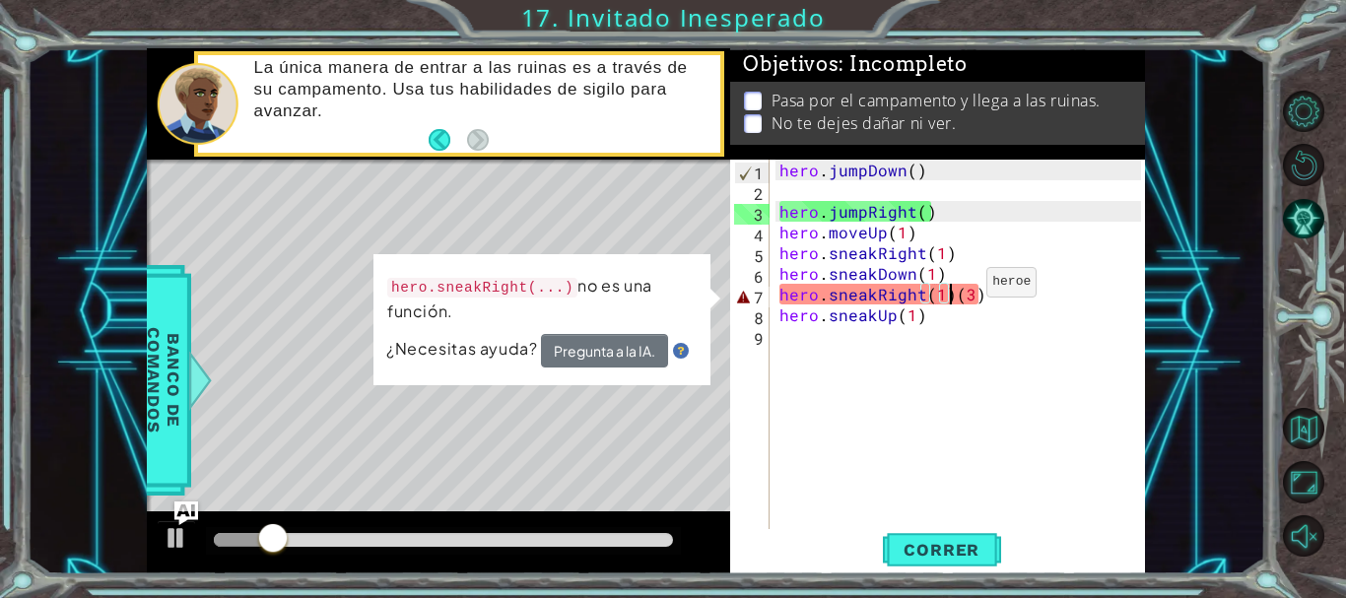
click at [953, 287] on div "hero . jumpDown ( ) hero . jumpRight ( ) hero . moveUp ( 1 ) hero . sneakRight …" at bounding box center [963, 367] width 375 height 414
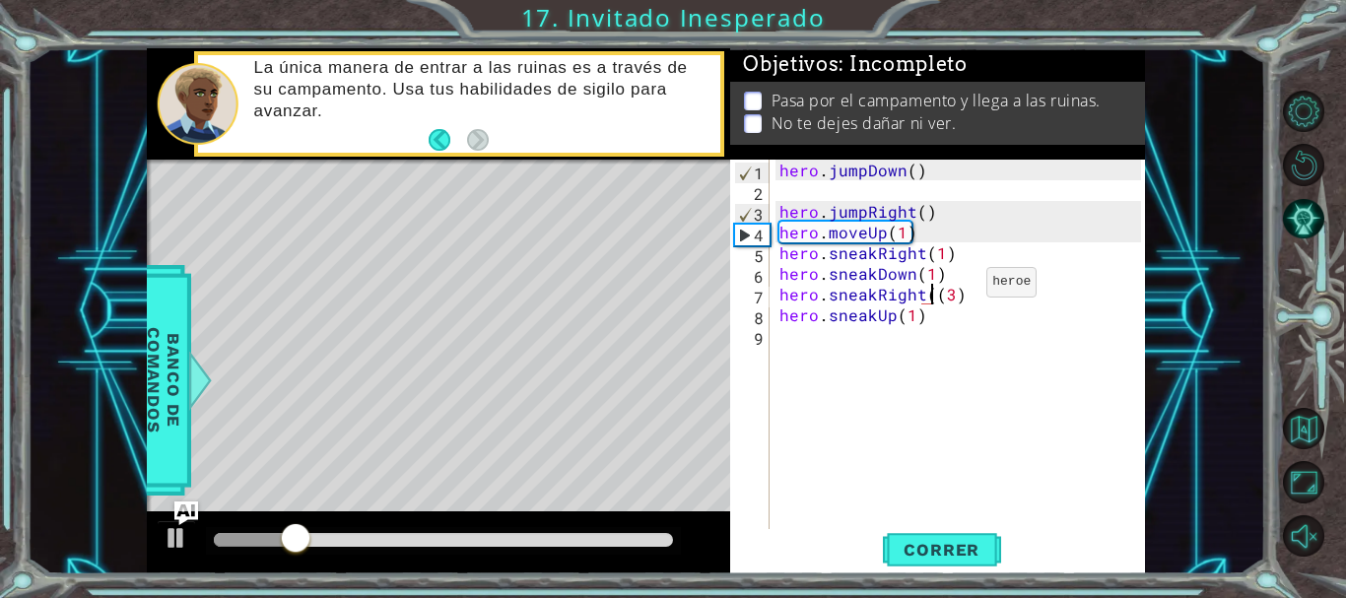
type textarea "hero.sneakRight(3)"
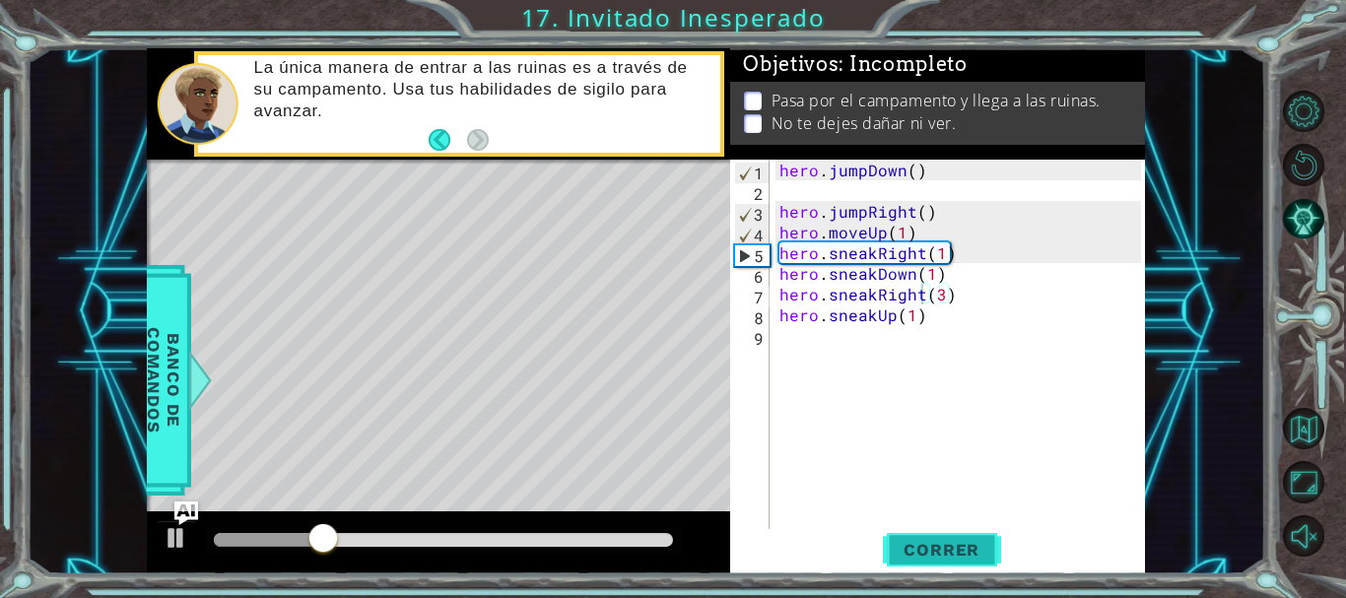
click at [915, 551] on span "Correr" at bounding box center [941, 550] width 115 height 20
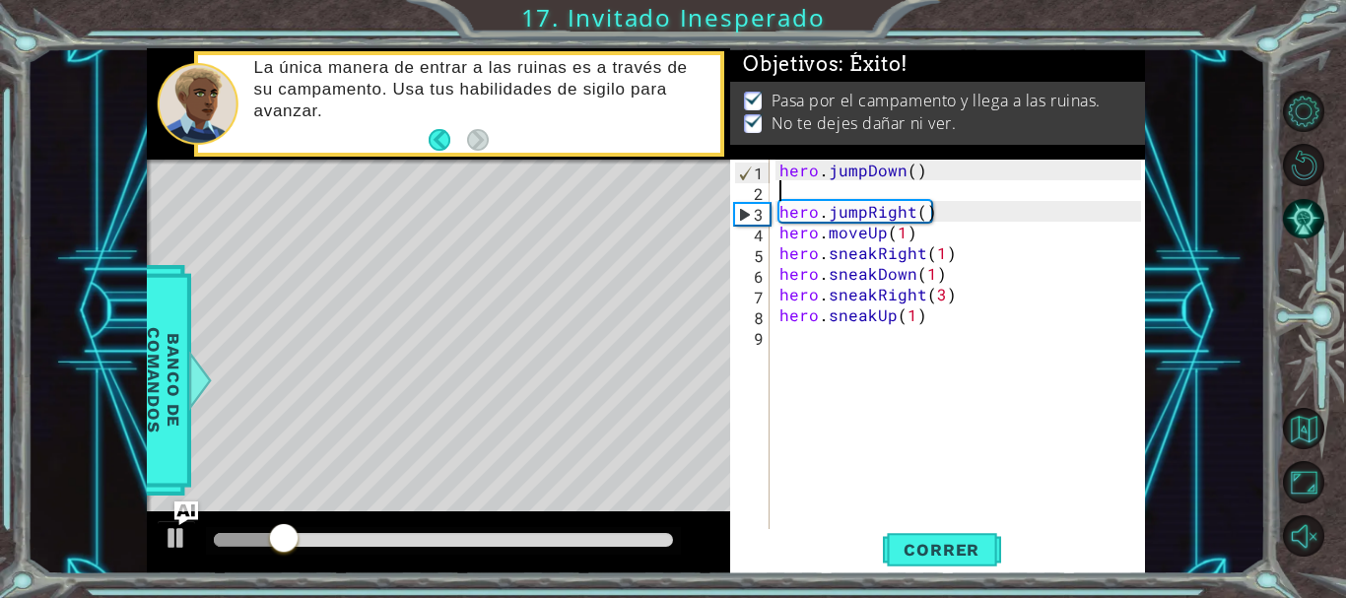
click at [776, 196] on div "hero . jumpDown ( ) hero . jumpRight ( ) hero . moveUp ( 1 ) hero . sneakRight …" at bounding box center [963, 367] width 375 height 414
type textarea "hero.jumpDown()"
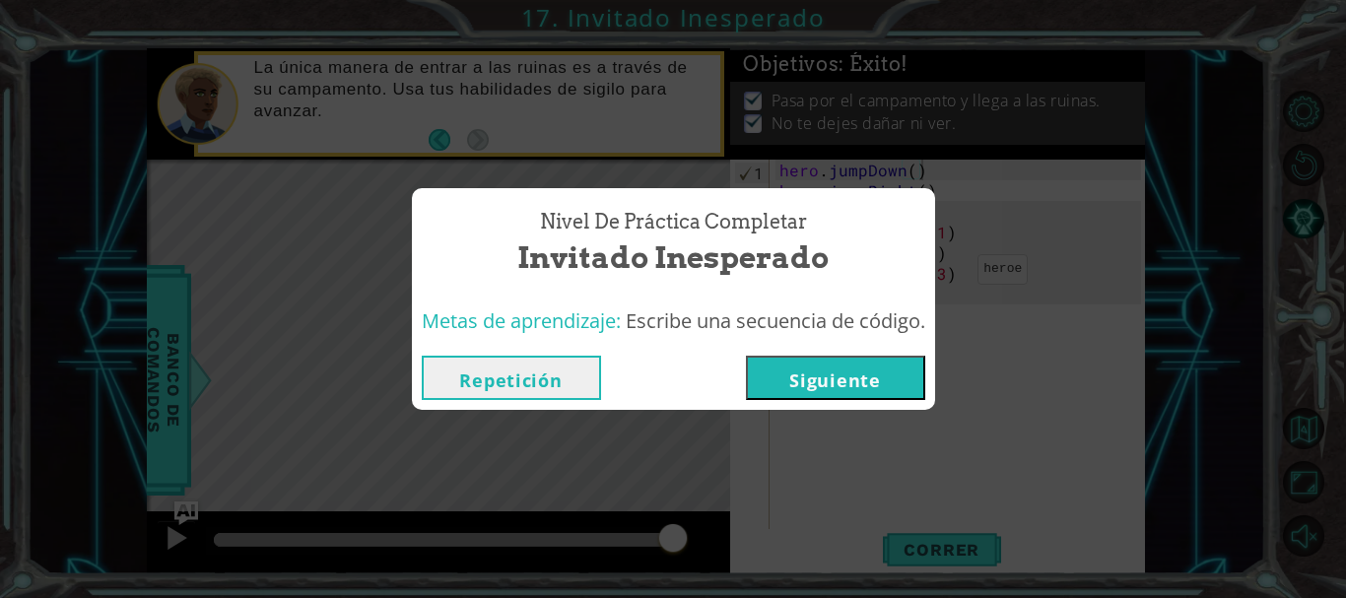
click at [859, 383] on button "Siguiente" at bounding box center [835, 378] width 179 height 44
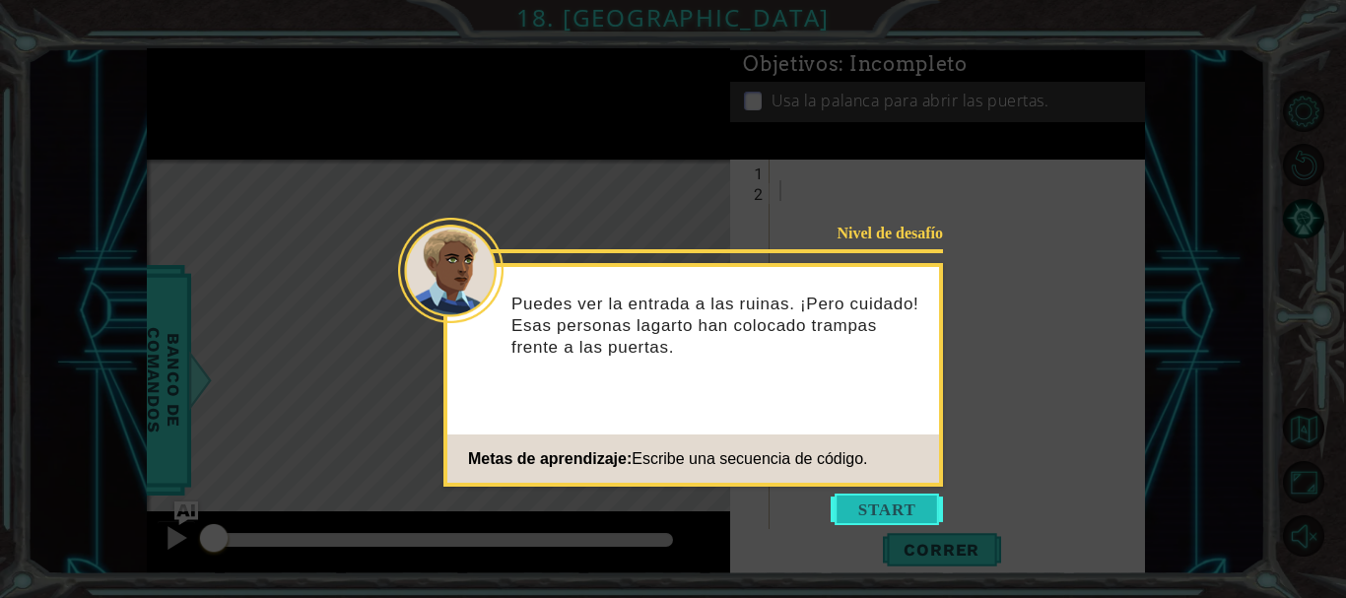
click at [906, 504] on button "Start" at bounding box center [887, 510] width 112 height 32
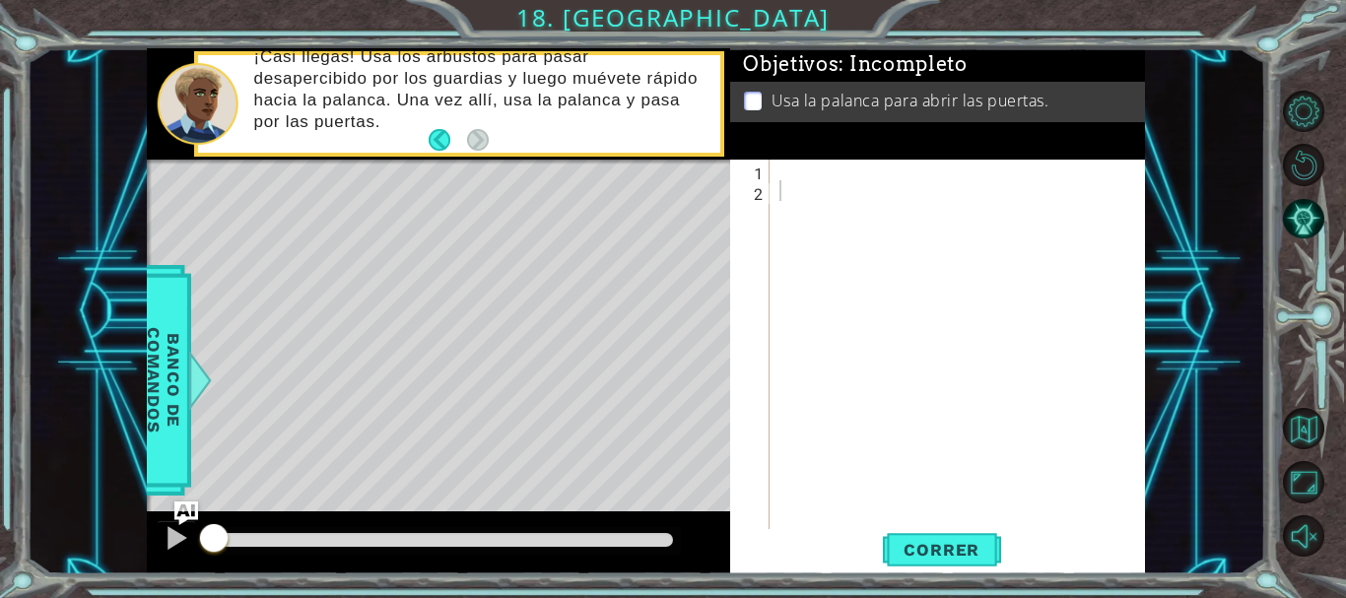
click at [774, 173] on div "1 2 ההההההההההההההההההההההההההההההההההההההההההההההההההההההההההההההההההההההההההה…" at bounding box center [935, 346] width 410 height 373
click at [777, 170] on div at bounding box center [963, 367] width 375 height 414
click at [913, 190] on div "hero . sneakRight ( 1 ) hero . sneakUp ( 1 )" at bounding box center [963, 367] width 375 height 414
type textarea "hero.sneakUp(2)"
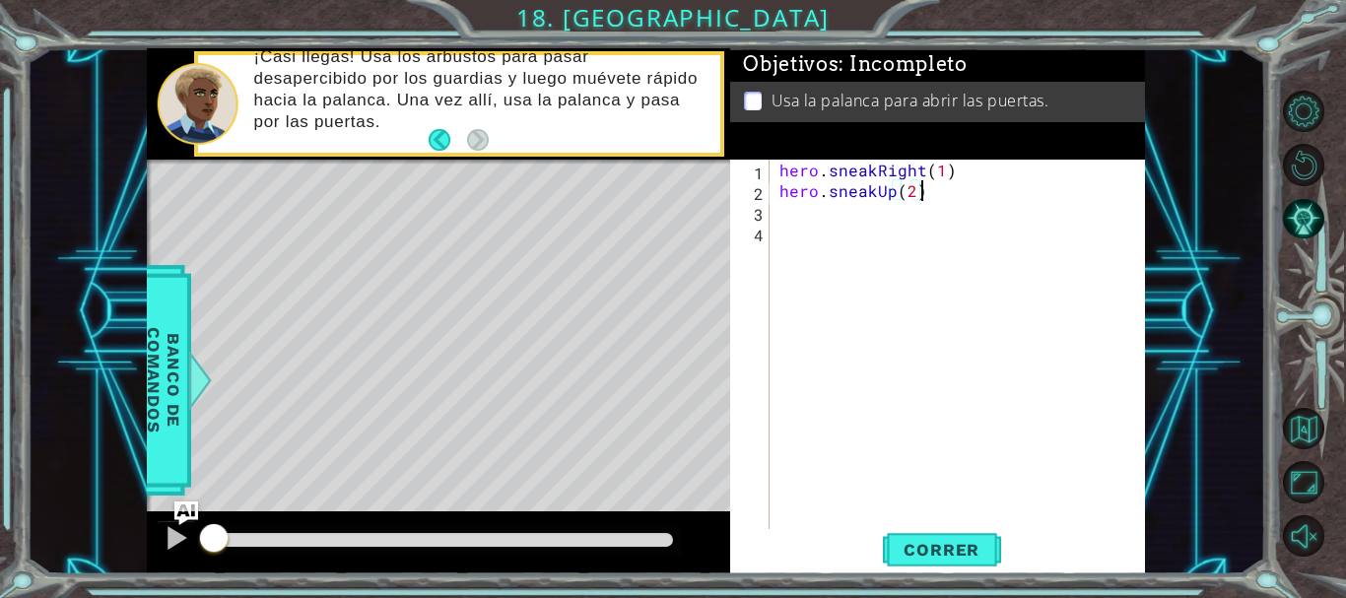
click at [940, 190] on div "hero . sneakRight ( 1 ) hero . sneakUp ( 2 )" at bounding box center [963, 367] width 375 height 414
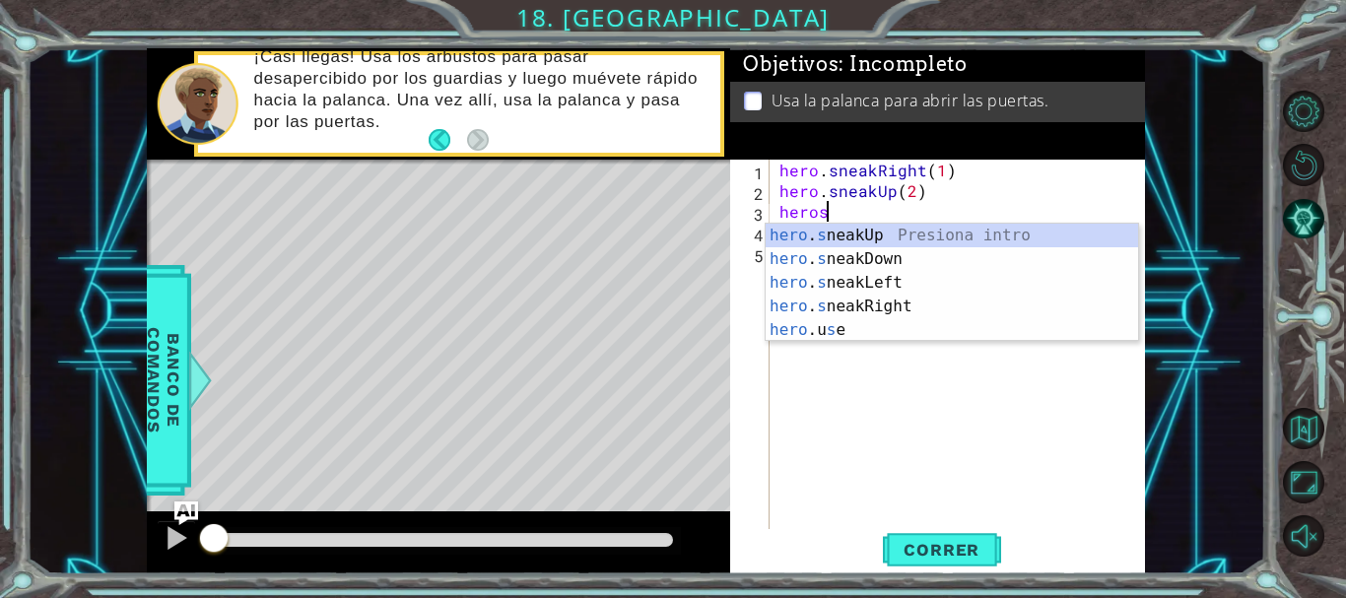
scroll to position [0, 2]
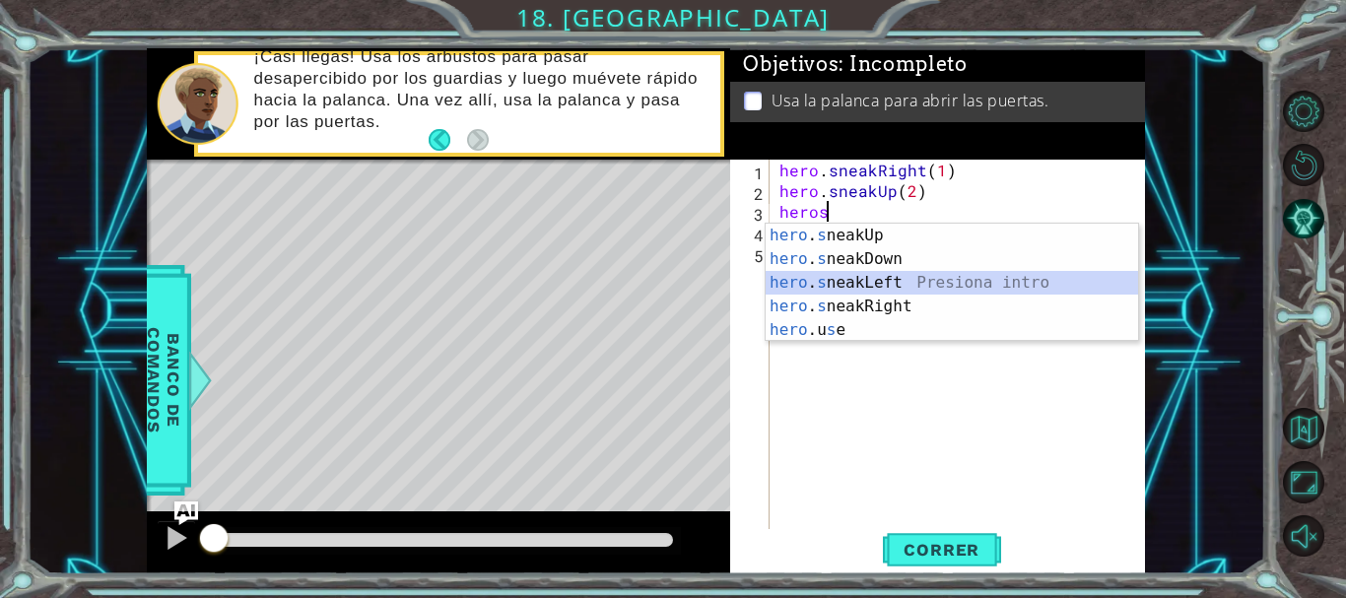
type textarea "hero.sneakLeft(1)"
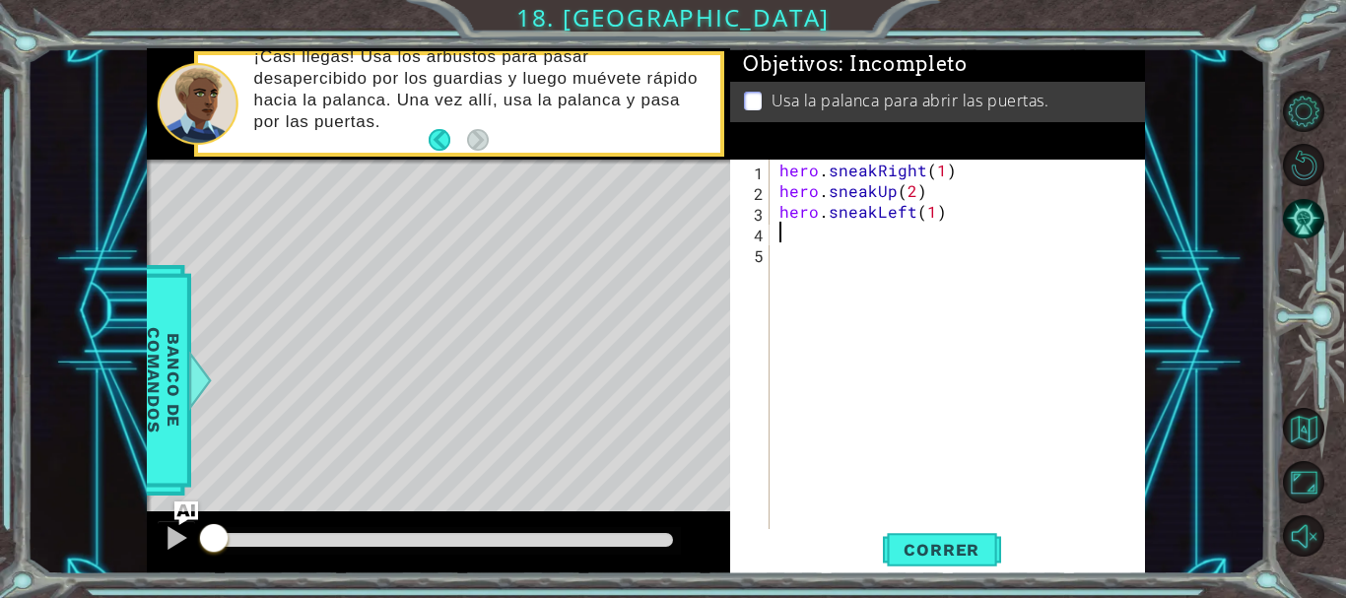
click at [907, 225] on div "hero . sneakRight ( 1 ) hero . sneakUp ( 2 ) hero . sneakLeft ( 1 )" at bounding box center [963, 367] width 375 height 414
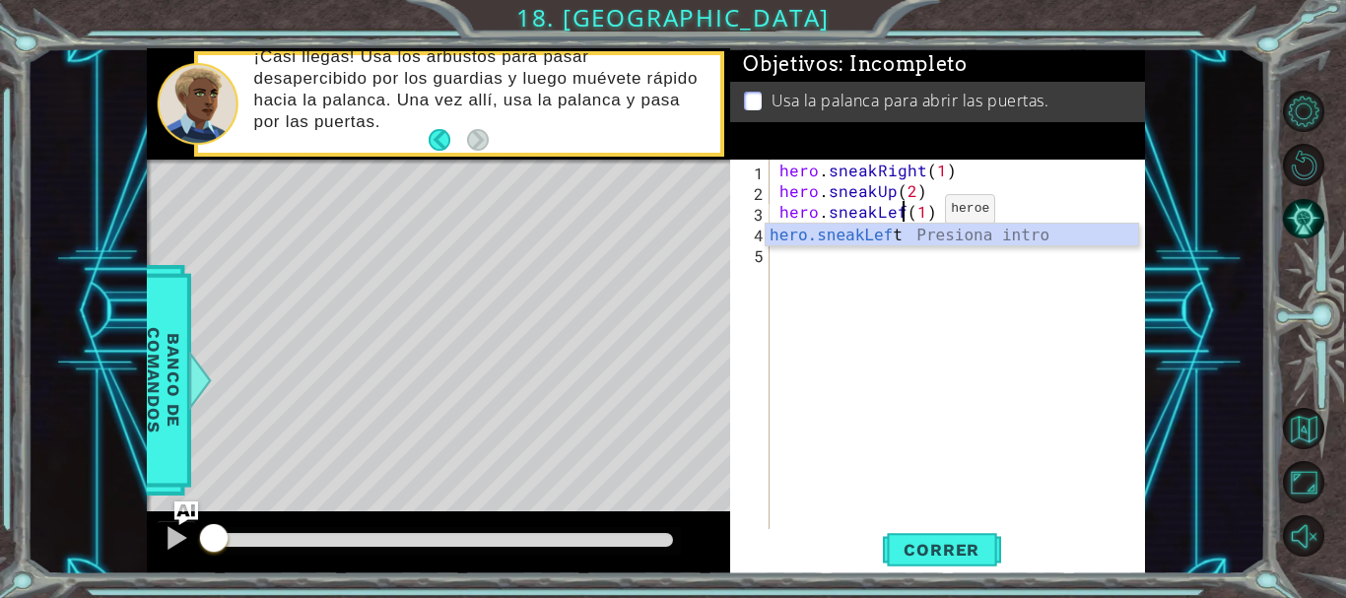
click at [912, 214] on div "hero . sneakRight ( 1 ) hero . sneakUp ( 2 ) hero . sneakLef ( 1 )" at bounding box center [963, 367] width 375 height 414
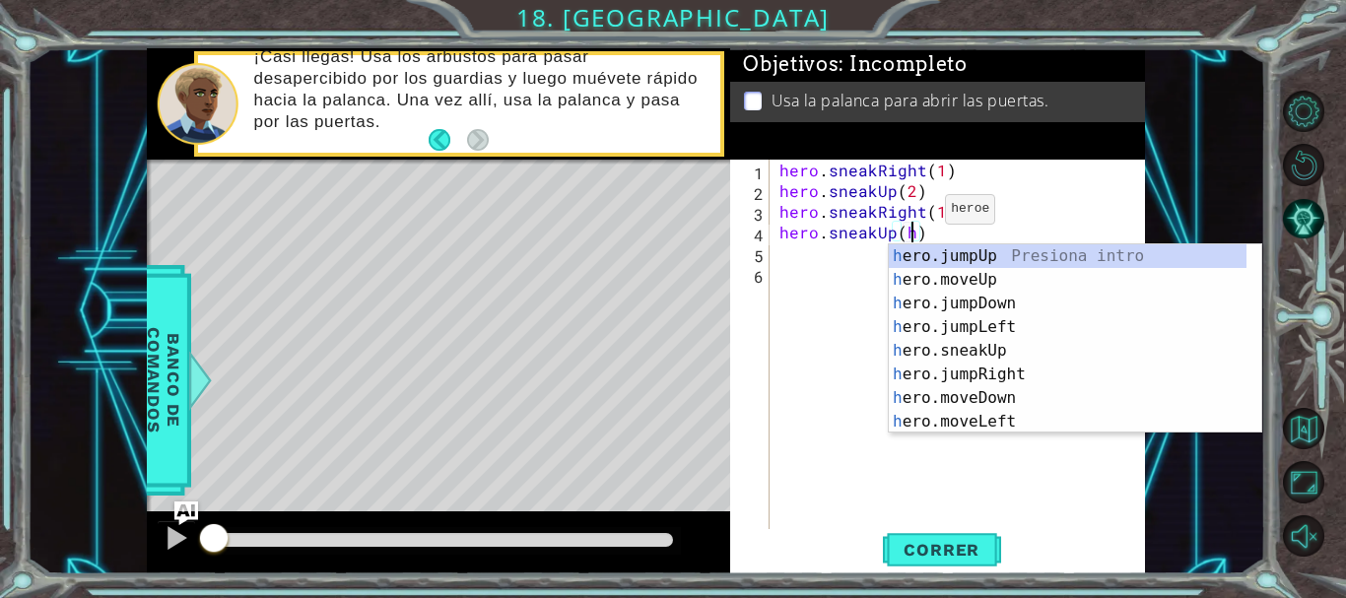
scroll to position [0, 8]
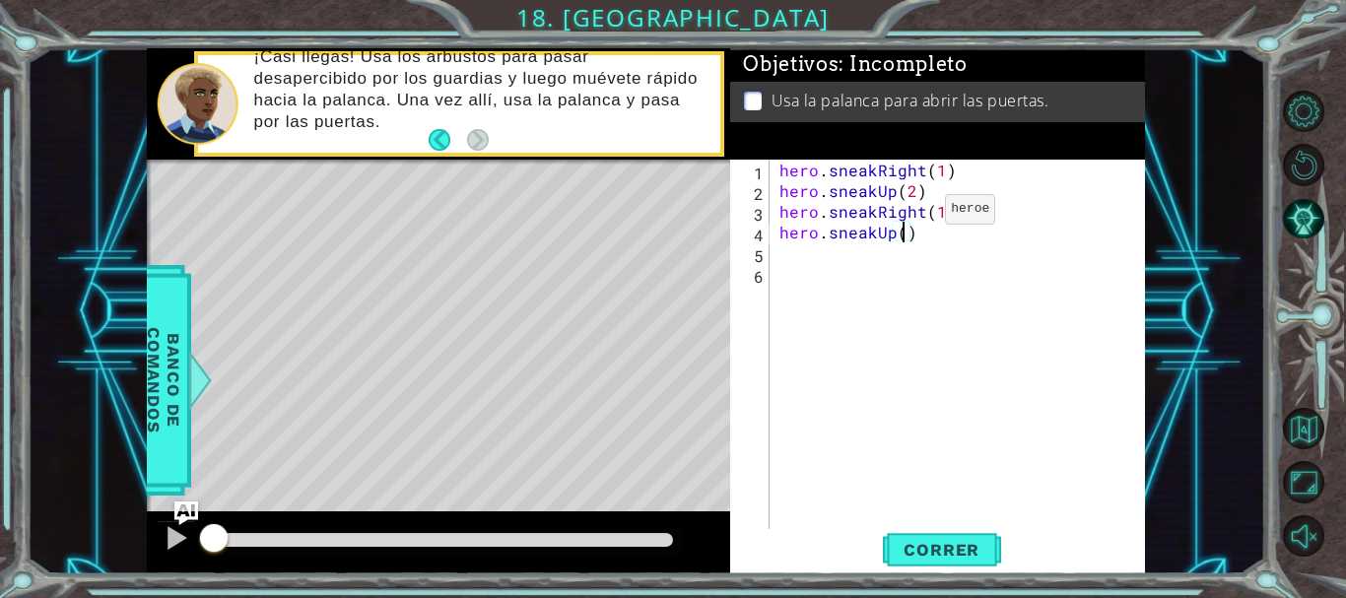
type textarea "hero.sneakUp(1)"
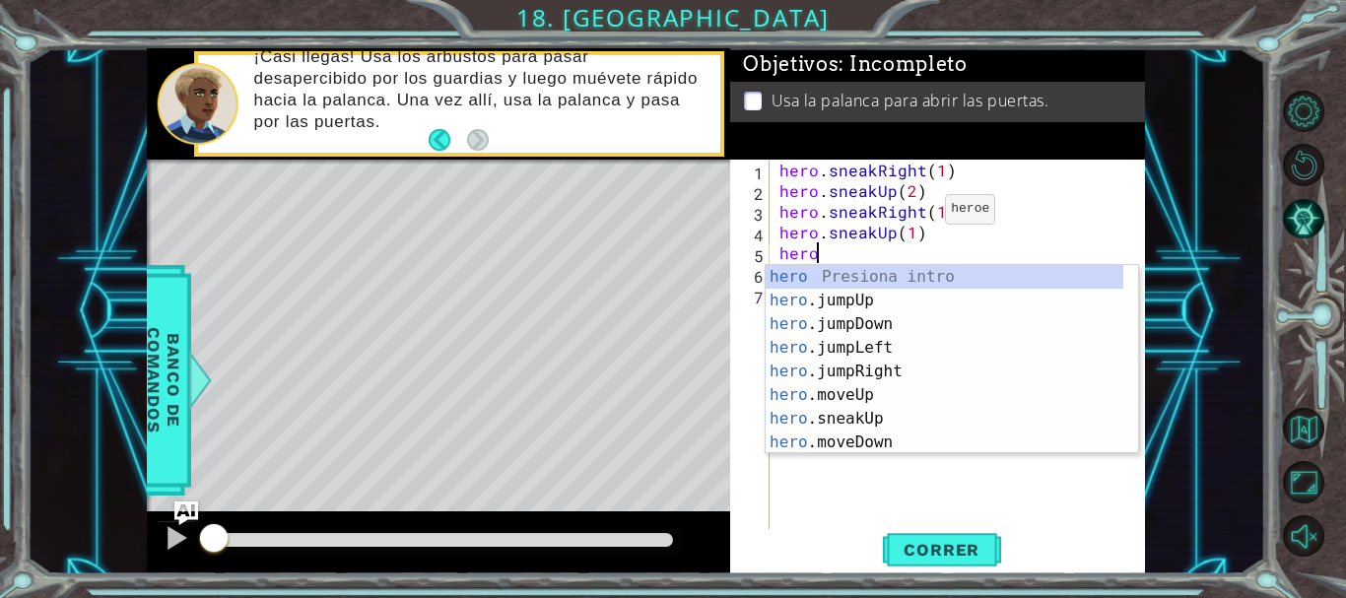
scroll to position [0, 2]
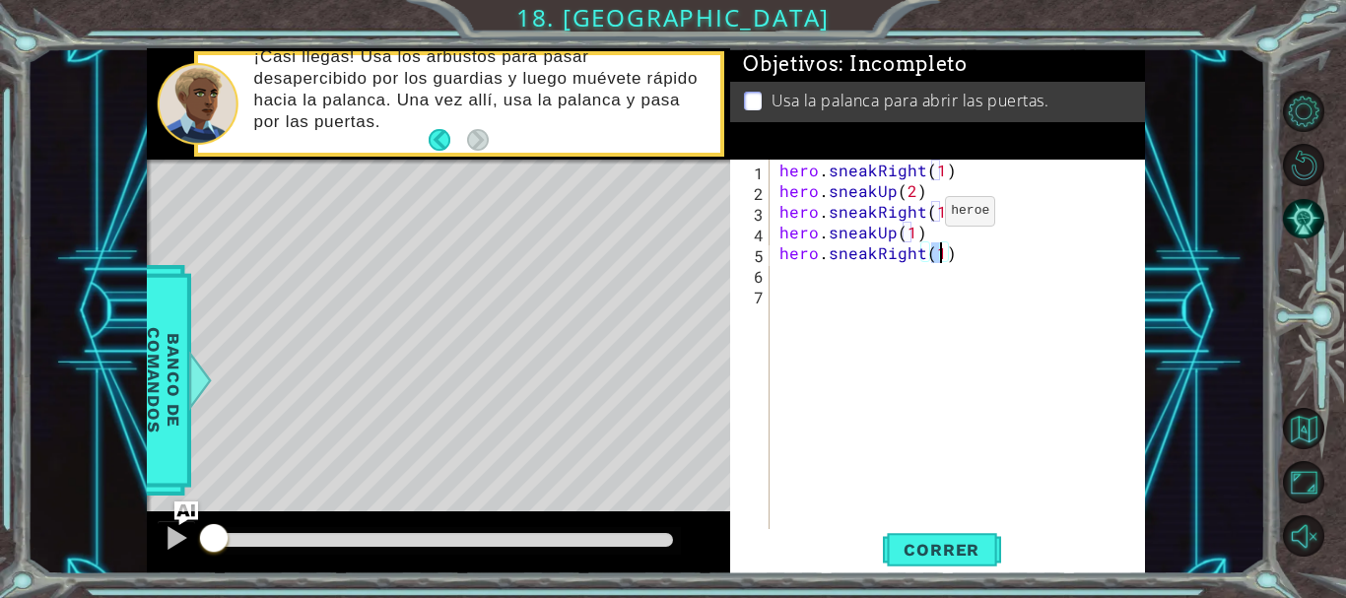
type textarea "hero.sneakRight(2)"
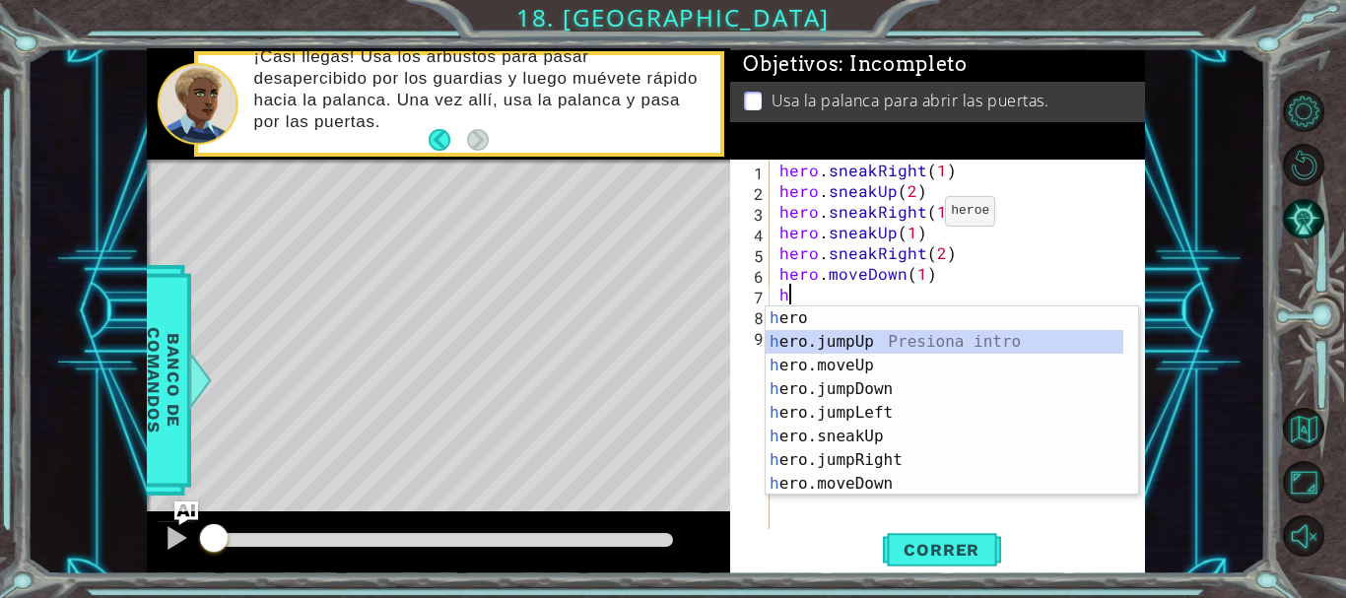
scroll to position [0, 0]
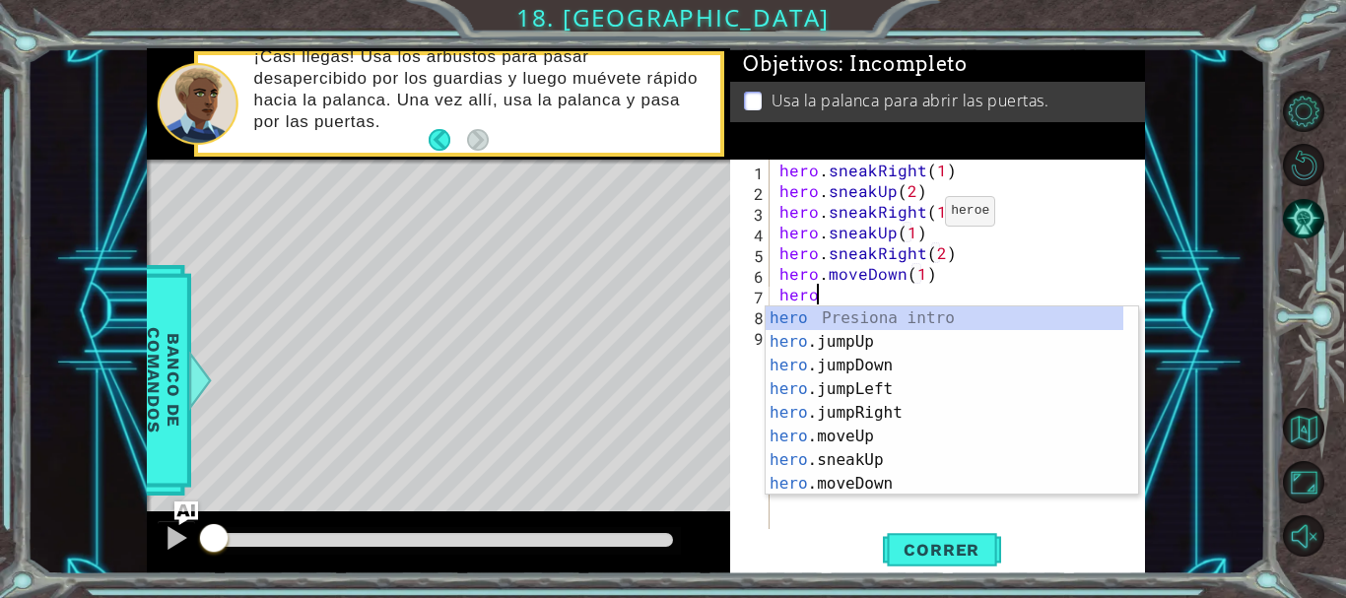
type textarea "heroj"
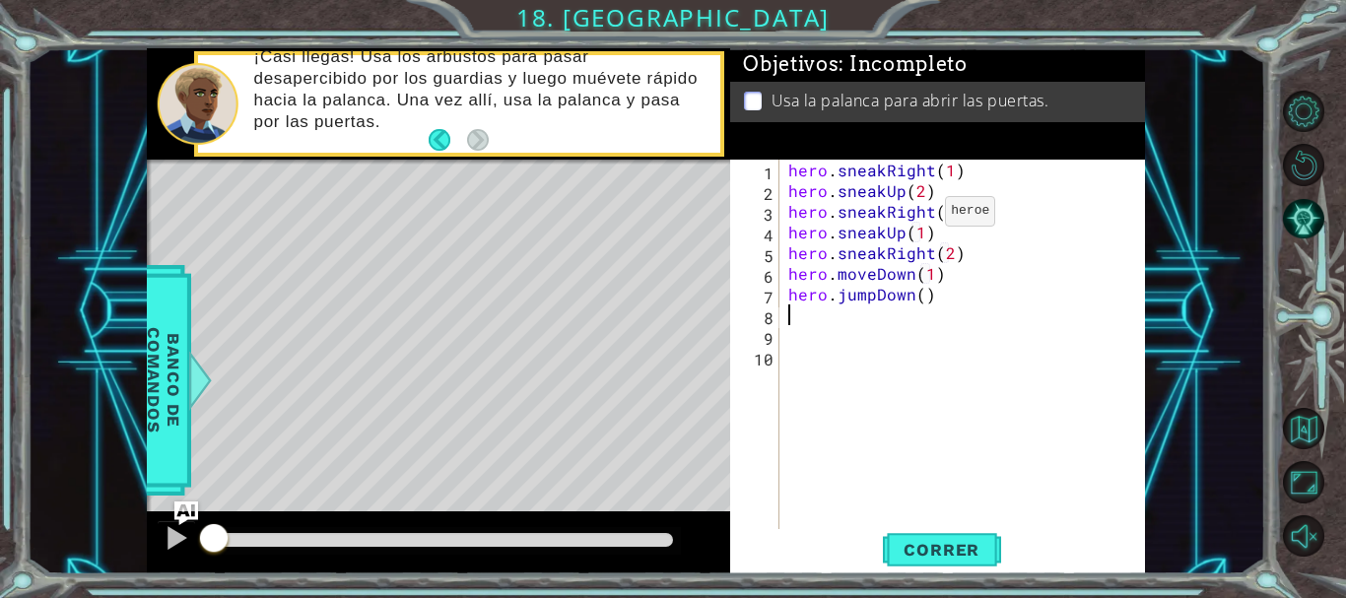
type textarea "g"
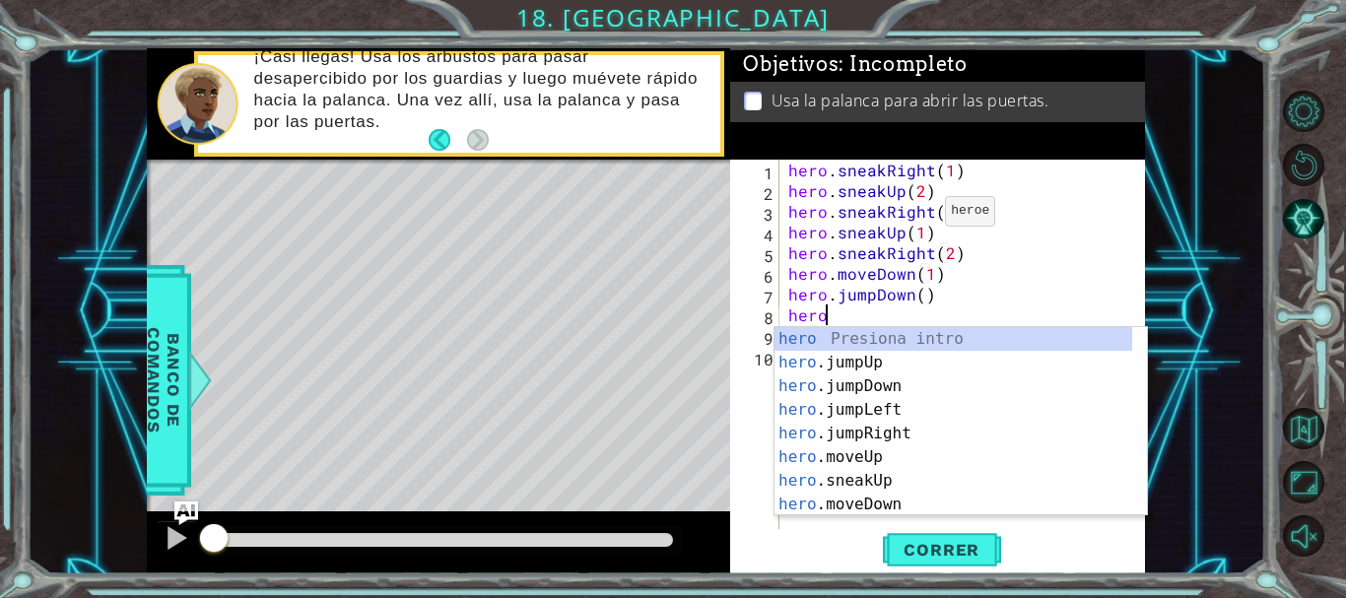
scroll to position [0, 2]
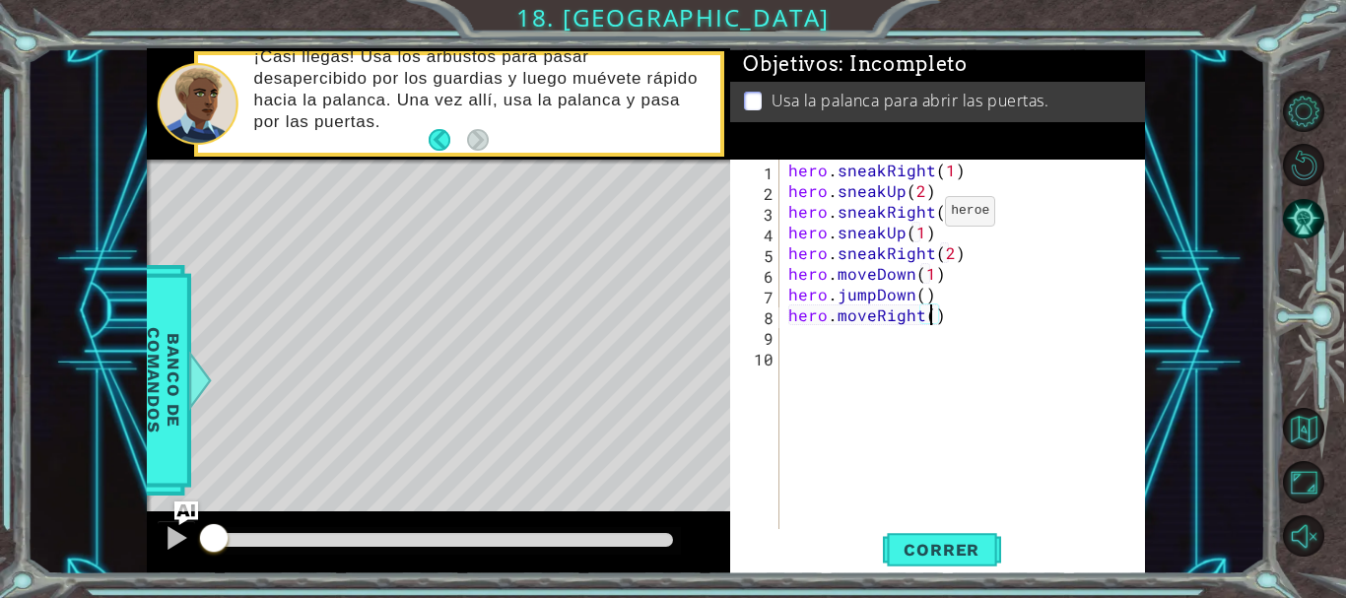
type textarea "hero.moveRight(2)"
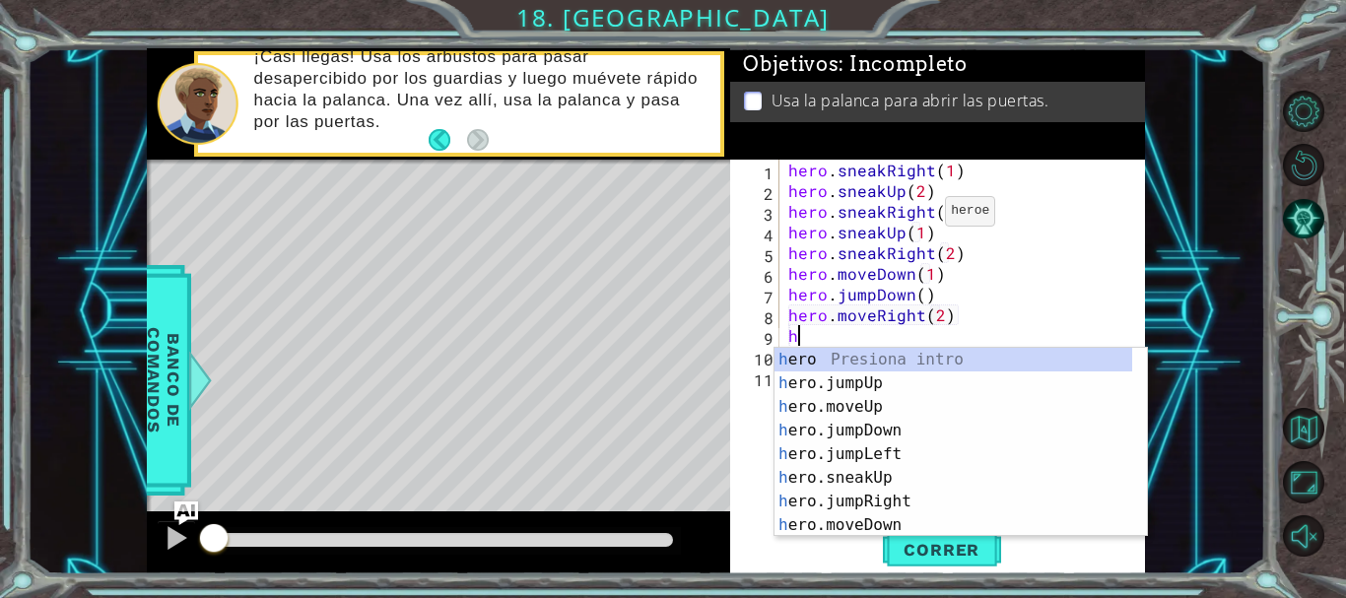
type textarea "her"
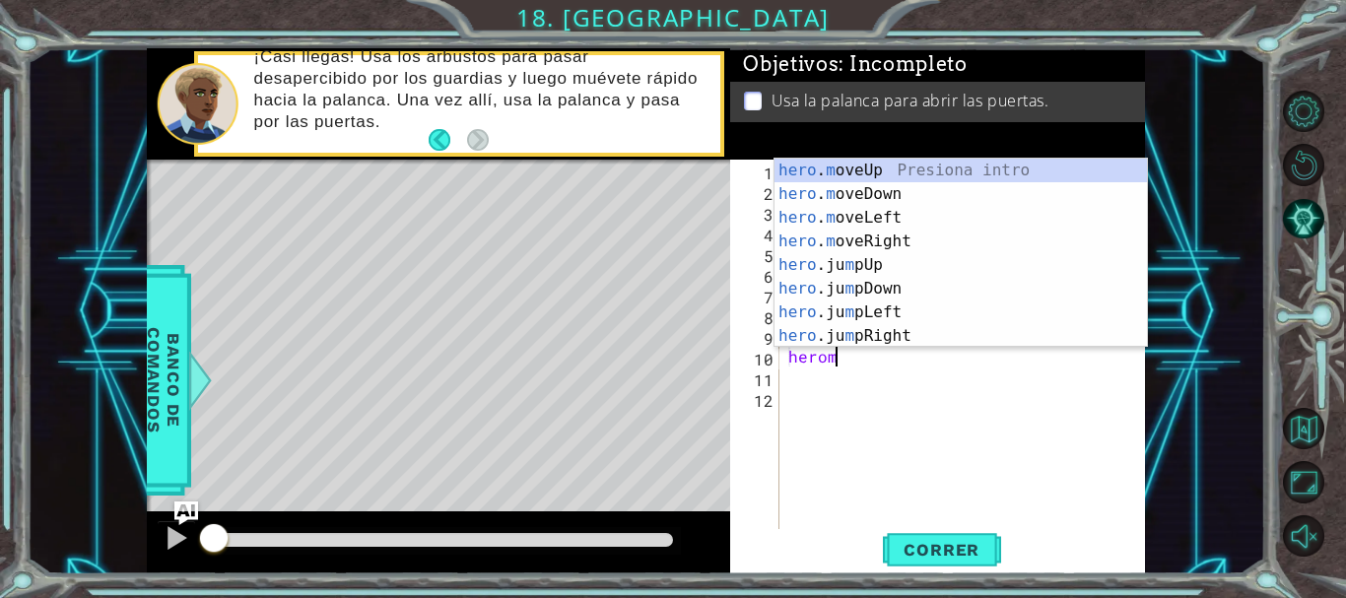
scroll to position [0, 3]
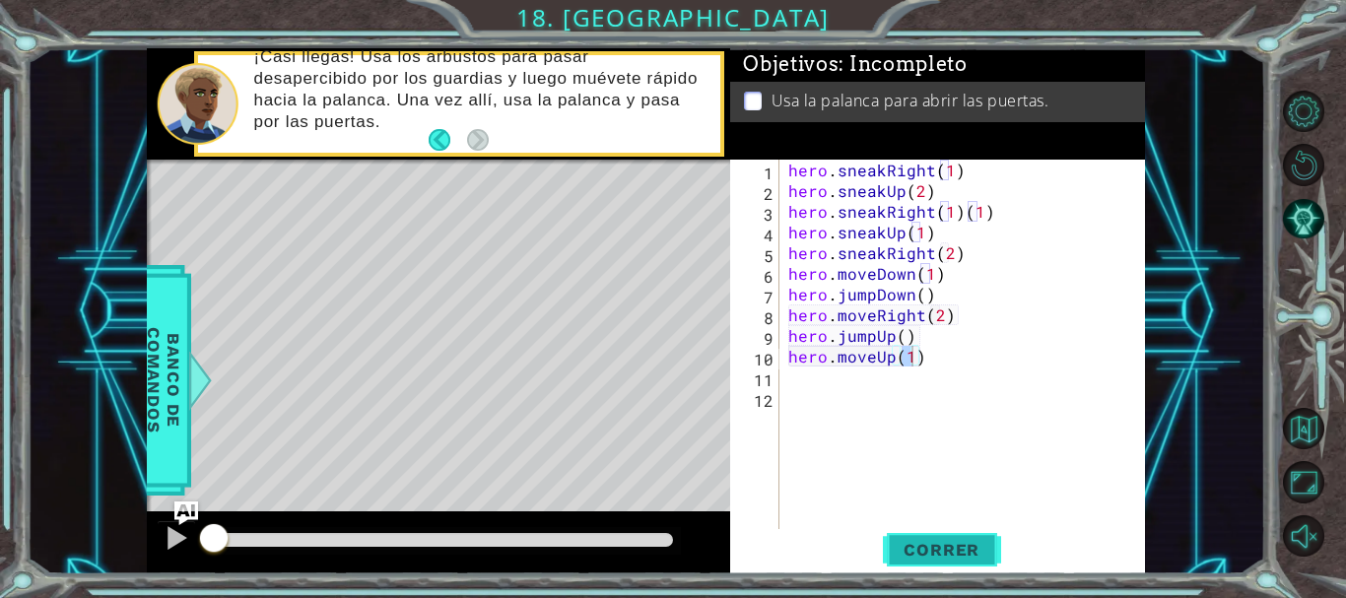
click at [936, 552] on span "Correr" at bounding box center [941, 550] width 115 height 20
click at [1006, 208] on div "hero . sneakRight ( 1 ) hero . sneakUp ( 2 ) hero . sneakRight ( 1 ) ( 1 ) hero…" at bounding box center [968, 367] width 366 height 414
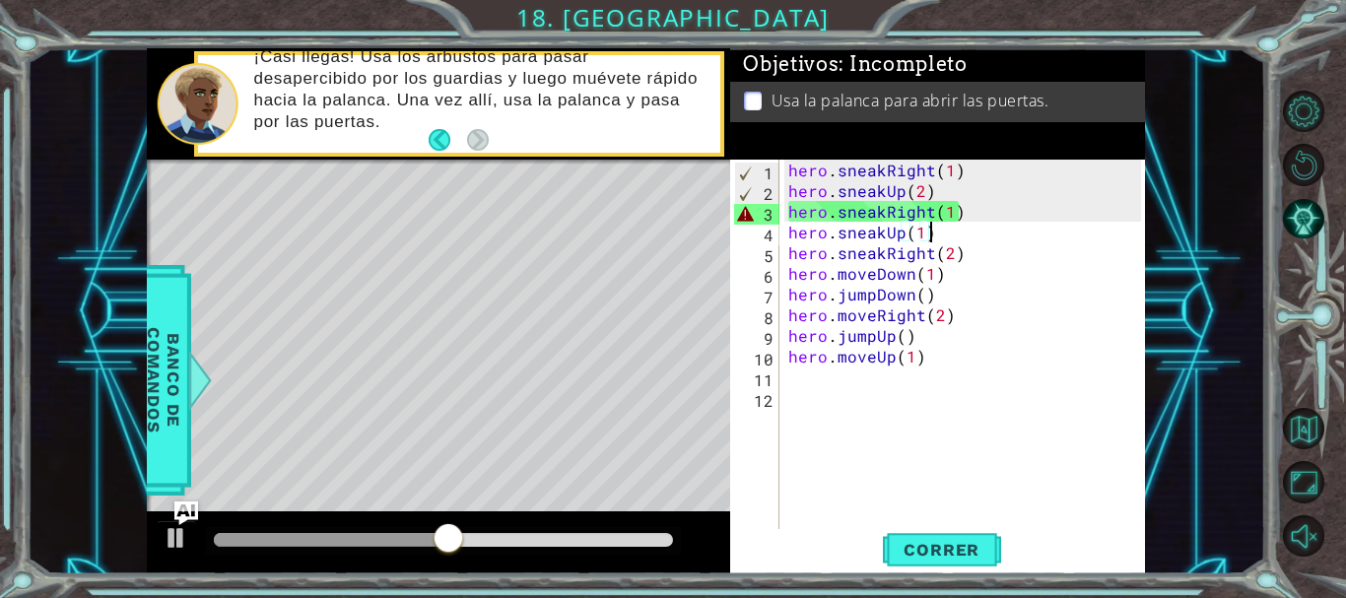
click at [927, 236] on div "hero . sneakRight ( 1 ) hero . sneakUp ( 2 ) hero . sneakRight ( 1 ) hero . sne…" at bounding box center [968, 367] width 366 height 414
click at [964, 253] on div "hero . sneakRight ( 1 ) hero . sneakUp ( 2 ) hero . sneakRight ( 1 ) hero . sne…" at bounding box center [968, 367] width 366 height 414
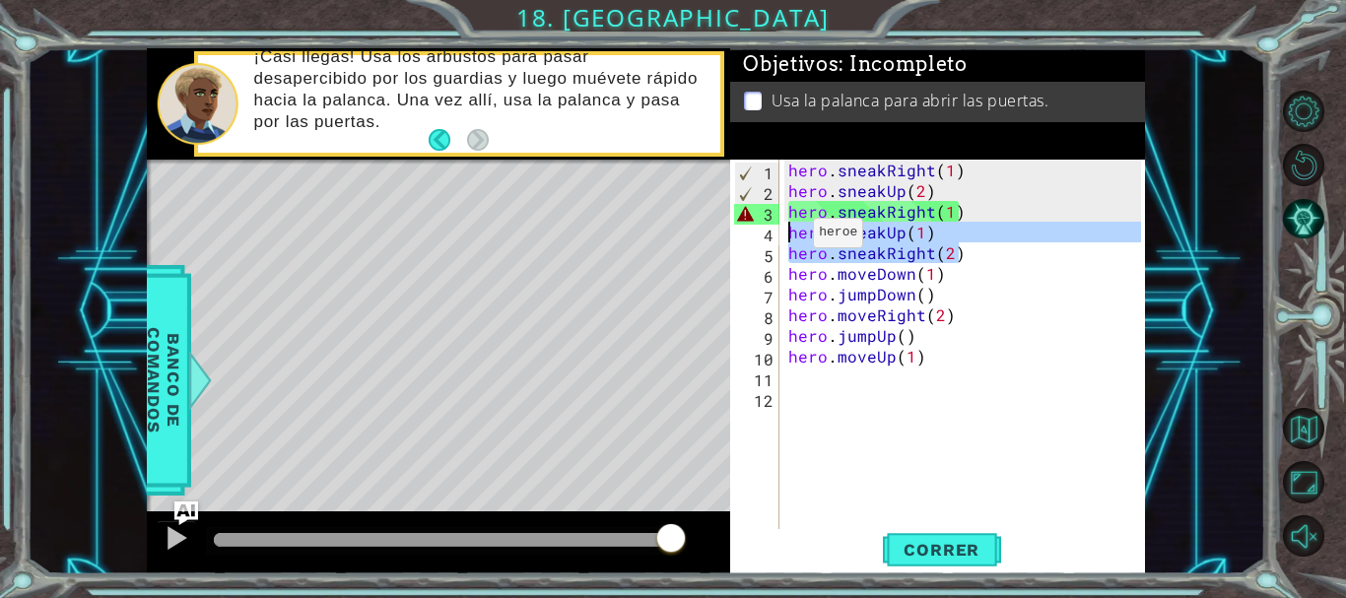
drag, startPoint x: 956, startPoint y: 243, endPoint x: 788, endPoint y: 236, distance: 167.7
click at [788, 236] on div "hero . sneakRight ( 1 ) hero . sneakUp ( 2 ) hero . sneakRight ( 1 ) hero . sne…" at bounding box center [968, 367] width 366 height 414
type textarea "hero.sneakUp(1) hero.sneakRight(2)"
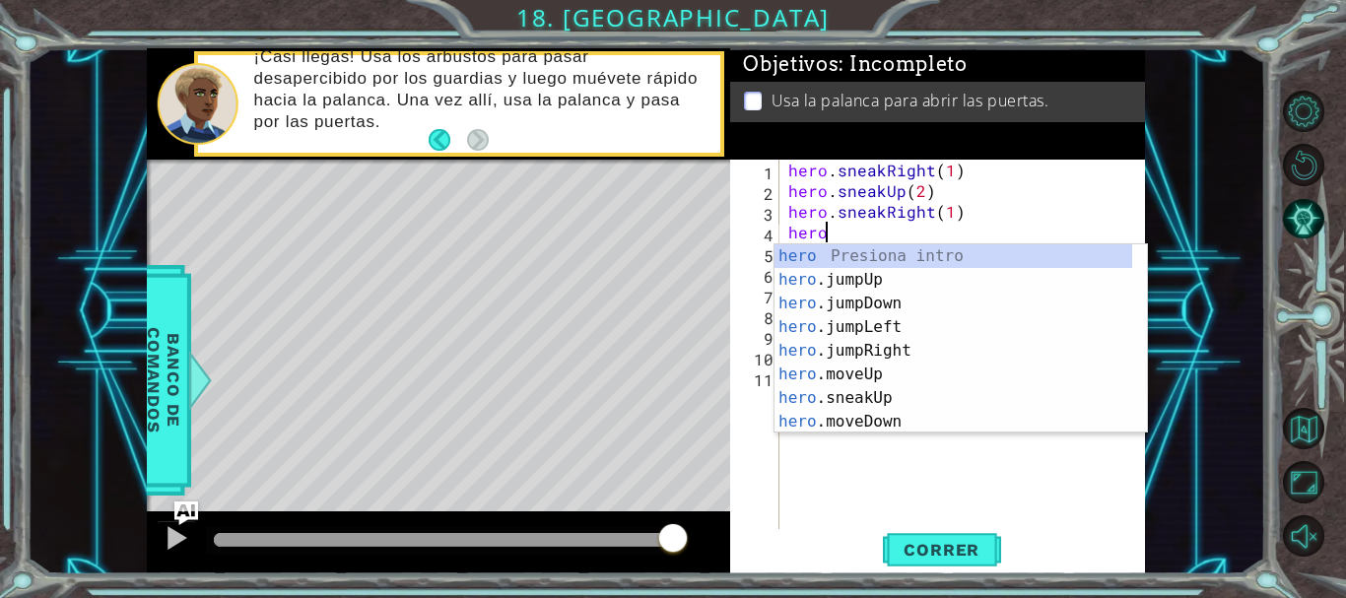
scroll to position [0, 2]
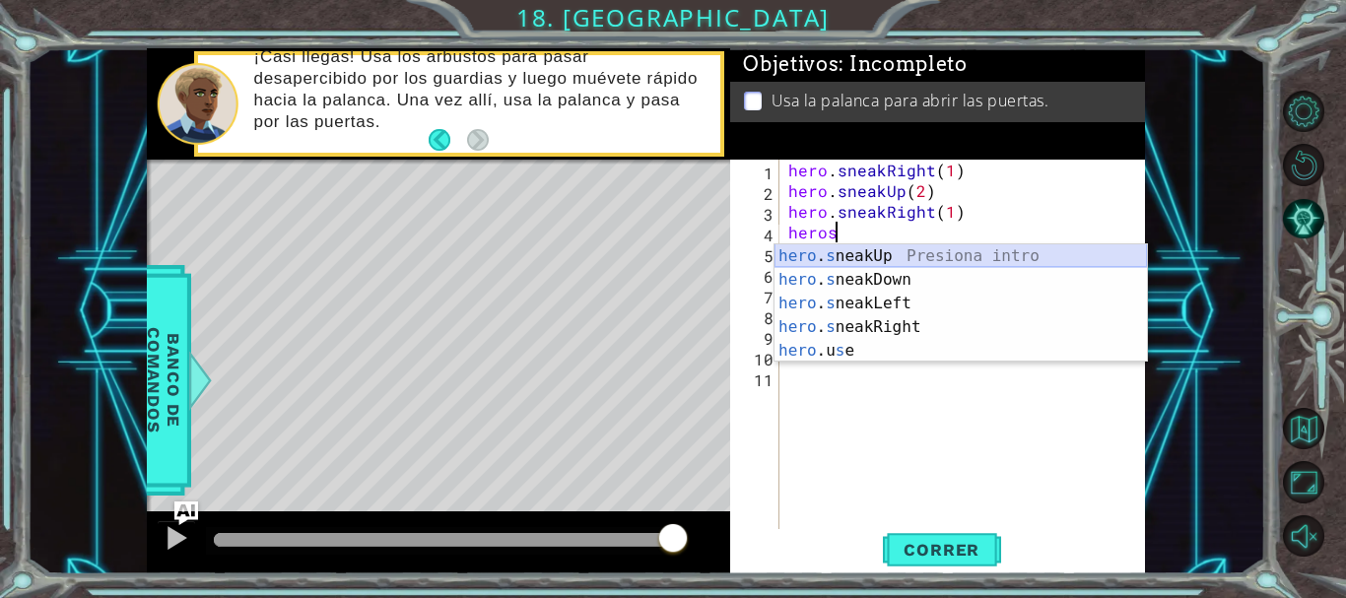
click at [927, 257] on div "hero . s neakUp Presiona intro hero . s neakDown Presiona intro hero . s neakLe…" at bounding box center [961, 327] width 373 height 166
type textarea "hero.sneakUp(1)"
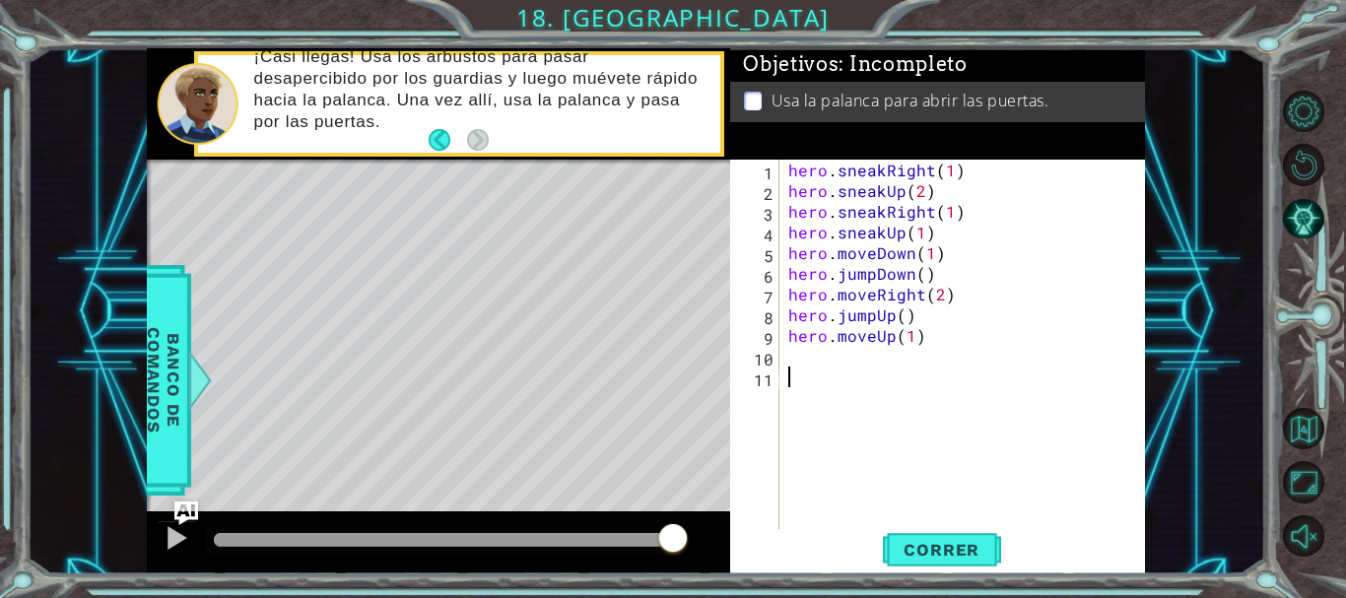
click at [866, 430] on div "hero . sneakRight ( 1 ) hero . sneakUp ( 2 ) hero . sneakRight ( 1 ) hero . sne…" at bounding box center [968, 367] width 366 height 414
click at [927, 240] on div "hero . sneakRight ( 1 ) hero . sneakUp ( 2 ) hero . sneakRight ( 1 ) hero . sne…" at bounding box center [968, 367] width 366 height 414
type textarea "hero.sneakUp(1)"
type textarea "g"
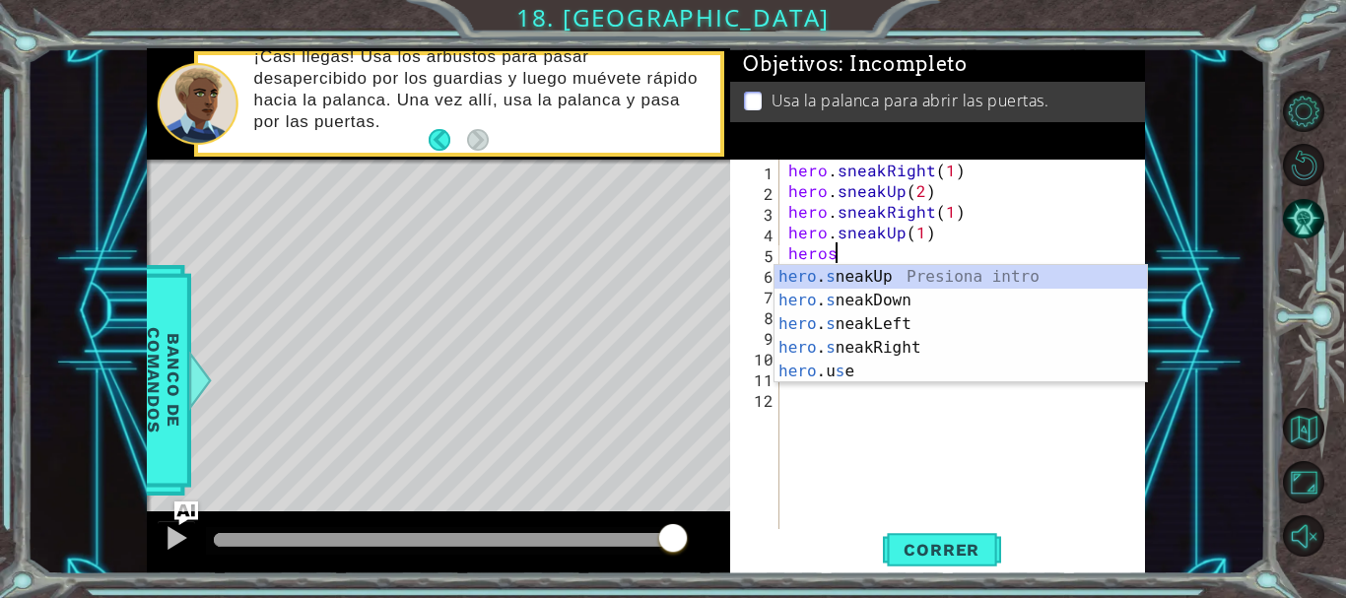
scroll to position [0, 3]
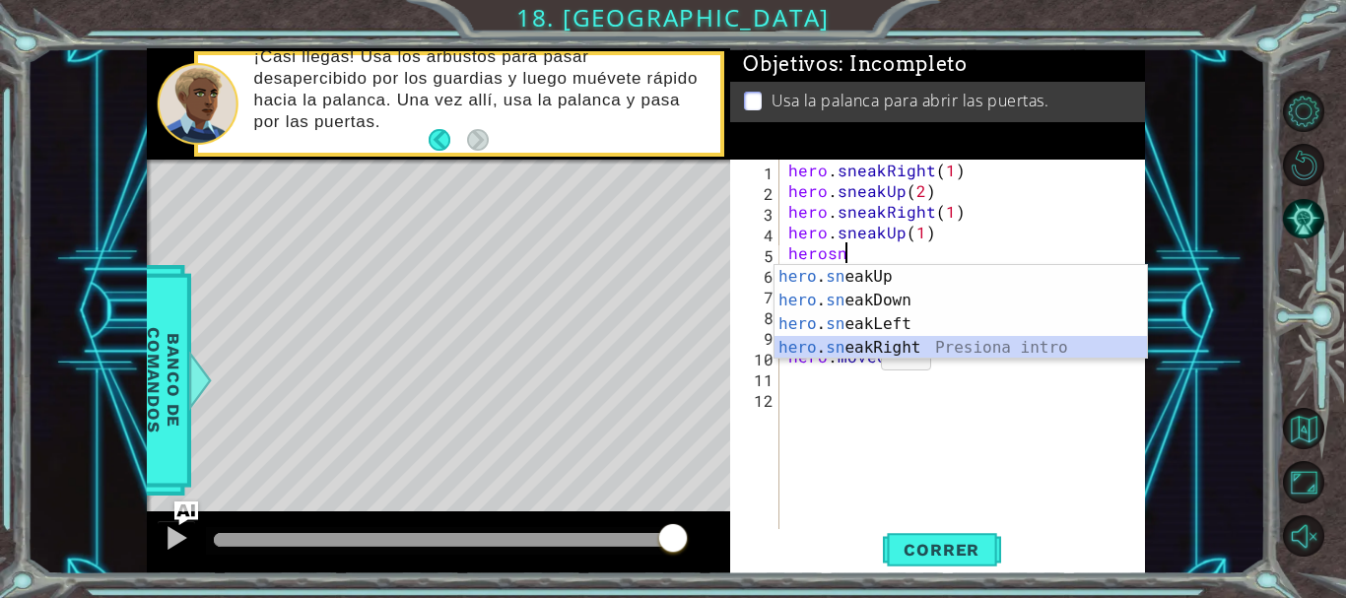
click at [857, 353] on div "hero . sn eakUp Presiona intro hero . sn eakDown Presiona intro hero . sn eakLe…" at bounding box center [961, 336] width 373 height 142
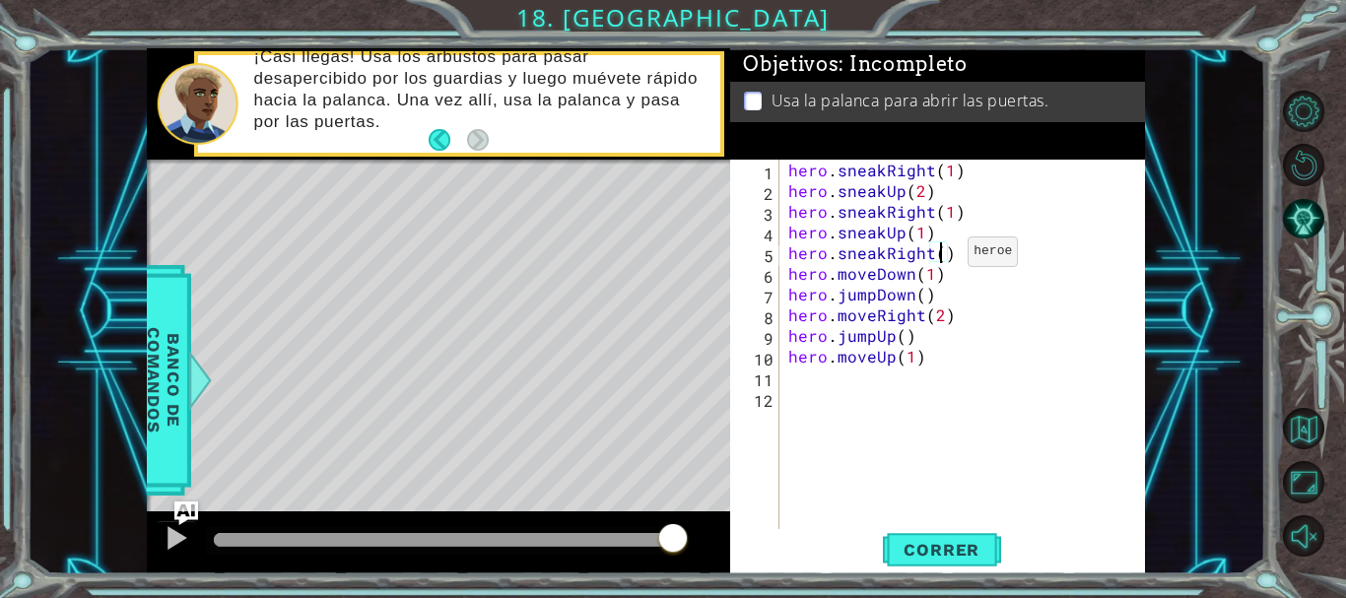
scroll to position [0, 10]
type textarea "hero.sneakRight(2)"
click at [933, 540] on span "Correr" at bounding box center [941, 550] width 115 height 20
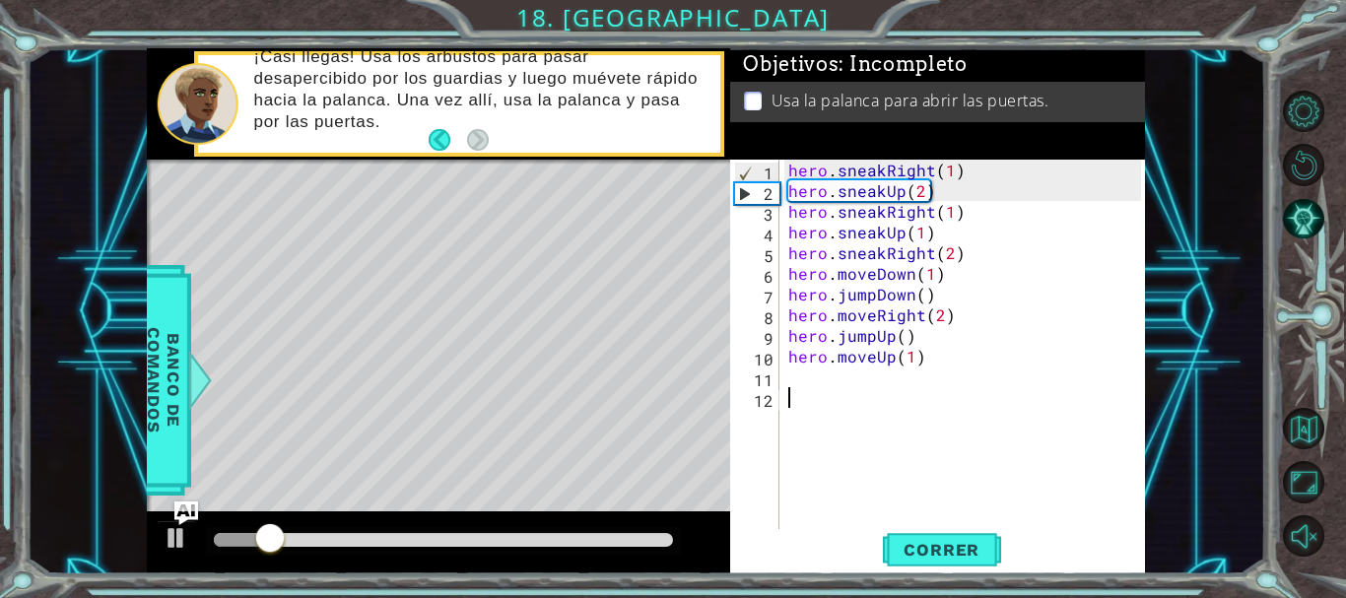
click at [795, 392] on div "hero . sneakRight ( 1 ) hero . sneakUp ( 2 ) hero . sneakRight ( 1 ) hero . sne…" at bounding box center [968, 367] width 366 height 414
click at [800, 376] on div "hero . sneakRight ( 1 ) hero . sneakUp ( 2 ) hero . sneakRight ( 1 ) hero . sne…" at bounding box center [968, 367] width 366 height 414
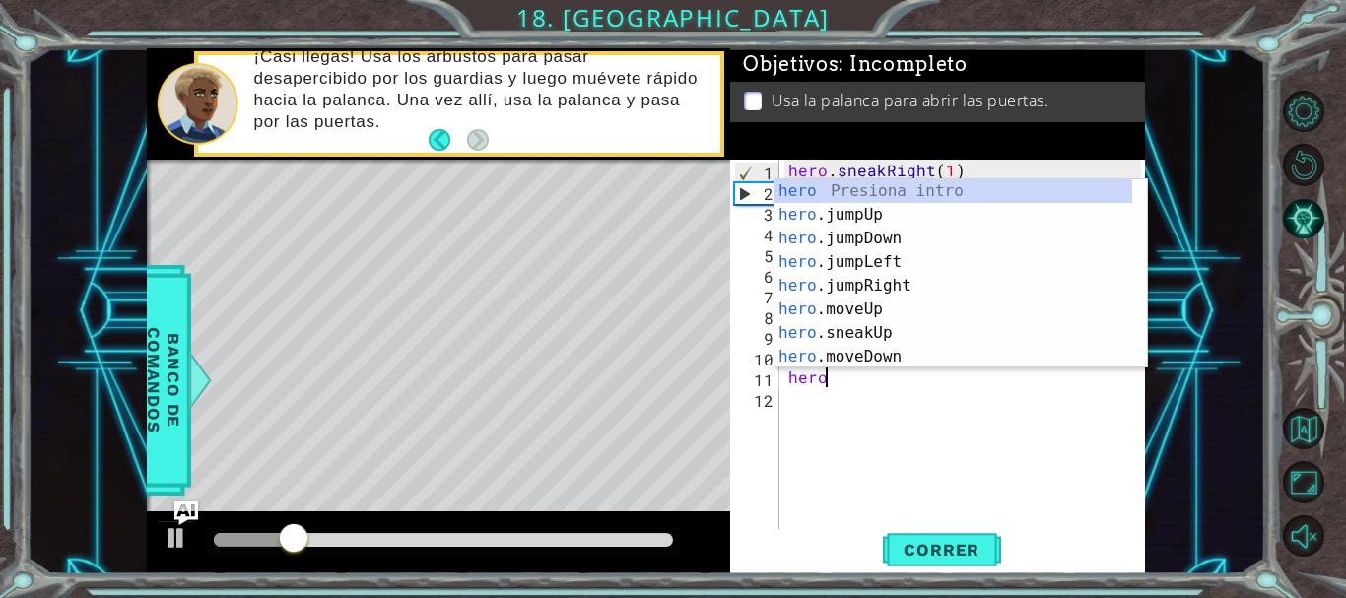
scroll to position [0, 2]
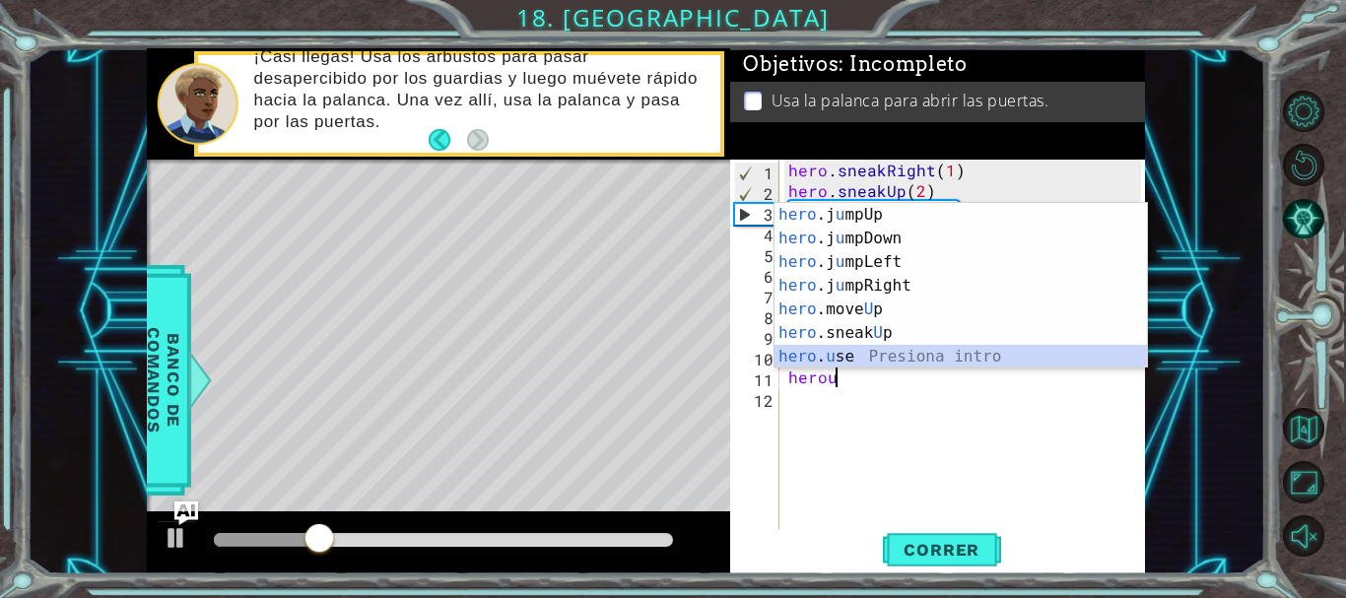
click at [807, 350] on div "hero .j u mpUp Presiona intro hero .j u mpDown Presiona intro hero .j u mpLeft …" at bounding box center [961, 309] width 373 height 213
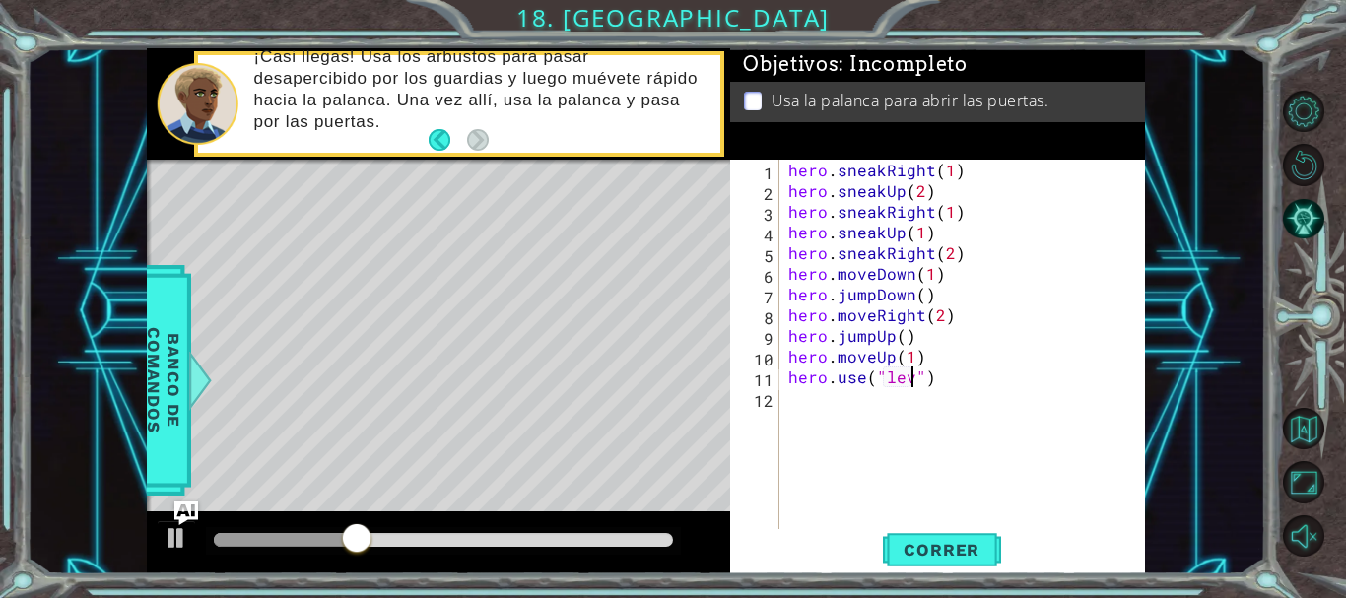
type textarea "hero.use("lever")"
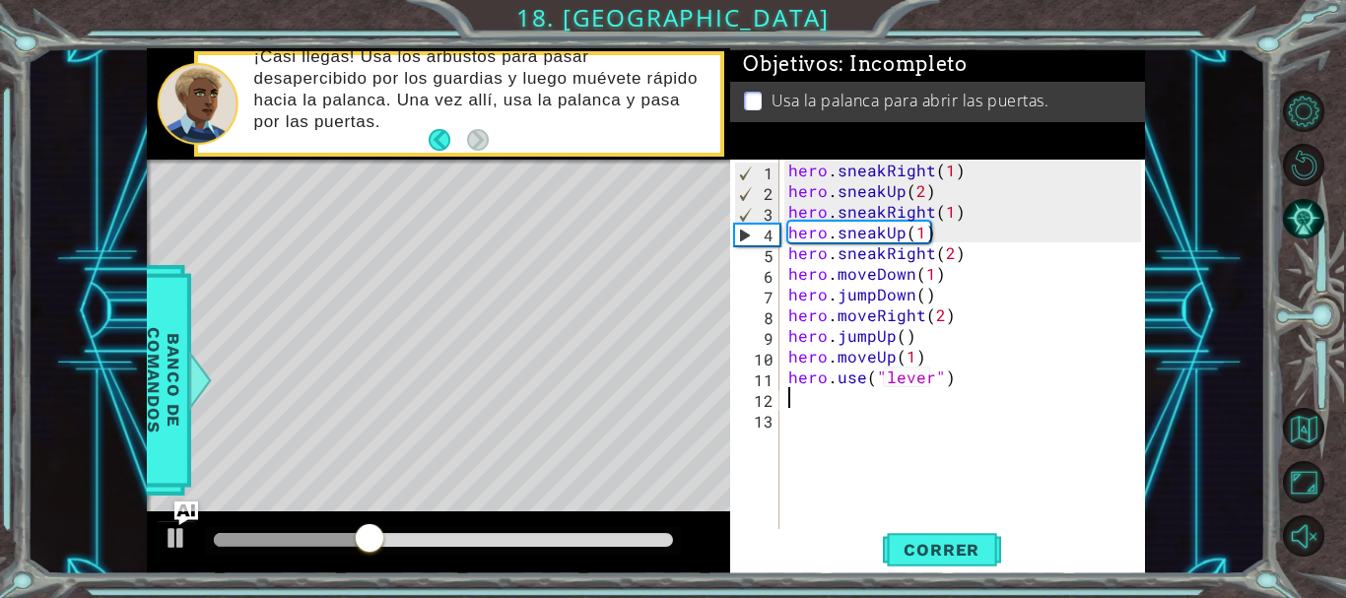
scroll to position [0, 0]
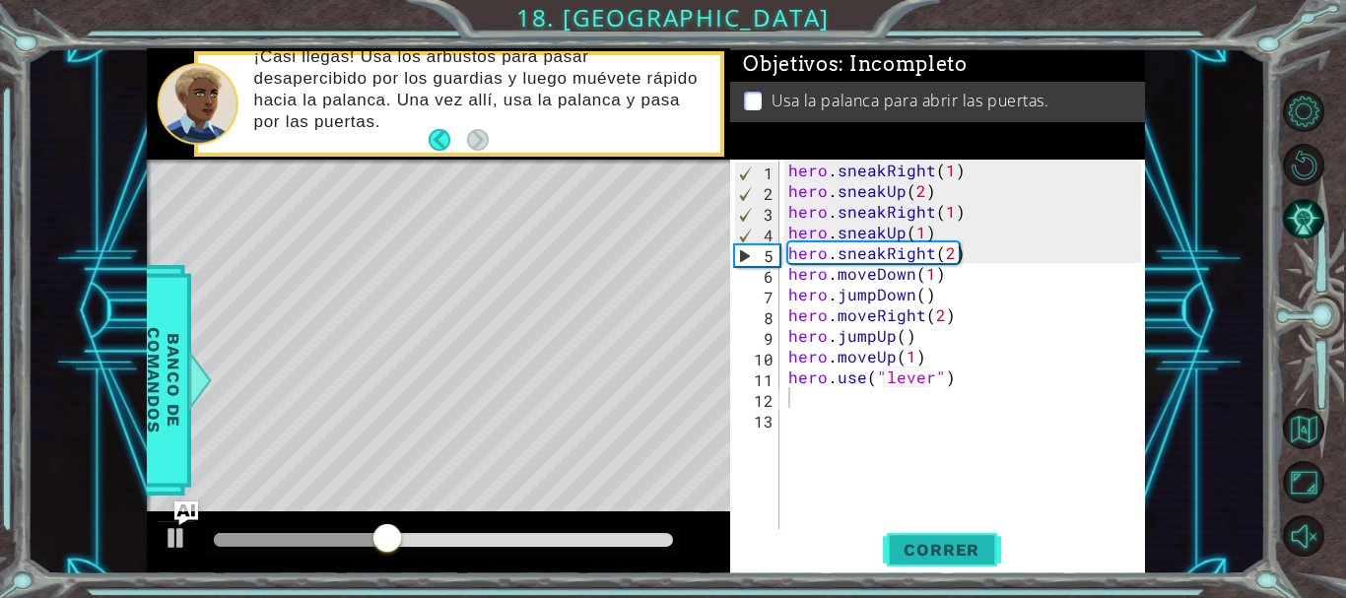
click at [936, 545] on span "Correr" at bounding box center [941, 550] width 115 height 20
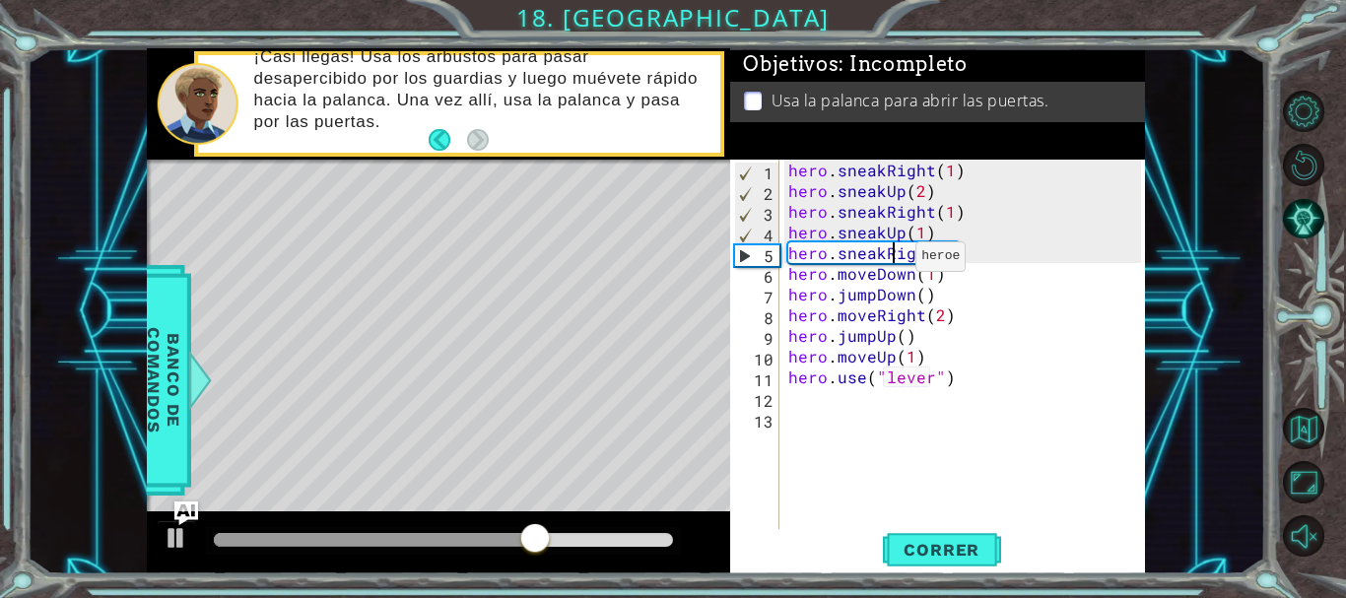
click at [891, 261] on div "hero . sneakRight ( 1 ) hero . sneakUp ( 2 ) hero . sneakRight ( 1 ) hero . sne…" at bounding box center [968, 367] width 366 height 414
click at [884, 259] on div "hero . sneakRight ( 1 ) hero . sneakUp ( 2 ) hero . sneakRight ( 1 ) hero . sne…" at bounding box center [968, 367] width 366 height 414
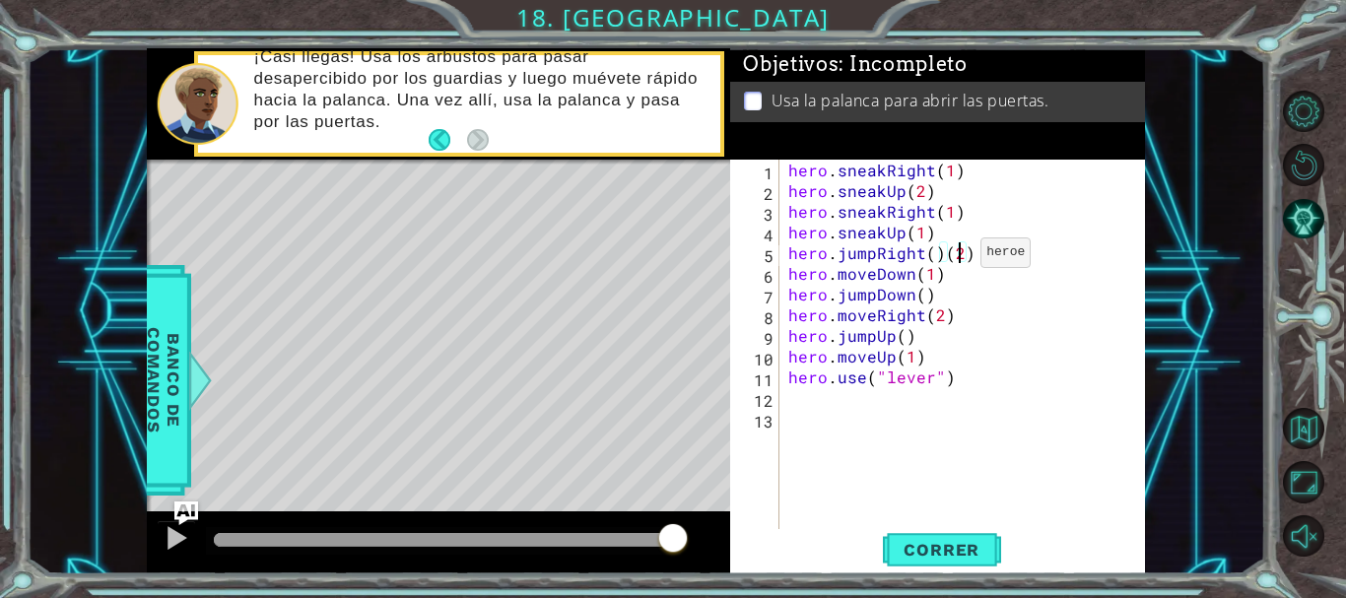
click at [956, 257] on div "hero . sneakRight ( 1 ) hero . sneakUp ( 2 ) hero . sneakRight ( 1 ) hero . sne…" at bounding box center [968, 367] width 366 height 414
click at [963, 257] on div "hero . sneakRight ( 1 ) hero . sneakUp ( 2 ) hero . sneakRight ( 1 ) hero . sne…" at bounding box center [968, 367] width 366 height 414
type textarea "hero.jumpRight()"
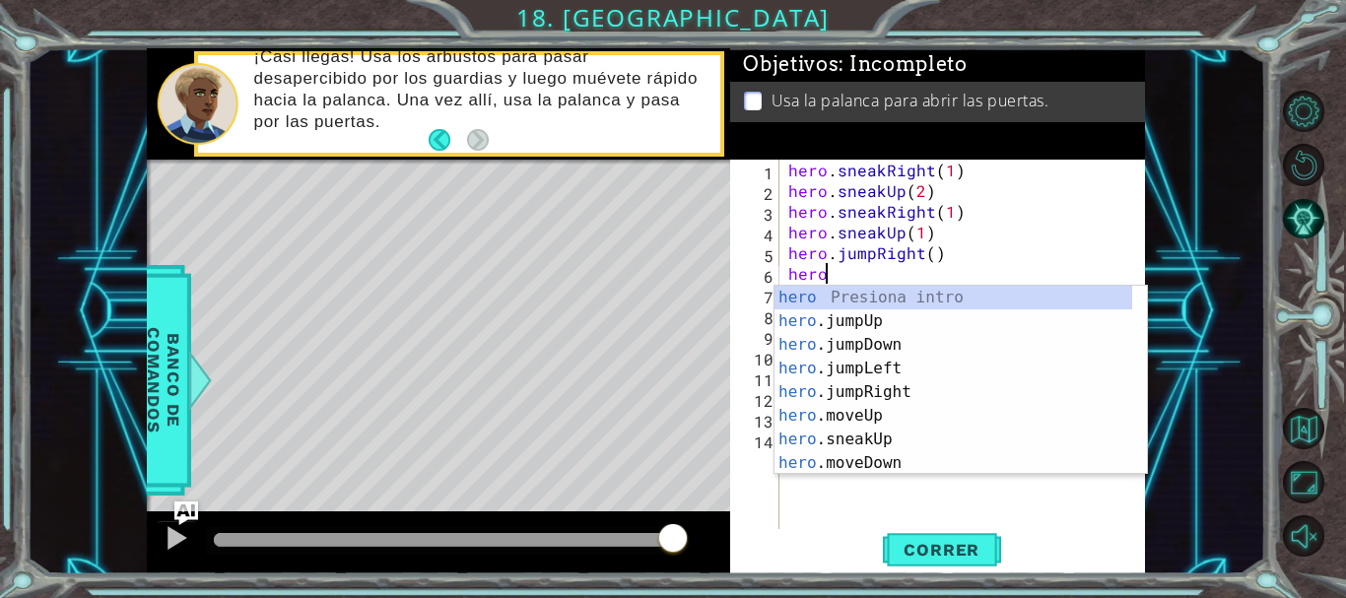
scroll to position [0, 2]
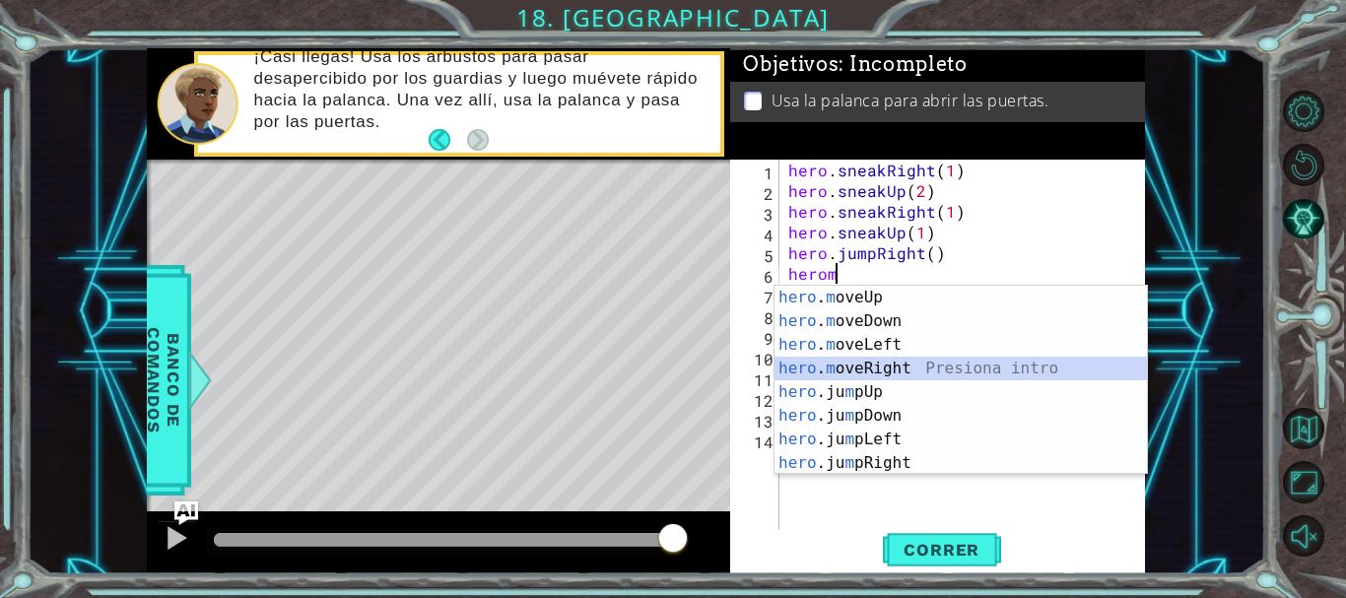
click at [854, 375] on div "hero . m oveUp Presiona intro hero . m oveDown Presiona intro hero . m oveLeft …" at bounding box center [961, 404] width 373 height 237
type textarea "hero.moveRight(1)"
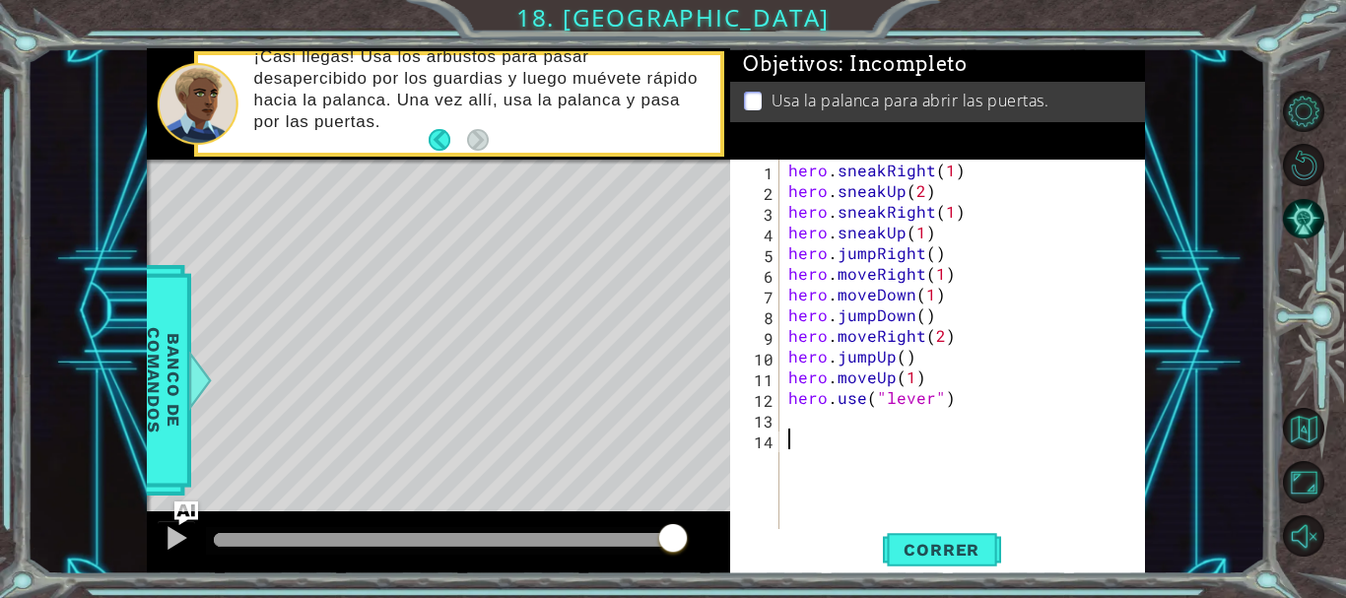
click at [907, 526] on div "hero . sneakRight ( 1 ) hero . sneakUp ( 2 ) hero . sneakRight ( 1 ) hero . sne…" at bounding box center [968, 367] width 366 height 414
click at [911, 553] on span "Correr" at bounding box center [941, 550] width 115 height 20
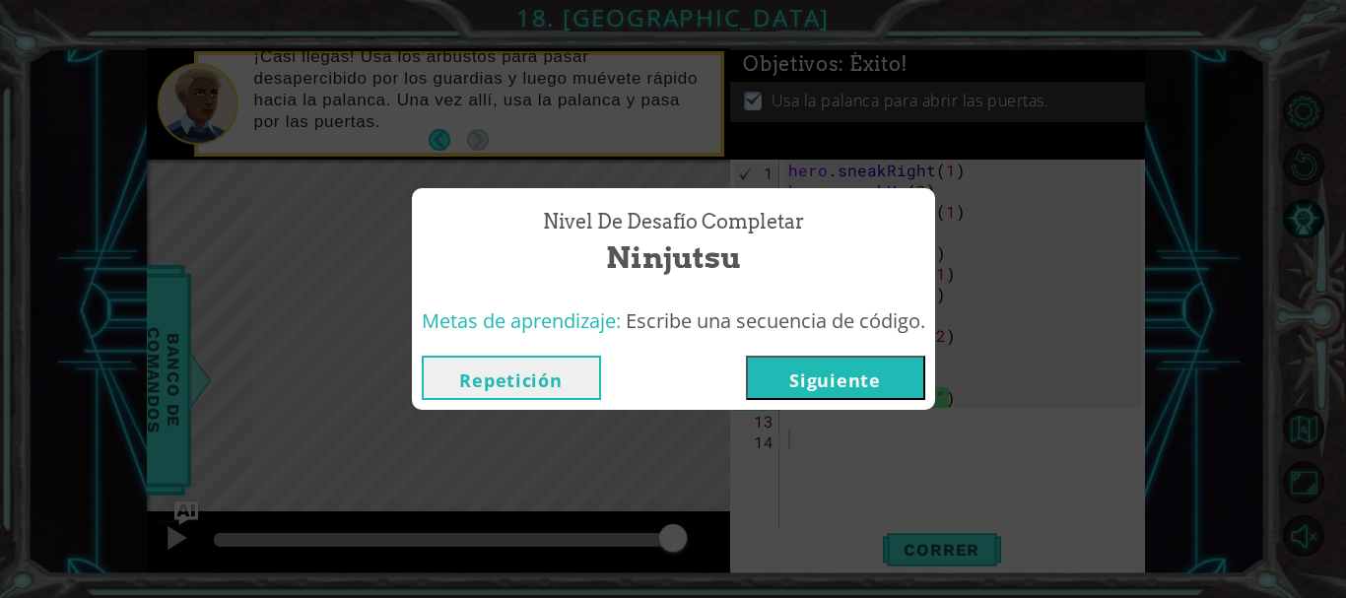
click at [857, 388] on button "Siguiente" at bounding box center [835, 378] width 179 height 44
